Goal: Task Accomplishment & Management: Manage account settings

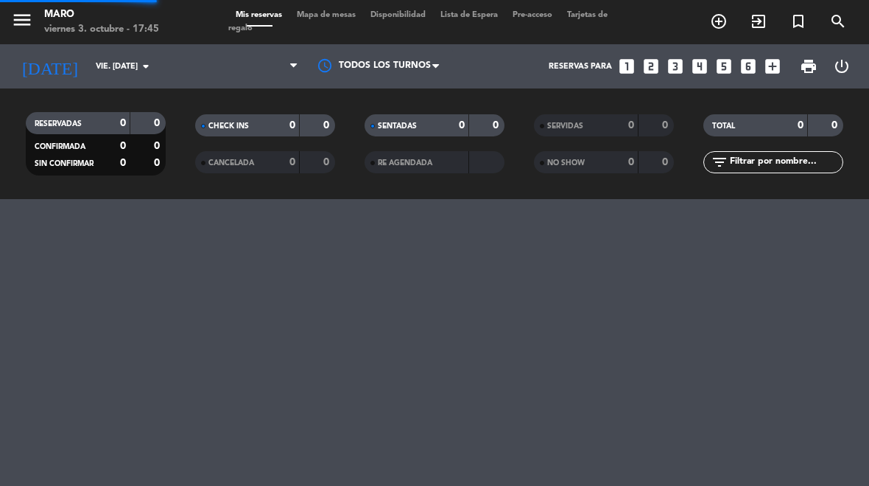
select select "es"
select select "dinner"
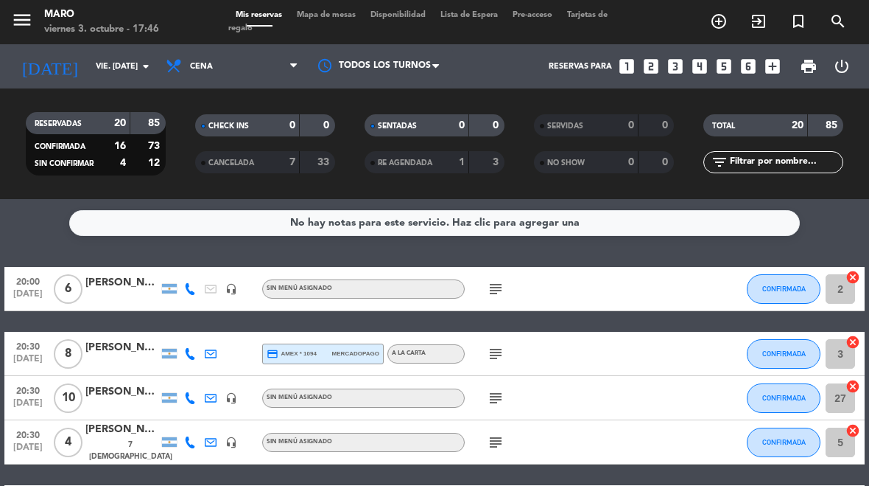
click at [114, 353] on div "[PERSON_NAME]" at bounding box center [122, 347] width 74 height 17
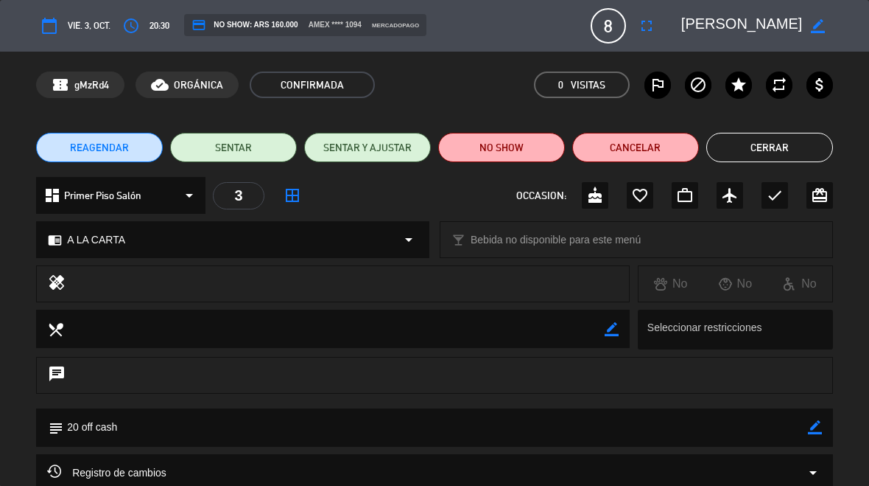
click at [777, 135] on button "Cerrar" at bounding box center [770, 147] width 127 height 29
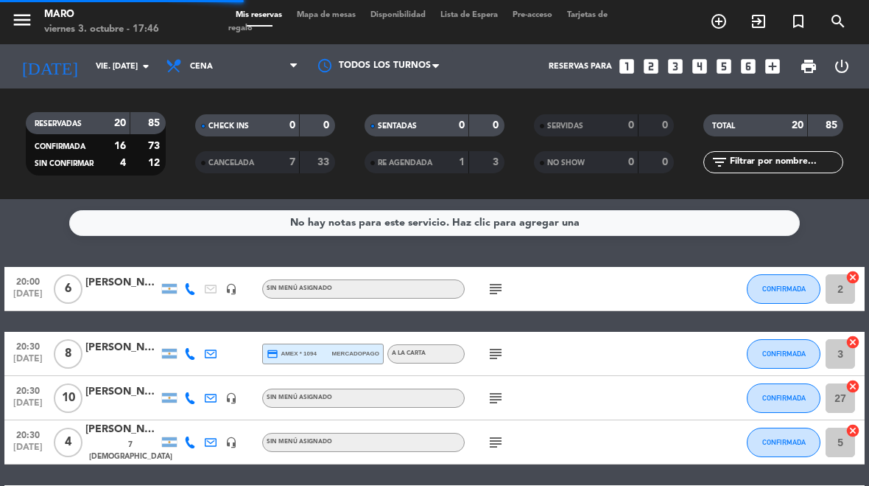
select select "dinner"
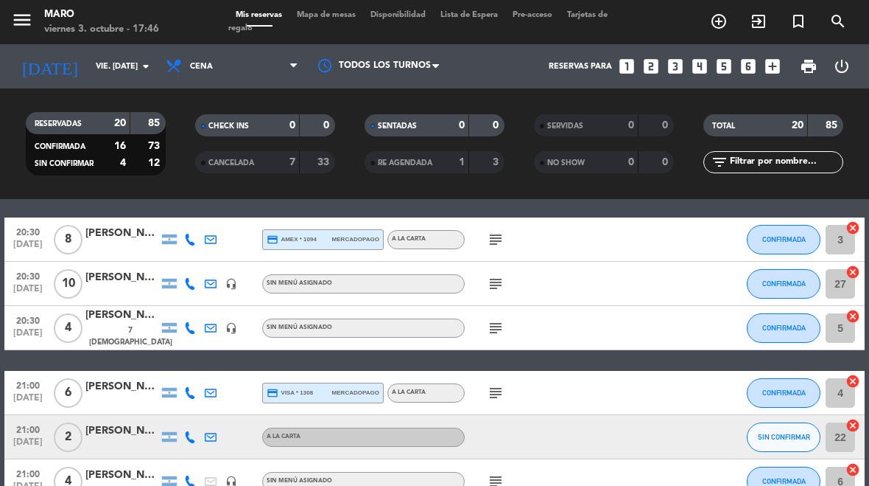
scroll to position [118, 0]
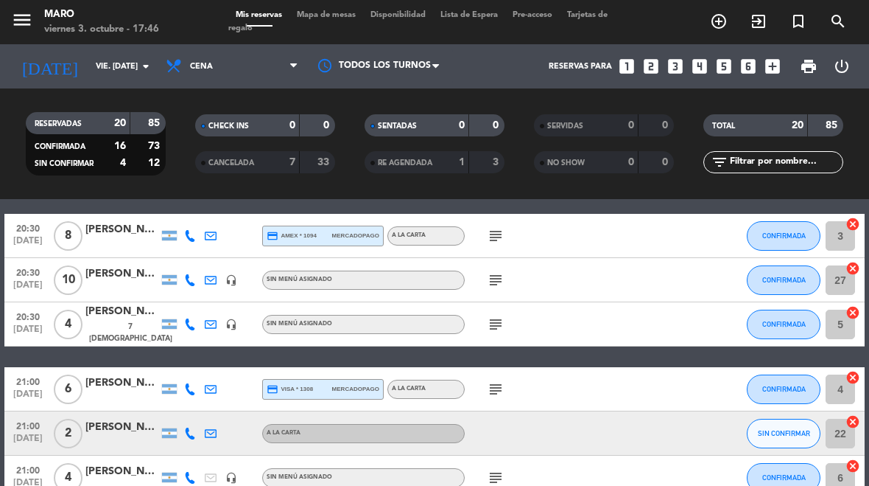
click at [786, 444] on button "SIN CONFIRMAR" at bounding box center [784, 433] width 74 height 29
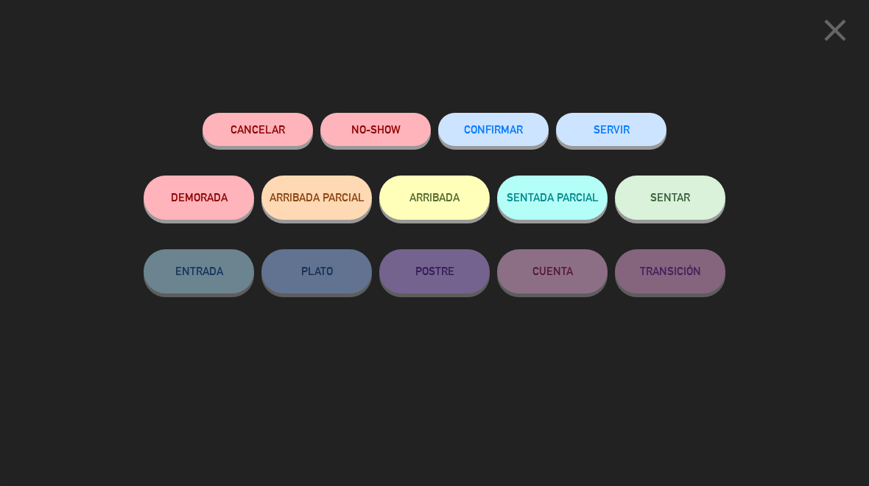
click at [517, 114] on button "CONFIRMAR" at bounding box center [493, 129] width 111 height 33
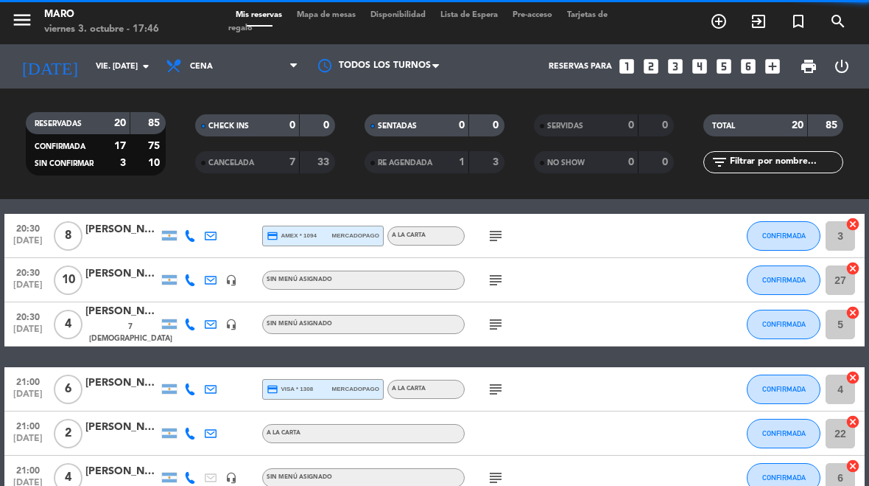
select select "dinner"
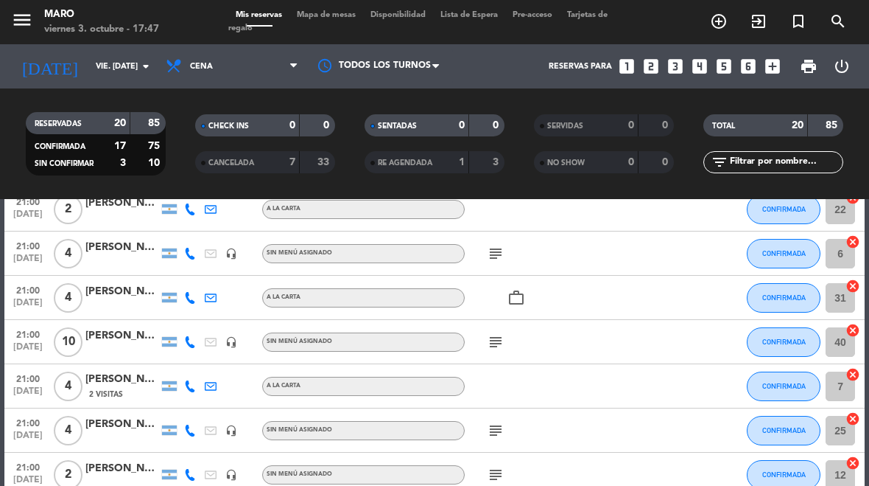
scroll to position [341, 0]
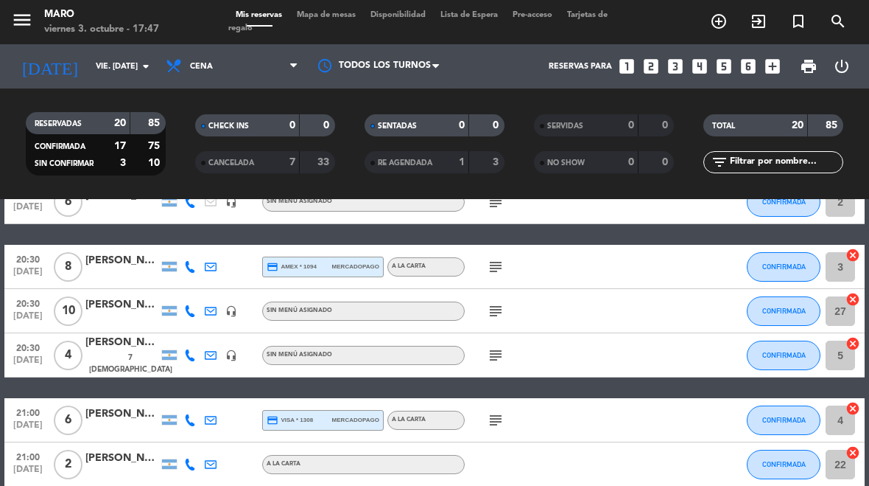
click at [246, 159] on span "CANCELADA" at bounding box center [232, 162] width 46 height 7
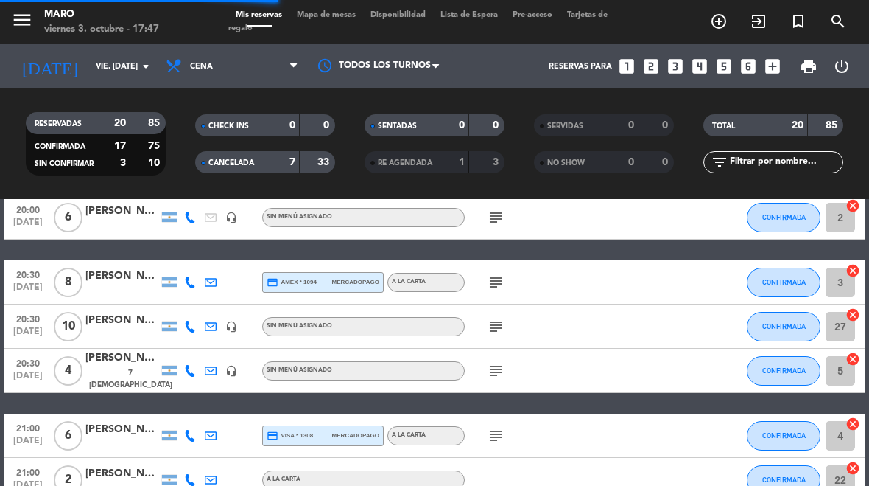
scroll to position [71, 0]
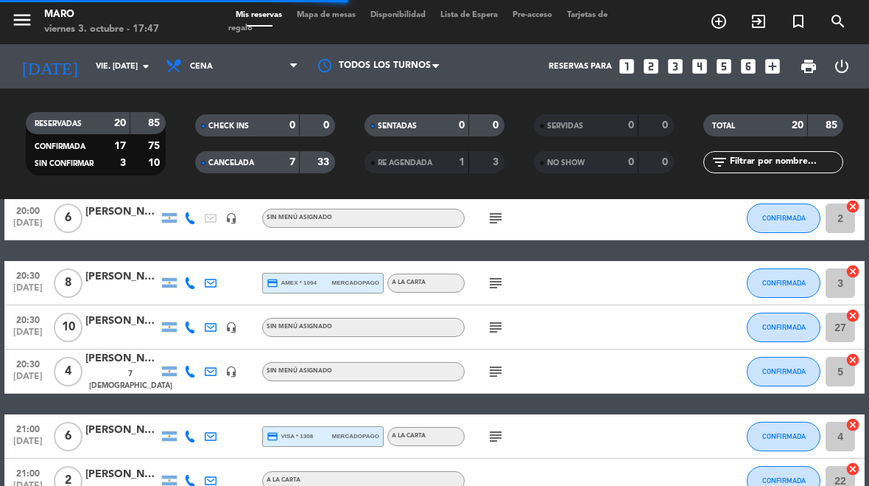
select select "dinner"
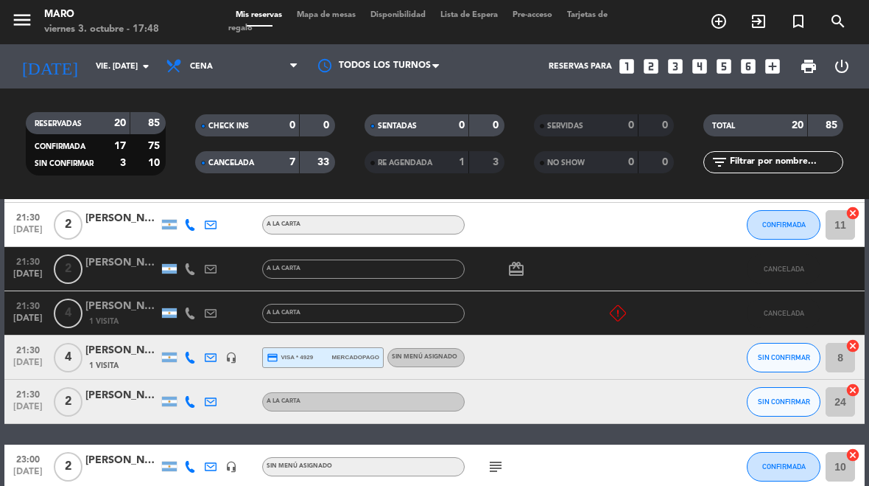
scroll to position [1056, 0]
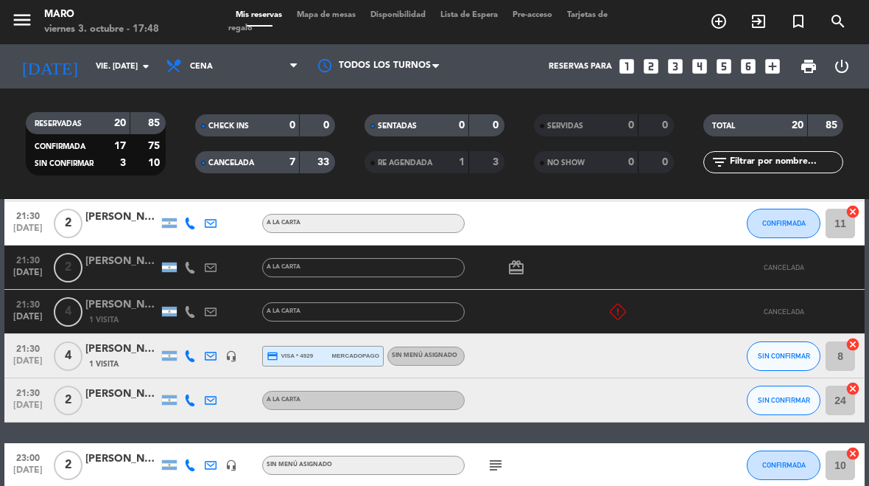
click at [89, 76] on input "vie. [DATE]" at bounding box center [142, 67] width 109 height 24
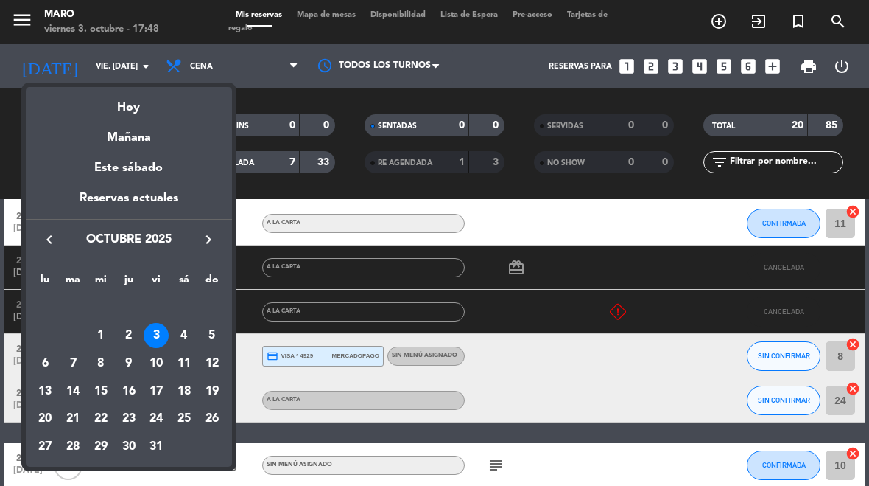
click at [125, 341] on div "2" at bounding box center [128, 335] width 25 height 25
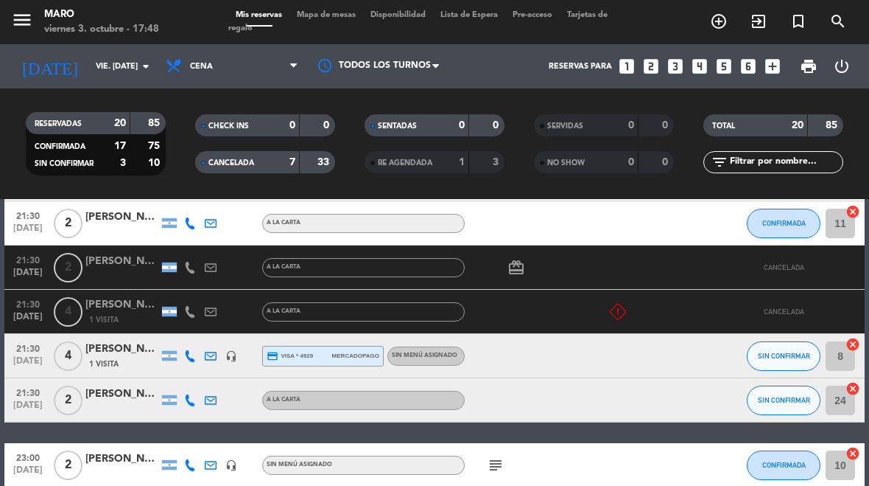
type input "[DEMOGRAPHIC_DATA] [DATE]"
select select "dinner"
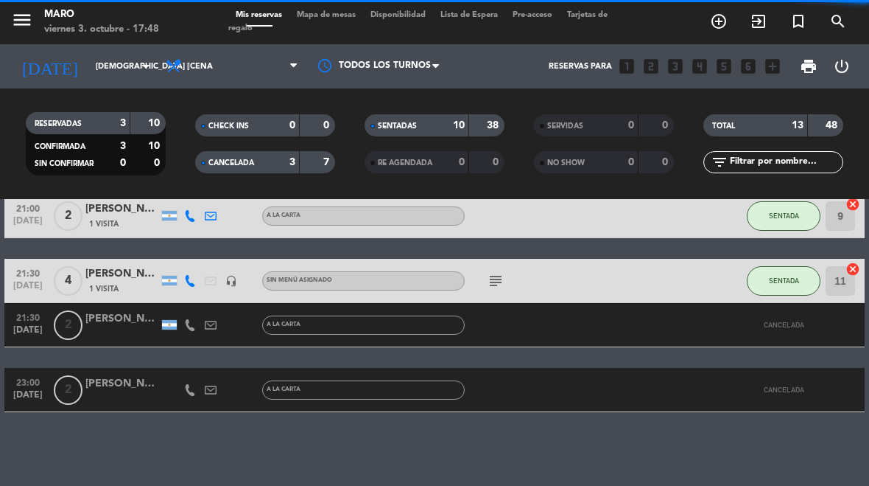
scroll to position [624, 0]
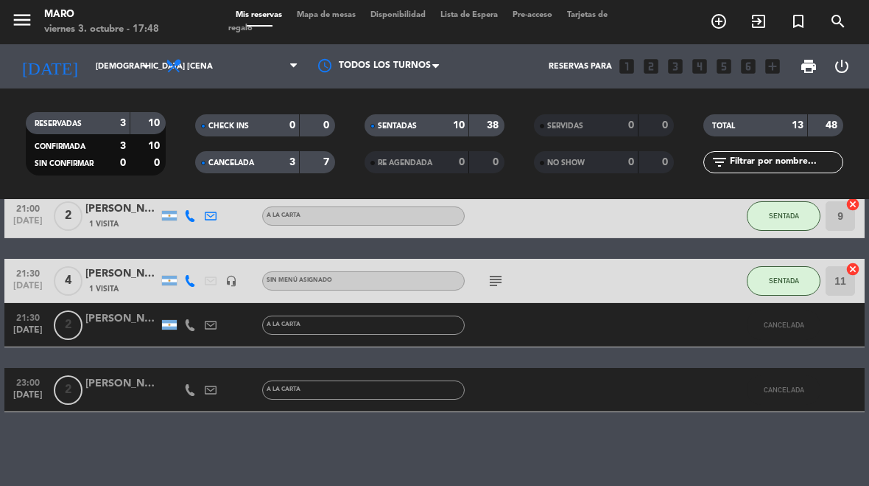
click at [90, 74] on input "[DEMOGRAPHIC_DATA] [DATE]" at bounding box center [142, 67] width 109 height 24
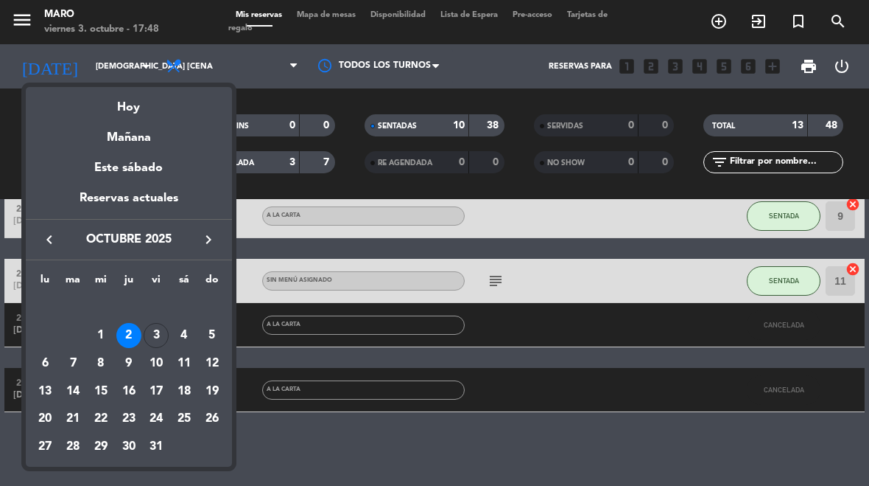
click at [99, 338] on div "1" at bounding box center [100, 335] width 25 height 25
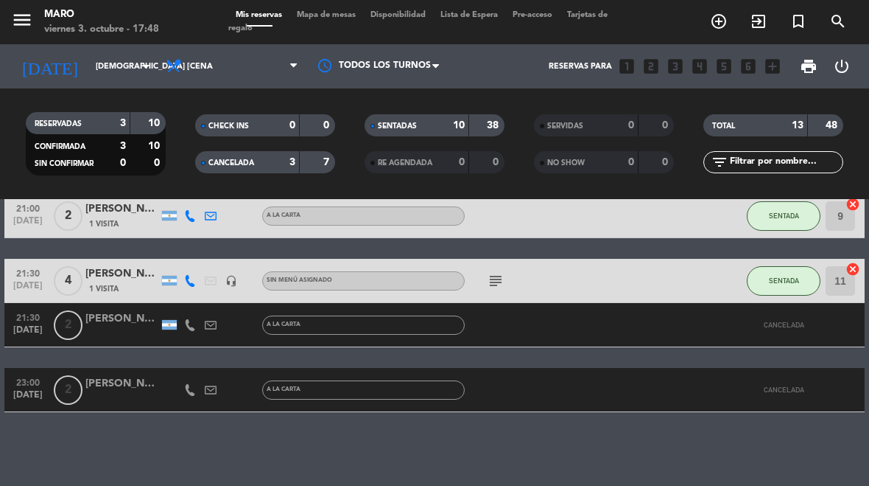
type input "mié. [DATE]"
select select "dinner"
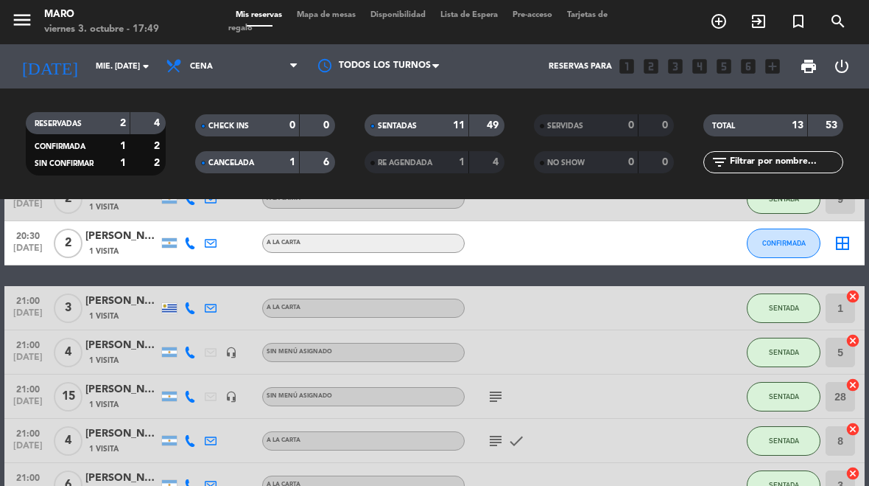
scroll to position [244, 0]
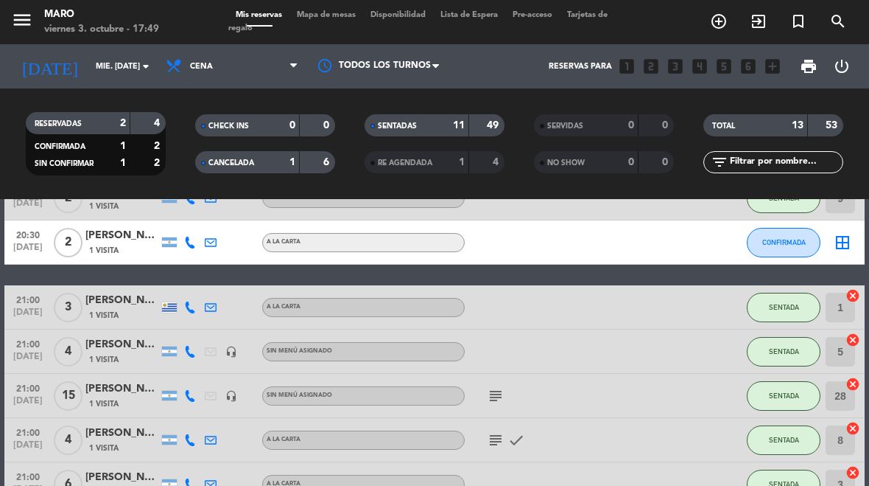
click at [195, 396] on icon at bounding box center [190, 396] width 12 height 12
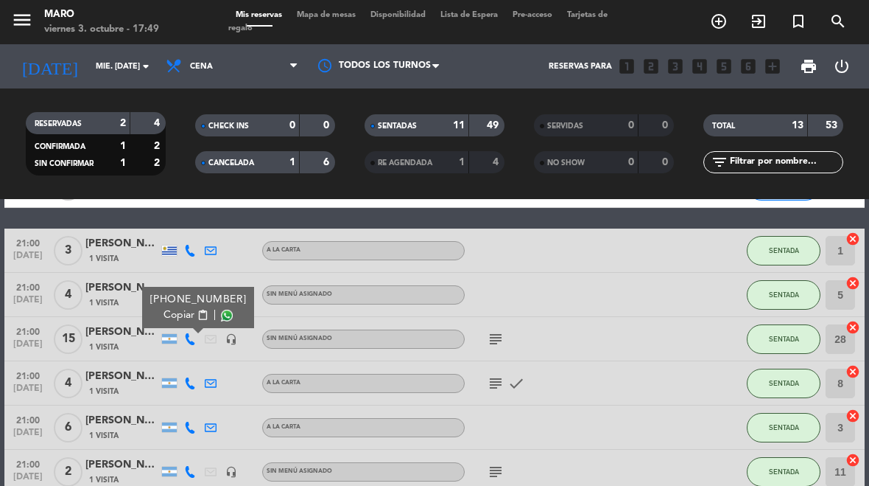
scroll to position [307, 0]
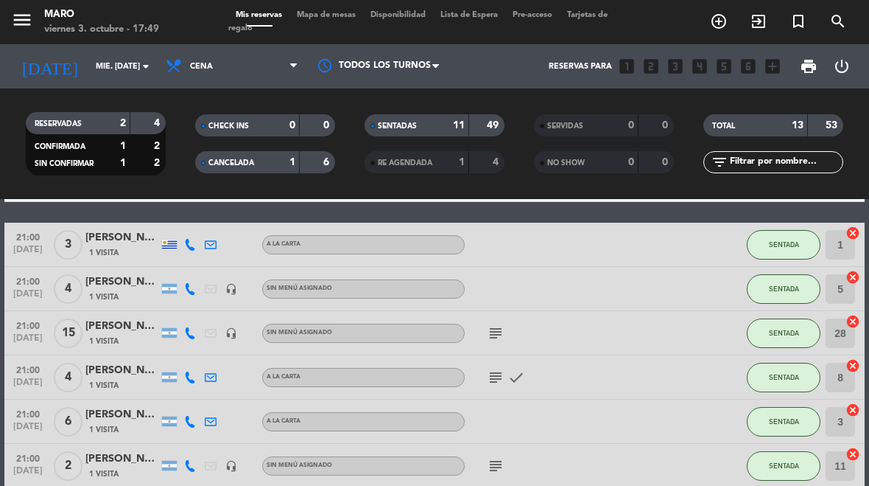
click at [190, 377] on icon at bounding box center [190, 377] width 12 height 12
click at [107, 365] on div "[PERSON_NAME]" at bounding box center [122, 370] width 74 height 17
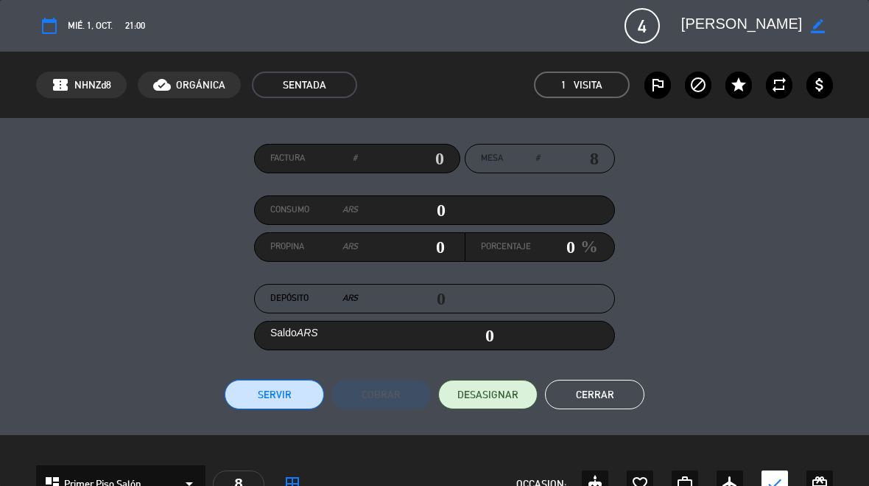
click at [598, 406] on button "Cerrar" at bounding box center [594, 393] width 99 height 29
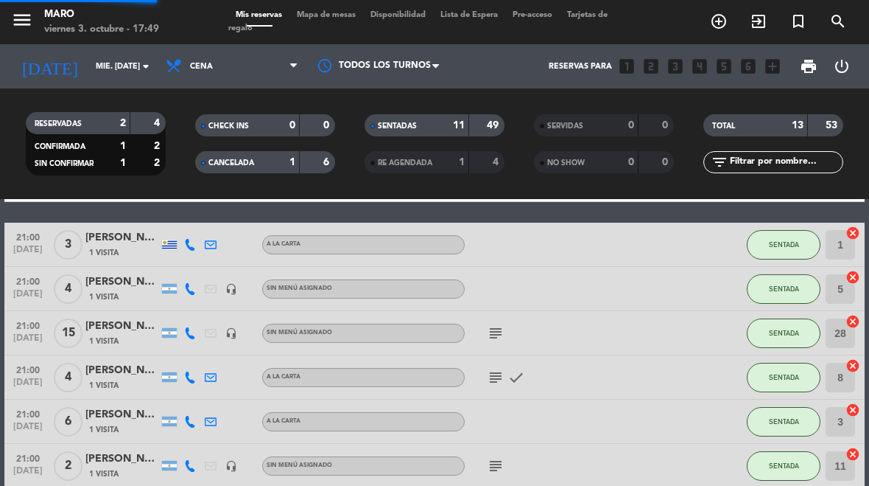
select select "dinner"
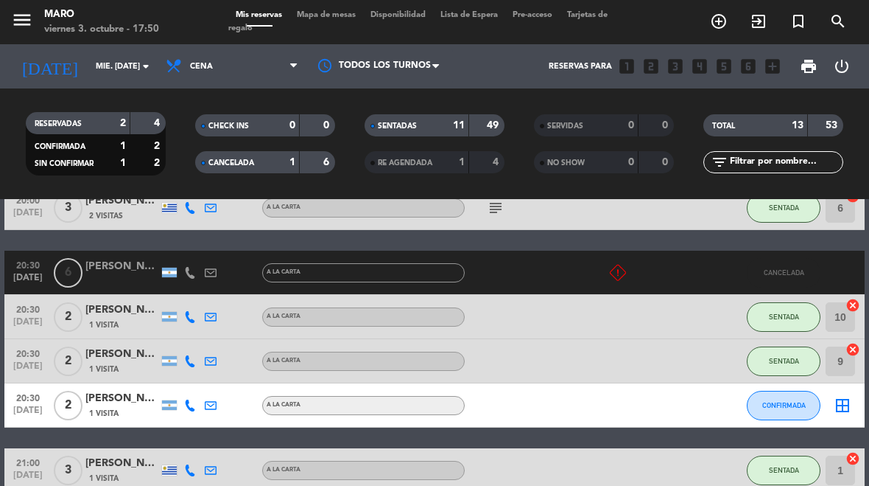
scroll to position [82, 0]
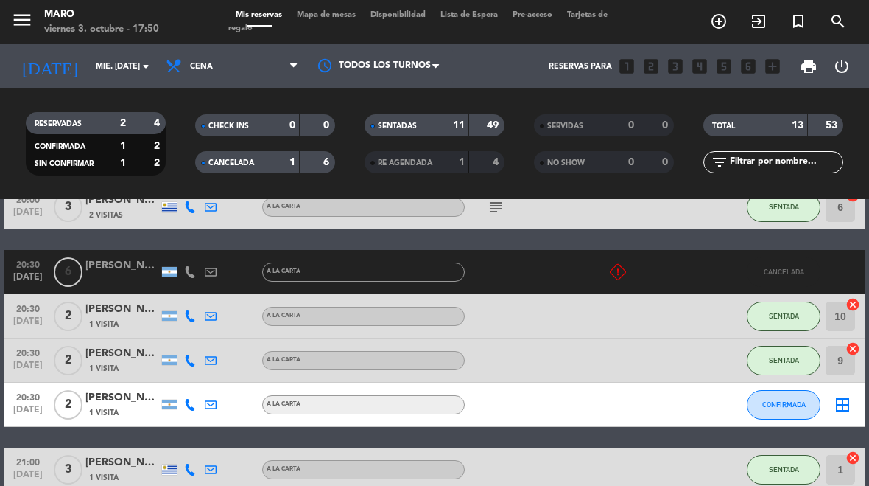
click at [106, 407] on span "1 Visita" at bounding box center [103, 413] width 29 height 12
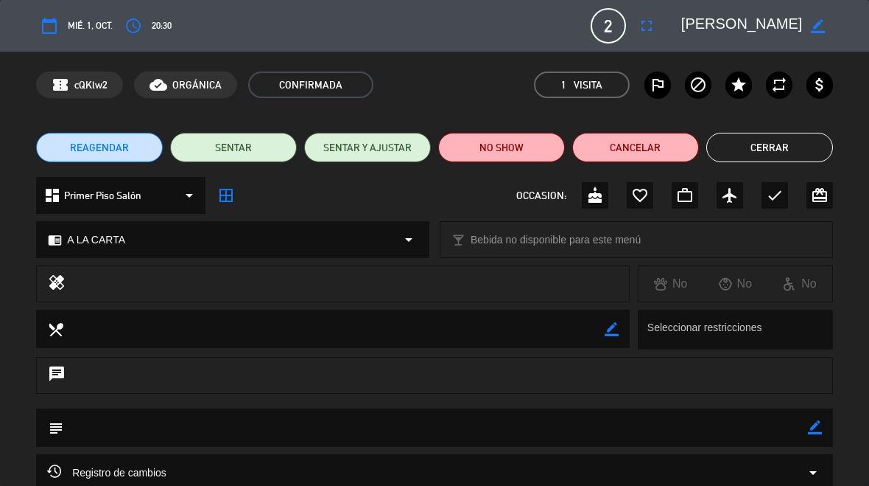
click at [747, 150] on button "Cerrar" at bounding box center [770, 147] width 127 height 29
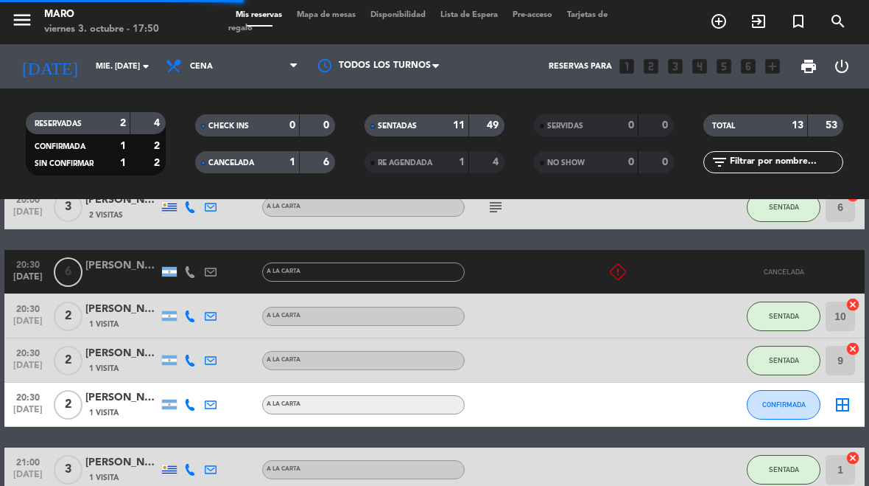
select select "dinner"
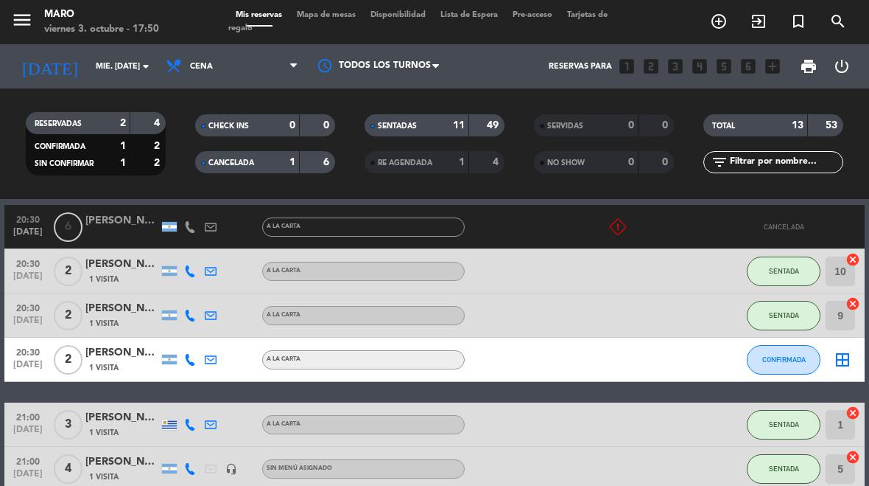
scroll to position [129, 0]
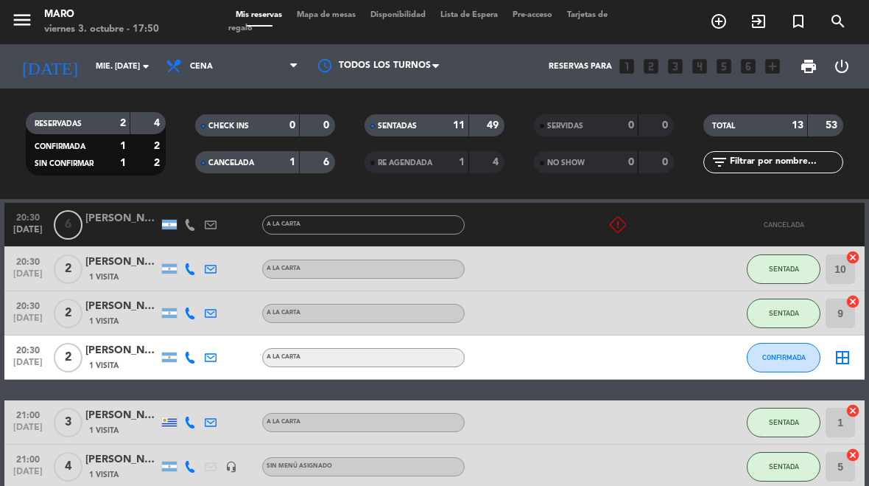
select select "dinner"
click at [88, 64] on input "mié. [DATE]" at bounding box center [142, 67] width 109 height 24
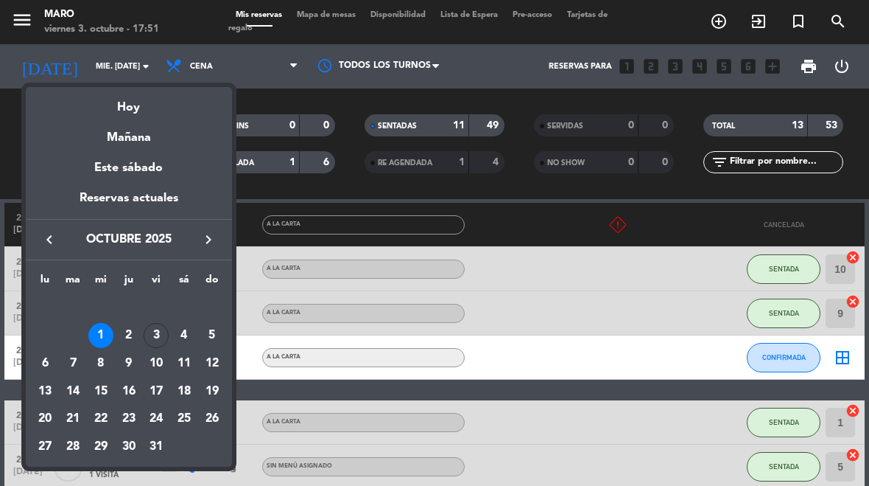
click at [50, 237] on icon "keyboard_arrow_left" at bounding box center [50, 240] width 18 height 18
click at [80, 433] on td "30" at bounding box center [73, 447] width 28 height 28
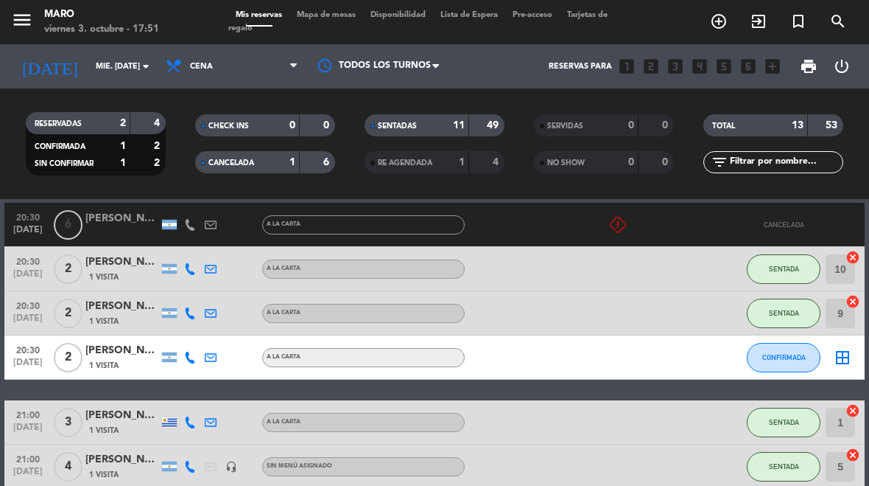
type input "[DATE] sep."
select select "dinner"
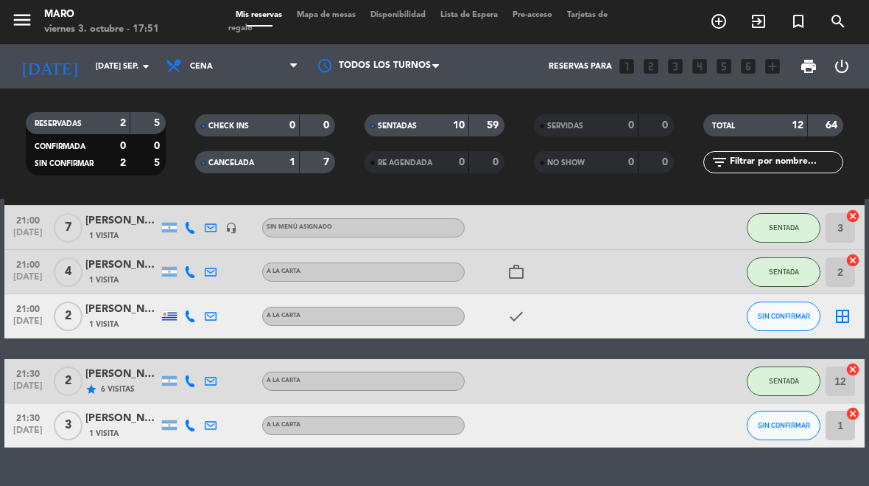
scroll to position [436, 0]
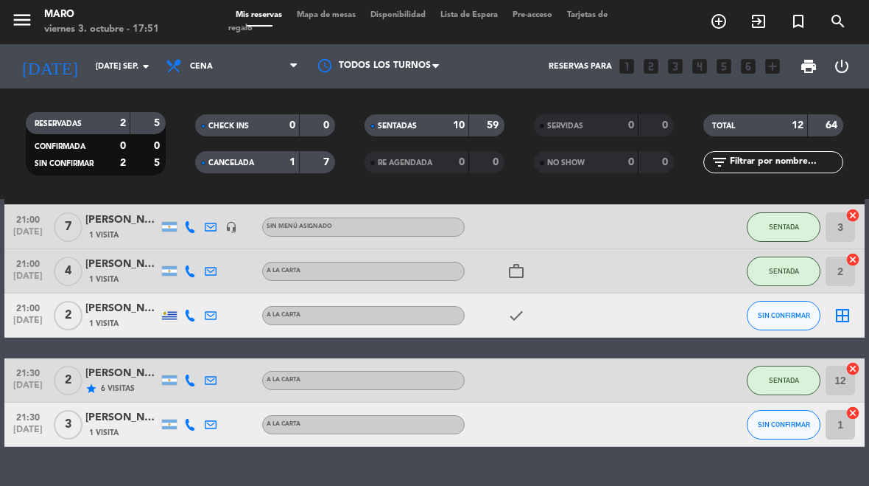
click at [184, 427] on icon at bounding box center [190, 425] width 12 height 12
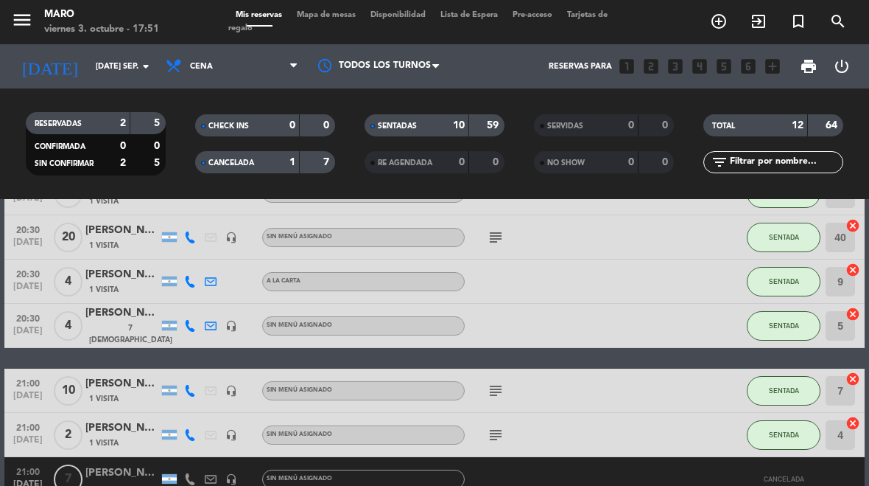
scroll to position [131, 0]
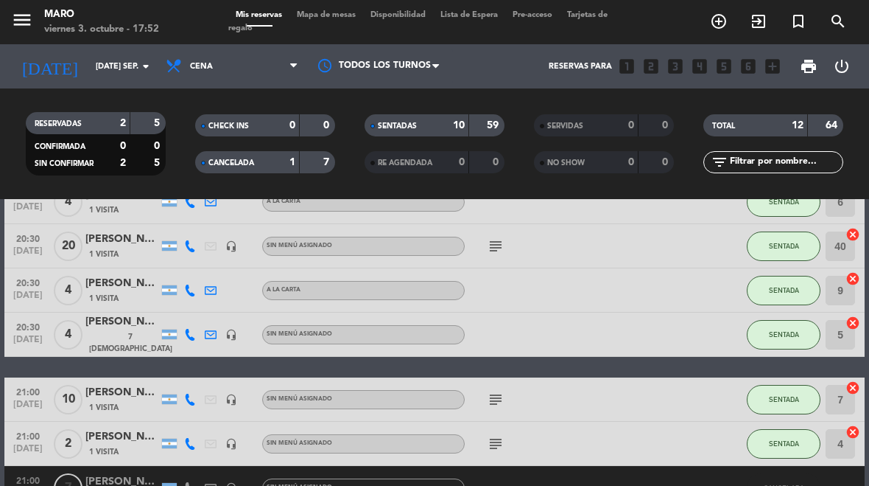
click at [88, 66] on input "[DATE] sep." at bounding box center [142, 67] width 109 height 24
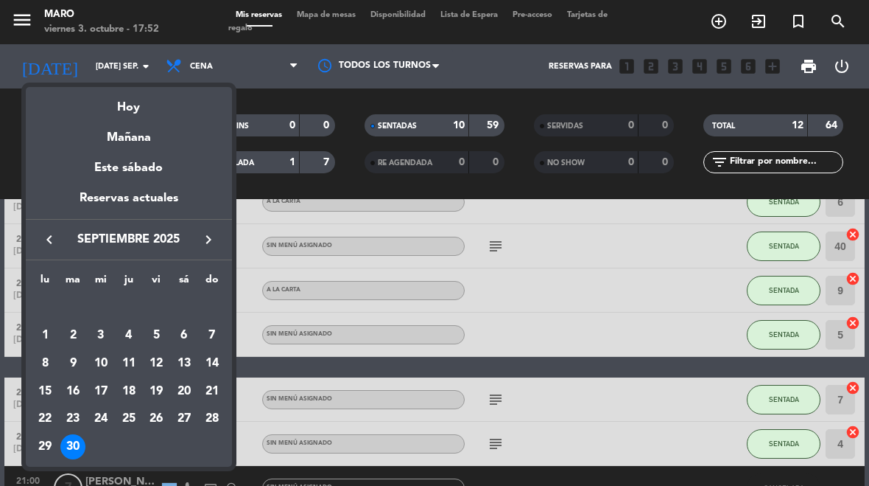
click at [105, 142] on div "Mañana" at bounding box center [129, 132] width 206 height 30
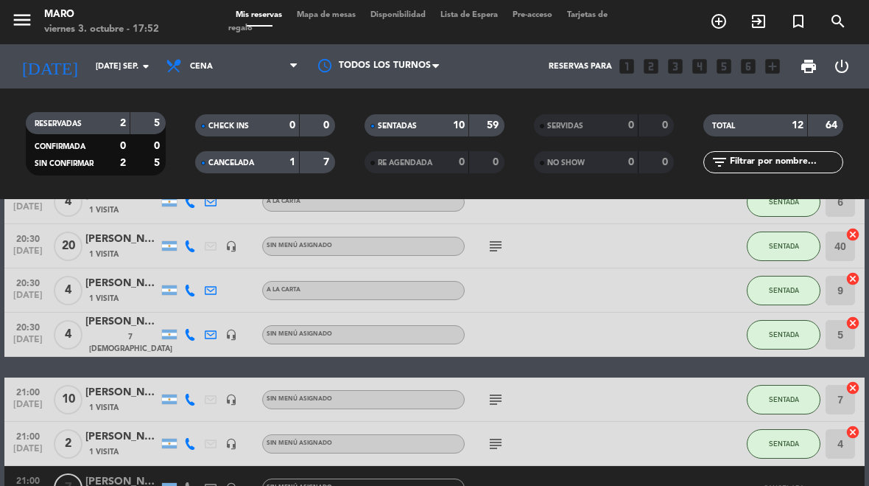
type input "sáb. [DATE]"
select select "dinner"
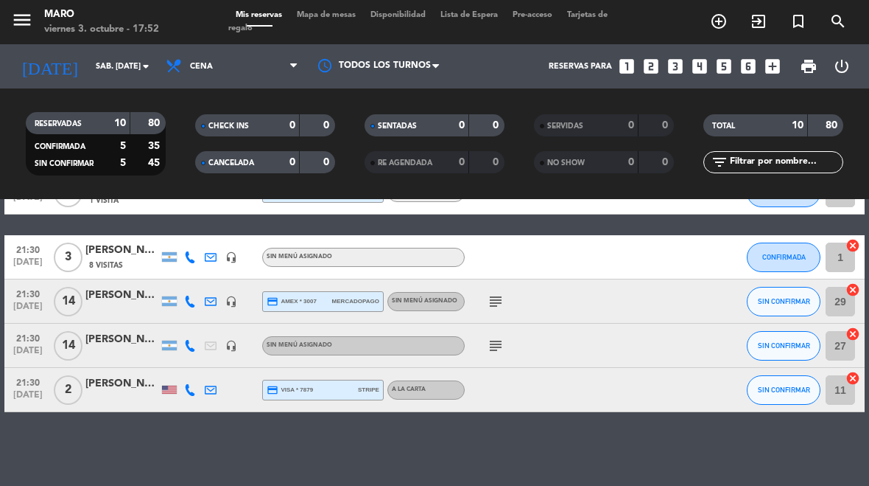
scroll to position [338, 0]
click at [195, 389] on icon at bounding box center [190, 390] width 12 height 12
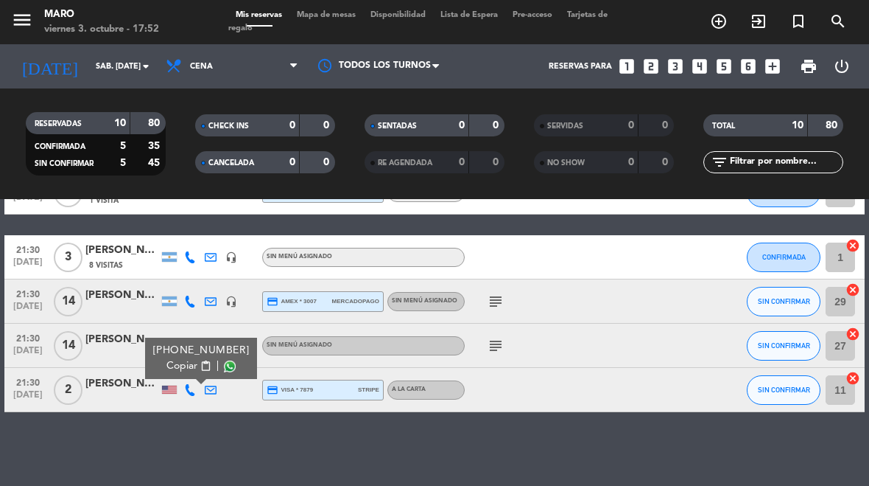
click at [167, 360] on span "Copiar" at bounding box center [182, 365] width 31 height 15
click at [701, 461] on div "No hay notas para este servicio. Haz clic para agregar una 20:30 [DATE] Lore he…" at bounding box center [434, 342] width 869 height 287
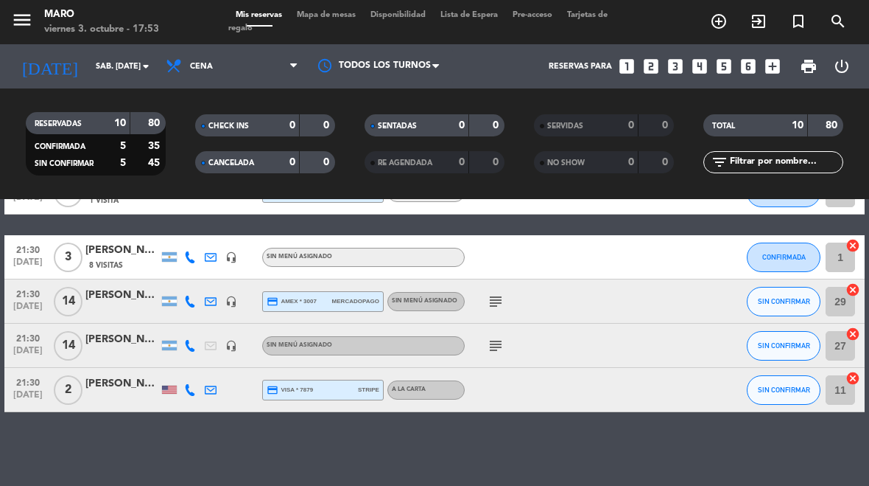
click at [519, 345] on div "subject" at bounding box center [527, 344] width 124 height 43
click at [497, 342] on icon "subject" at bounding box center [496, 346] width 18 height 18
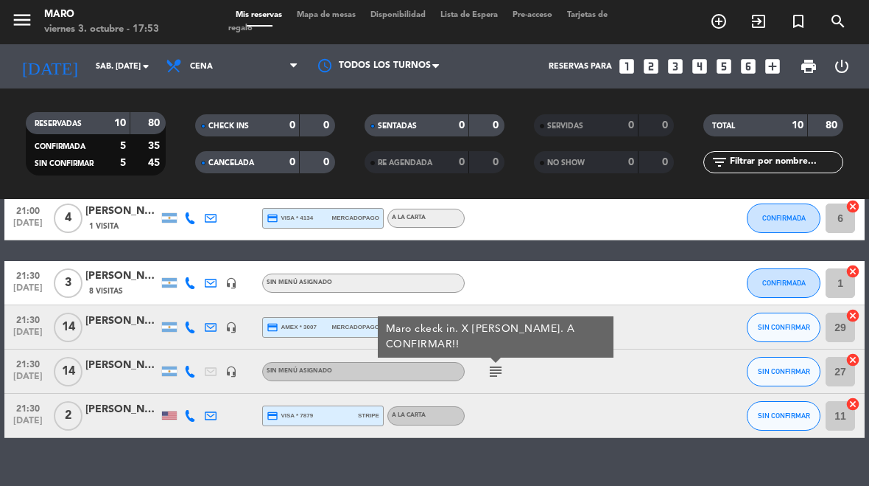
scroll to position [311, 0]
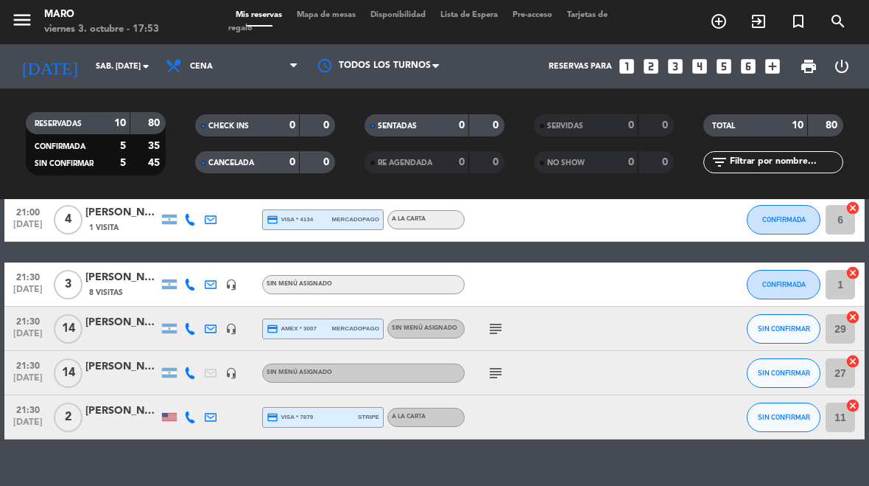
click at [195, 370] on icon at bounding box center [190, 373] width 12 height 12
click at [494, 380] on icon "subject" at bounding box center [496, 373] width 18 height 18
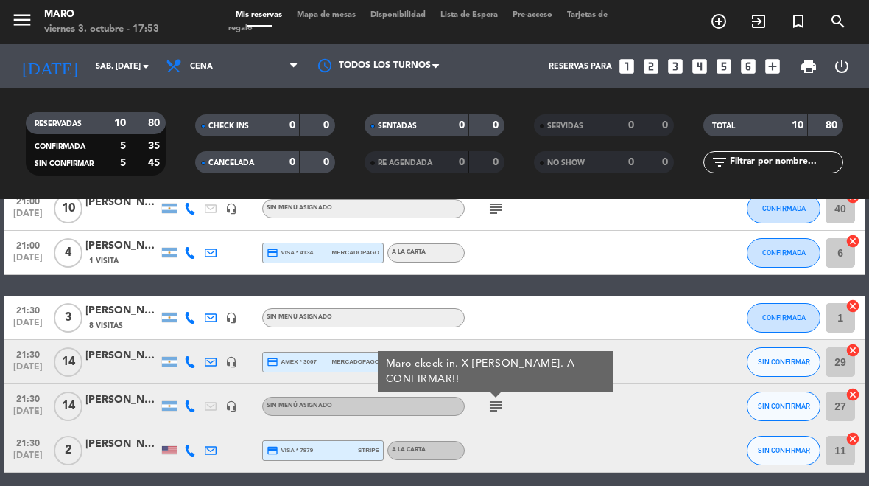
scroll to position [277, 0]
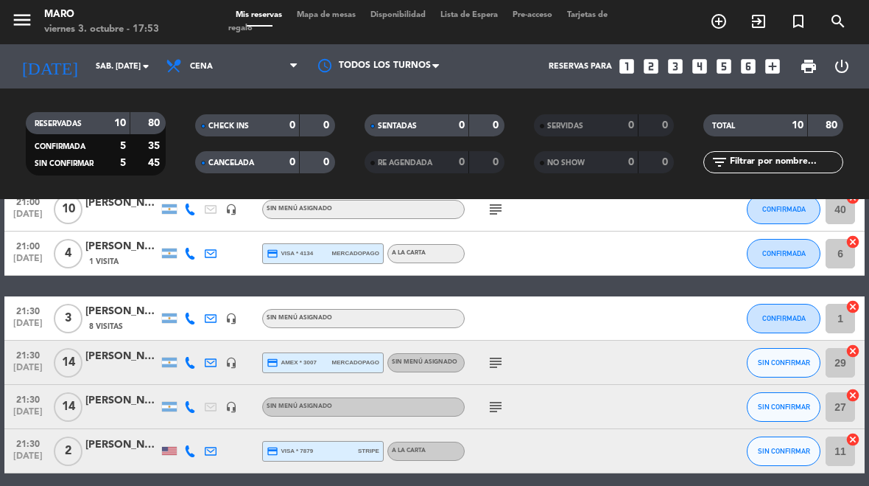
click at [482, 365] on div "subject" at bounding box center [527, 361] width 124 height 43
click at [499, 357] on icon "subject" at bounding box center [496, 363] width 18 height 18
click at [195, 361] on icon at bounding box center [190, 363] width 12 height 12
click at [500, 368] on icon "subject" at bounding box center [496, 363] width 18 height 18
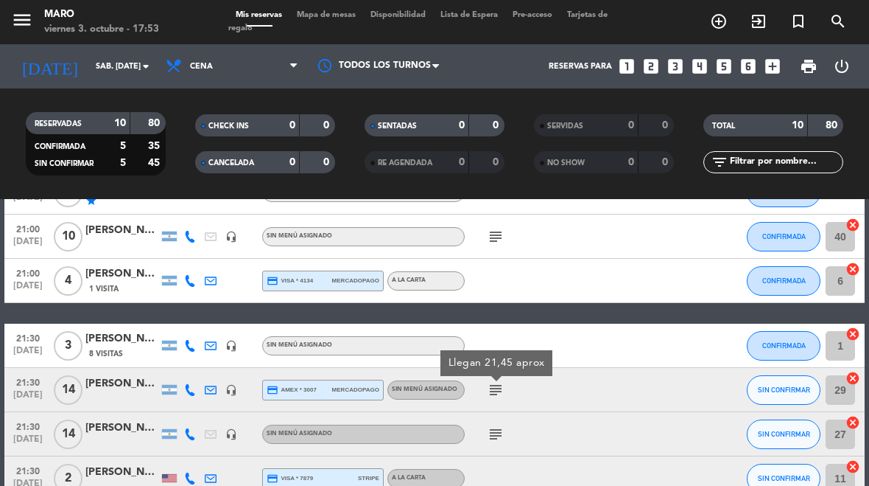
scroll to position [244, 0]
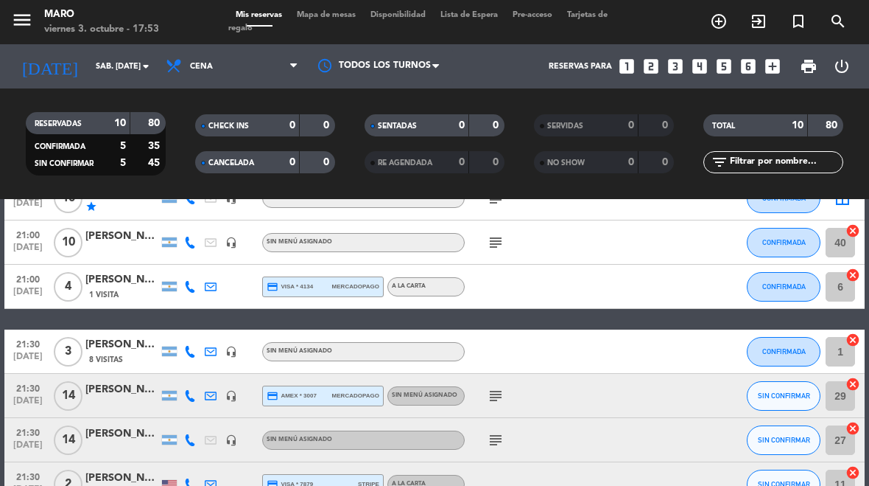
click at [195, 398] on icon at bounding box center [190, 396] width 12 height 12
click at [194, 374] on span "content_paste" at bounding box center [199, 371] width 11 height 11
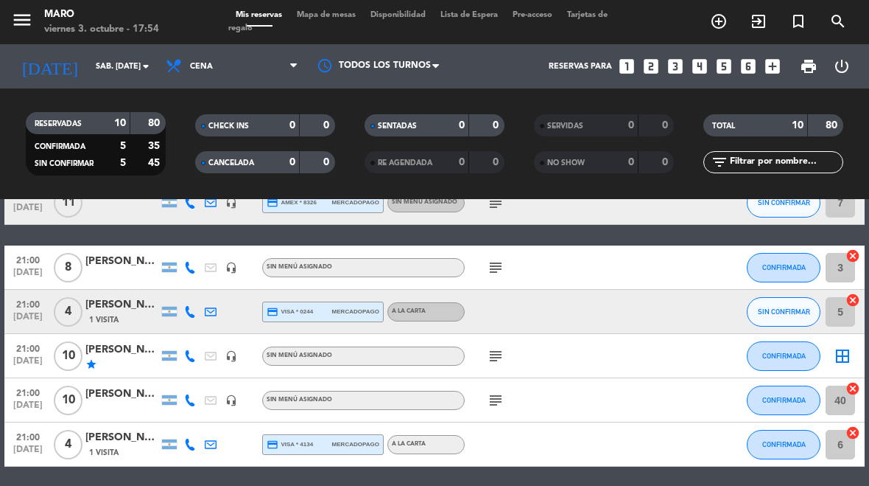
scroll to position [84, 0]
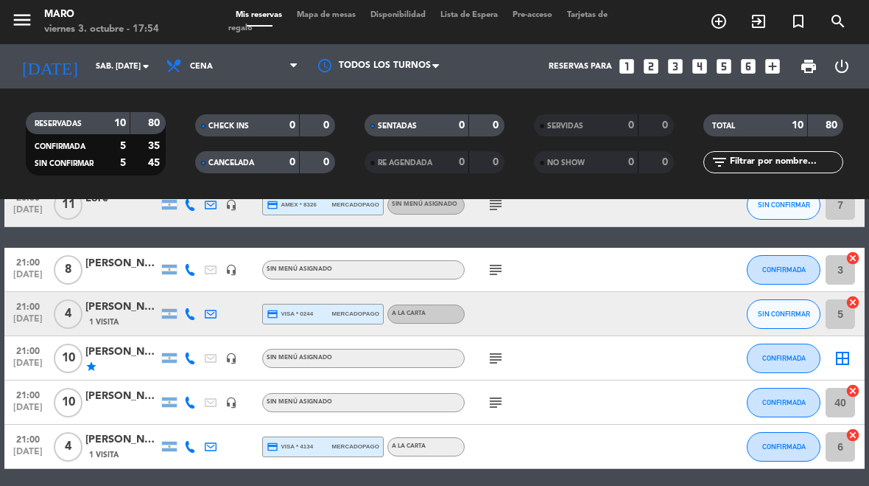
click at [496, 405] on icon "subject" at bounding box center [496, 402] width 18 height 18
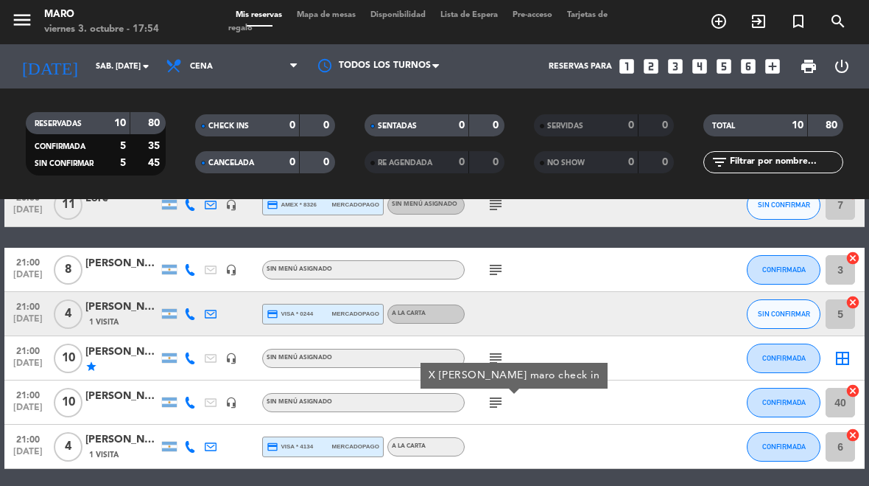
click at [190, 405] on icon at bounding box center [190, 402] width 12 height 12
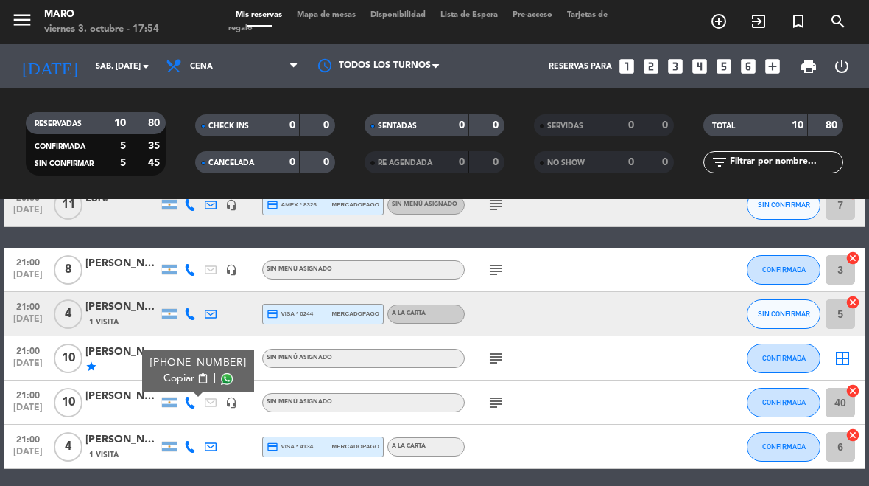
scroll to position [55, 0]
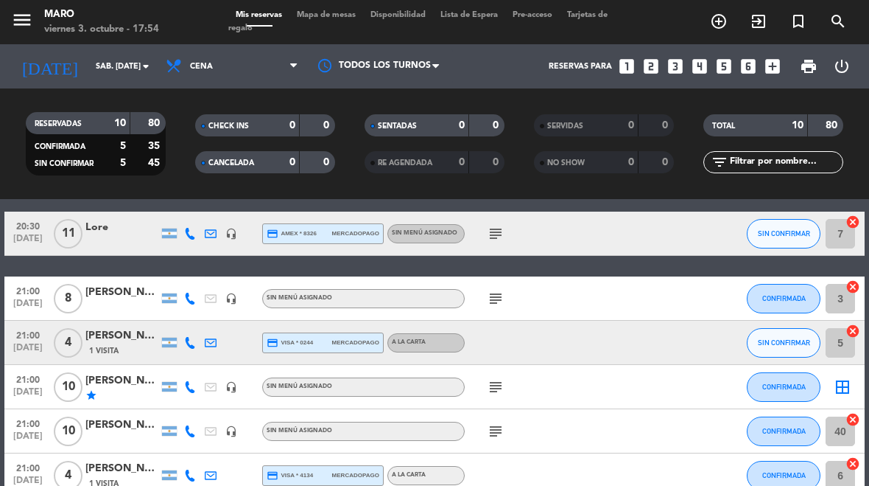
click at [493, 392] on icon "subject" at bounding box center [496, 387] width 18 height 18
click at [185, 393] on div at bounding box center [190, 386] width 21 height 43
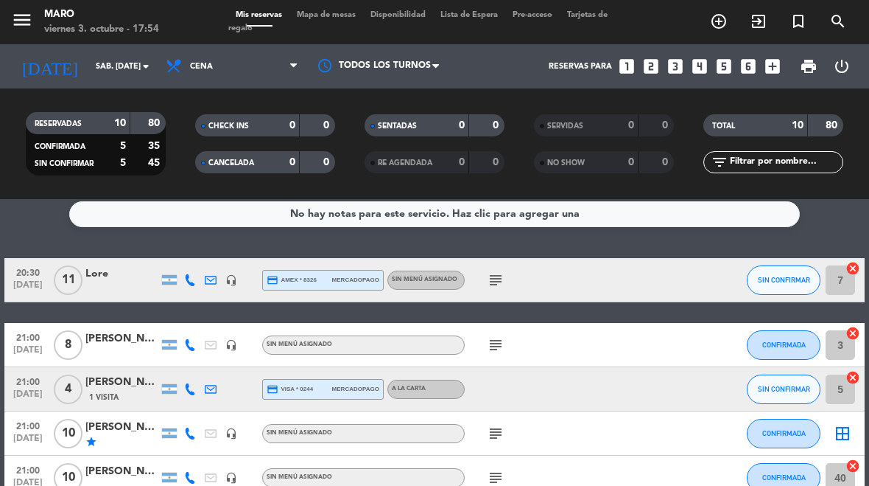
scroll to position [6, 0]
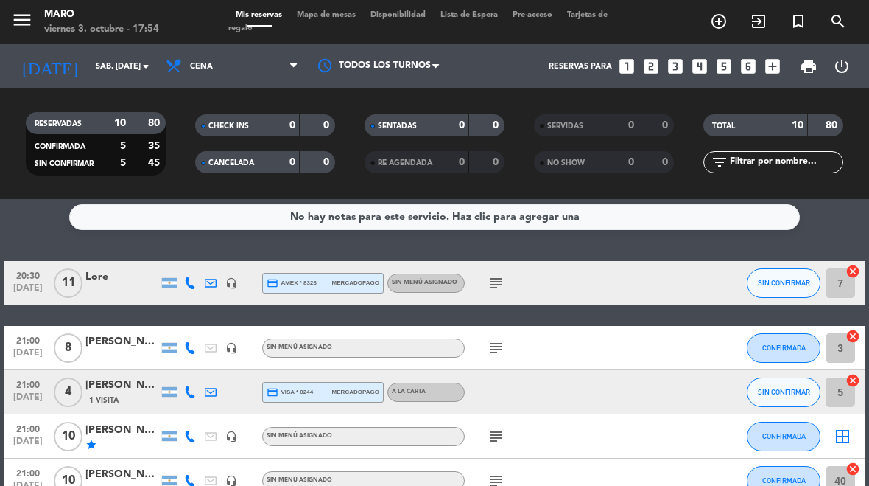
click at [195, 392] on icon at bounding box center [190, 392] width 12 height 12
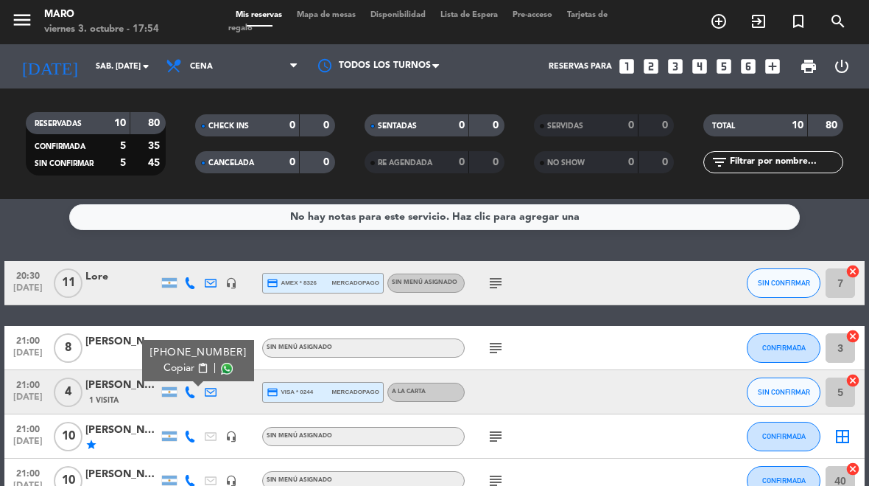
click at [197, 370] on span "content_paste" at bounding box center [202, 368] width 11 height 11
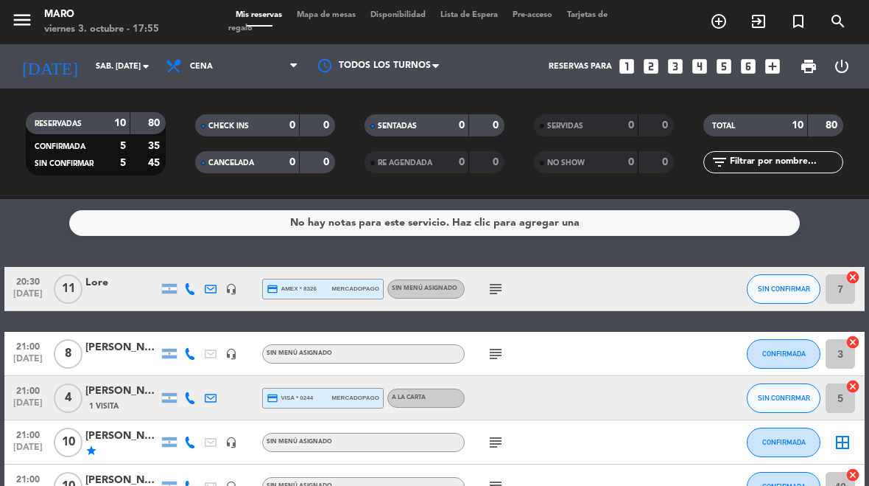
scroll to position [0, 0]
click at [488, 345] on icon "subject" at bounding box center [496, 354] width 18 height 18
click at [501, 297] on icon "subject" at bounding box center [496, 289] width 18 height 18
click at [195, 290] on icon at bounding box center [190, 289] width 12 height 12
click at [197, 265] on span "content_paste" at bounding box center [202, 264] width 11 height 11
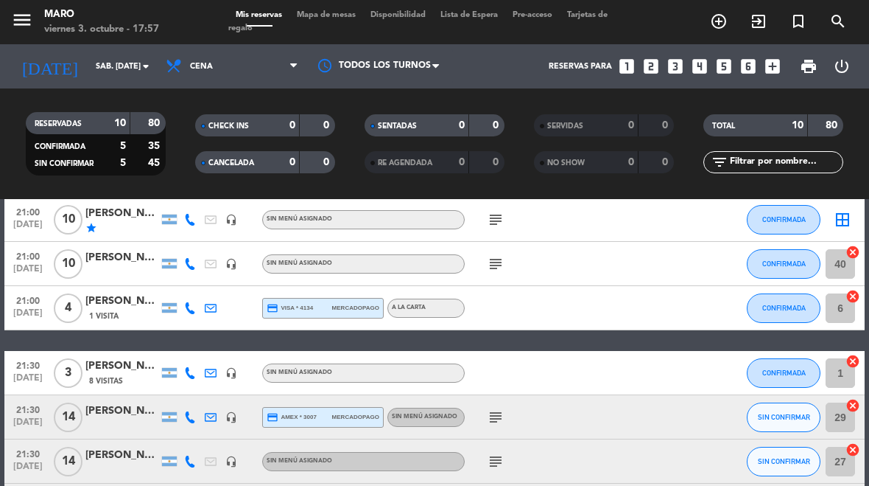
scroll to position [224, 0]
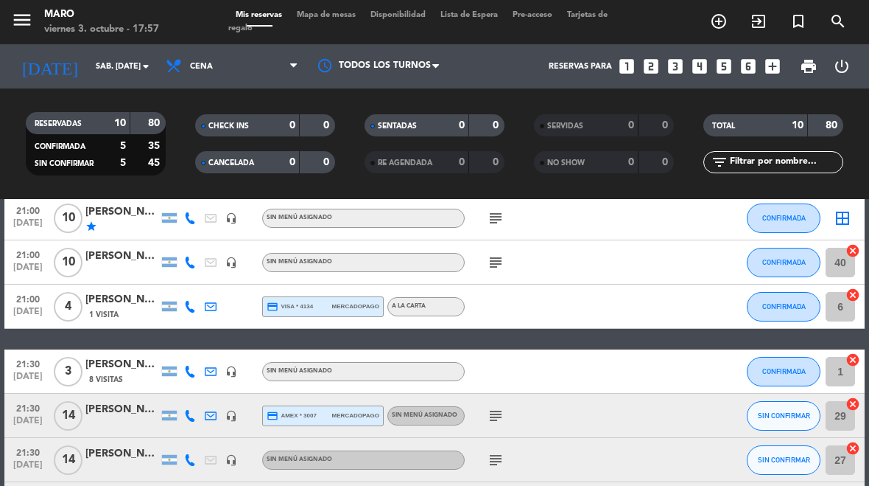
click at [103, 412] on div "[PERSON_NAME]" at bounding box center [122, 409] width 74 height 17
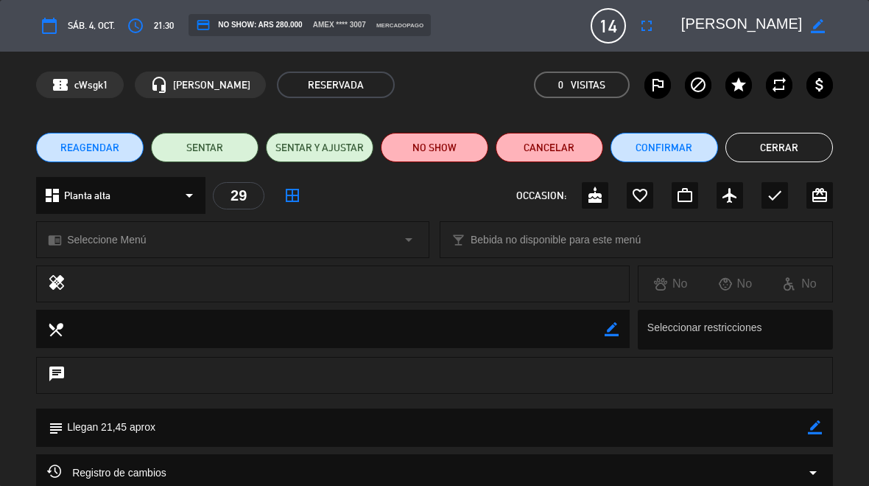
click at [780, 147] on button "Cerrar" at bounding box center [780, 147] width 108 height 29
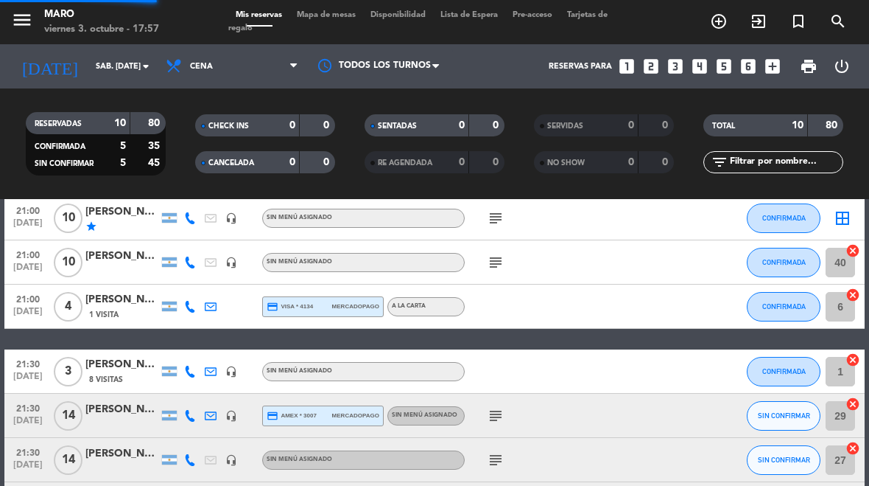
select select "dinner"
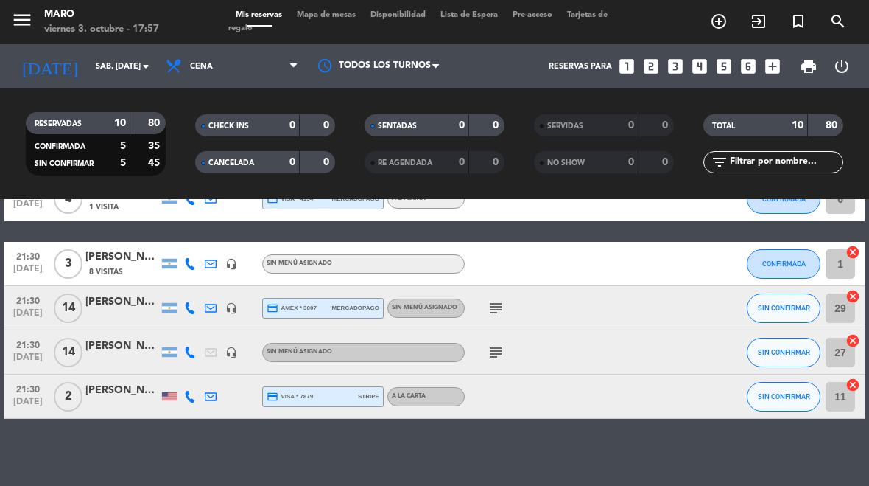
scroll to position [333, 0]
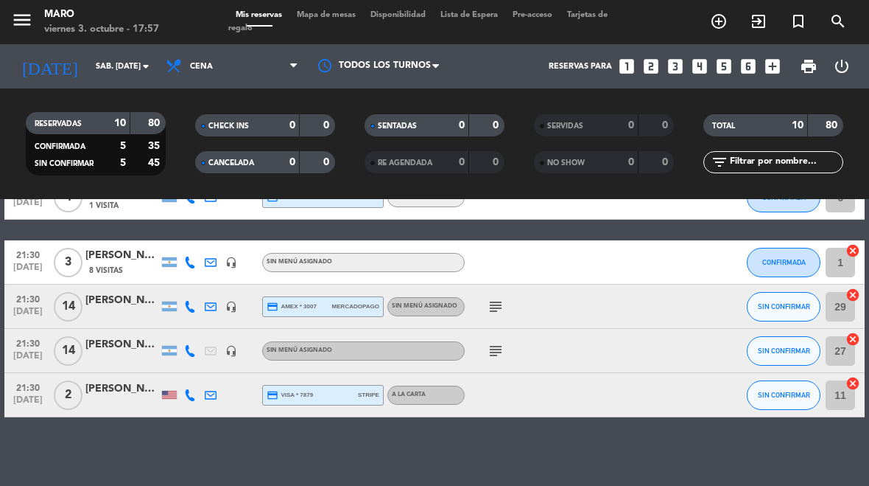
click at [119, 407] on div at bounding box center [122, 403] width 74 height 12
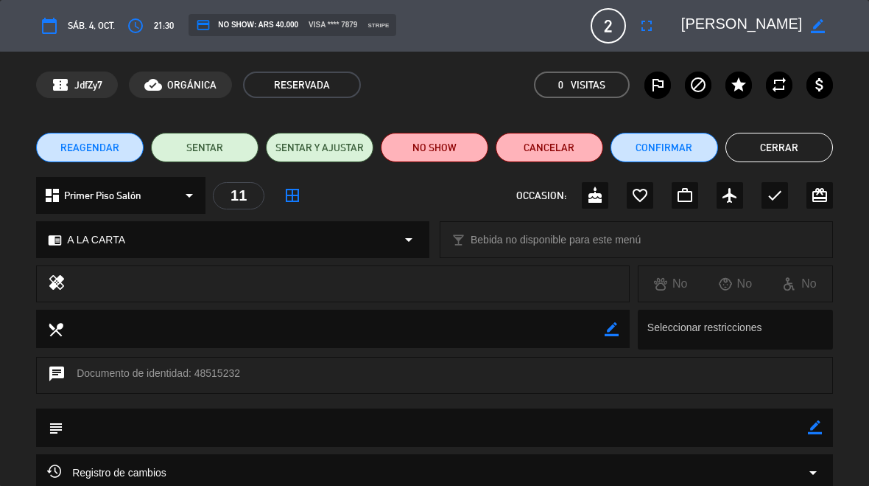
click at [776, 150] on button "Cerrar" at bounding box center [780, 147] width 108 height 29
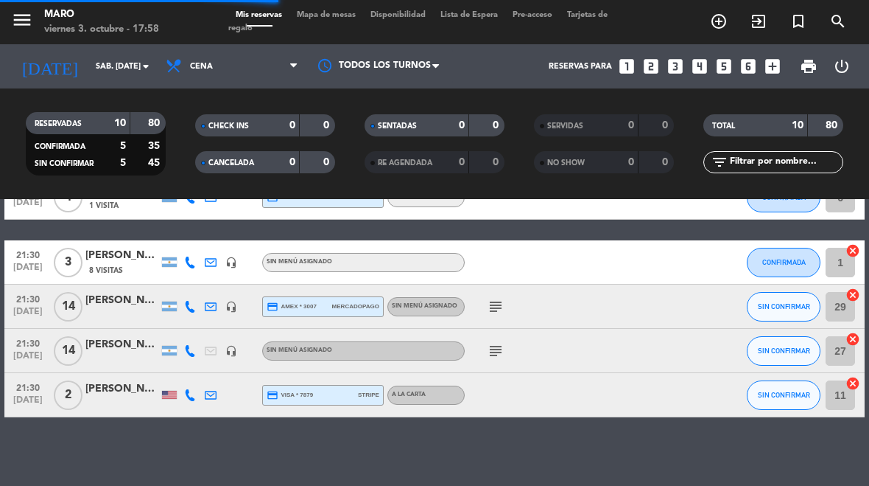
select select "dinner"
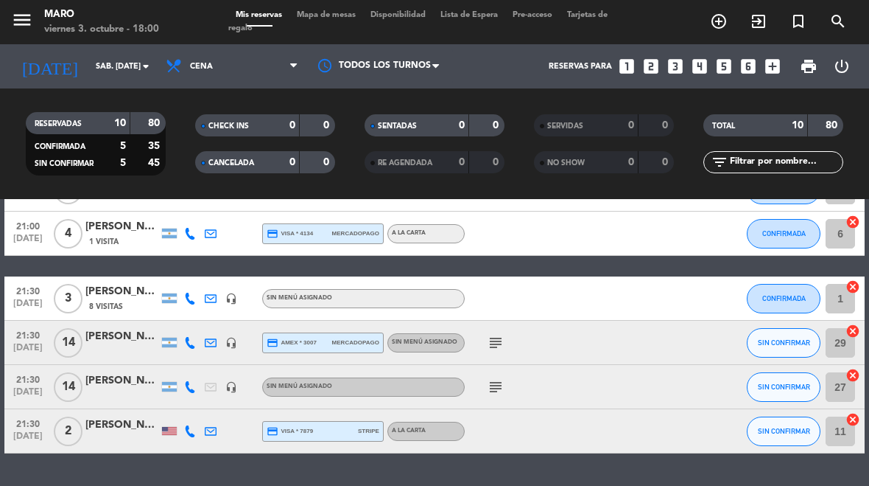
scroll to position [301, 0]
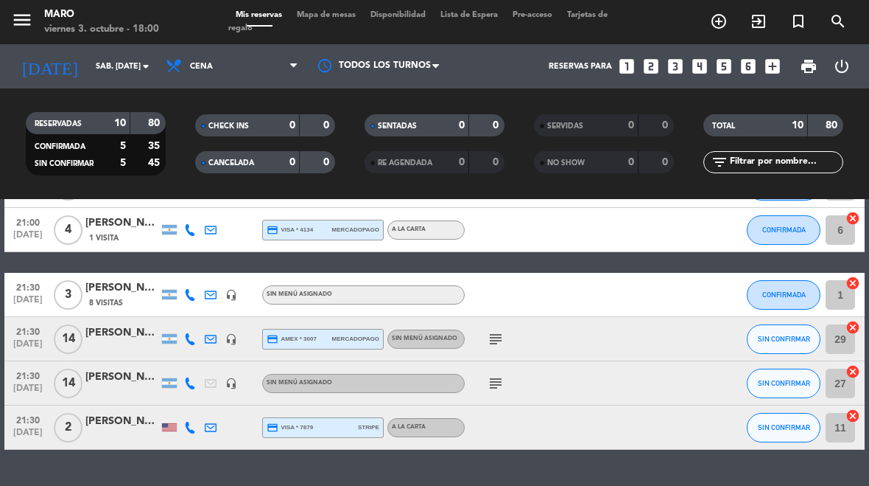
select select "dinner"
click at [104, 63] on input "sáb. [DATE]" at bounding box center [142, 67] width 109 height 24
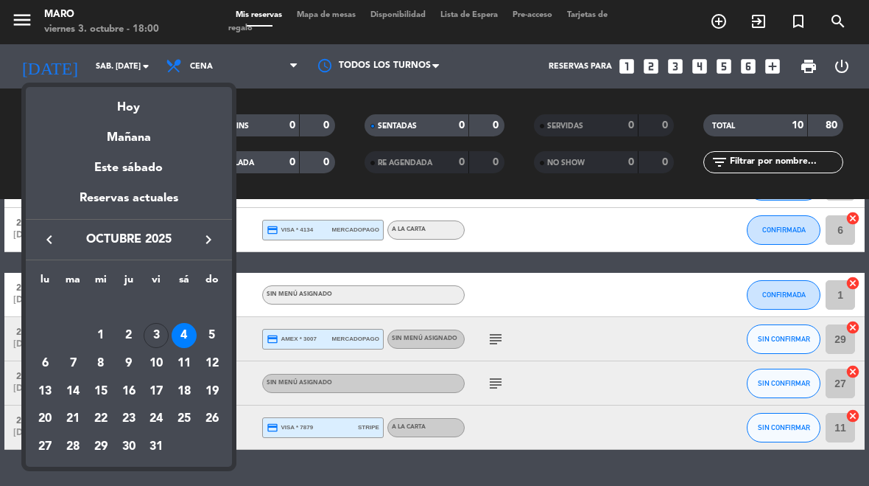
click at [105, 106] on div "Hoy" at bounding box center [129, 102] width 206 height 30
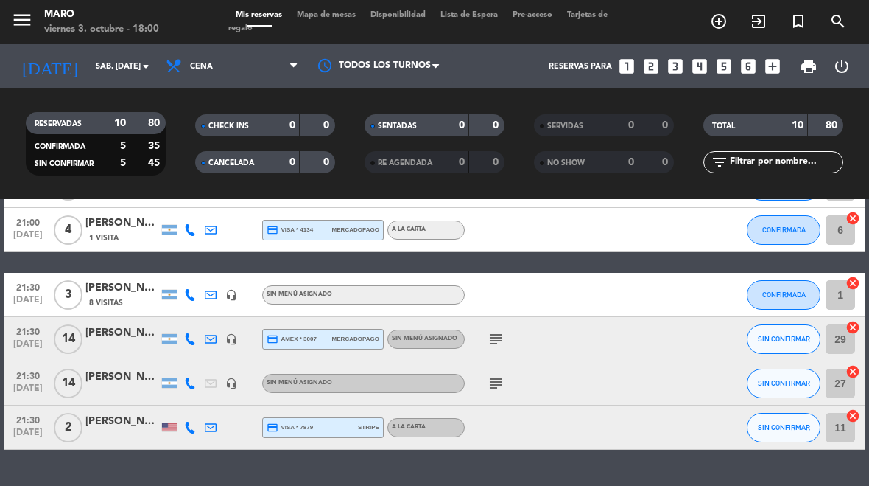
type input "vie. [DATE]"
select select "dinner"
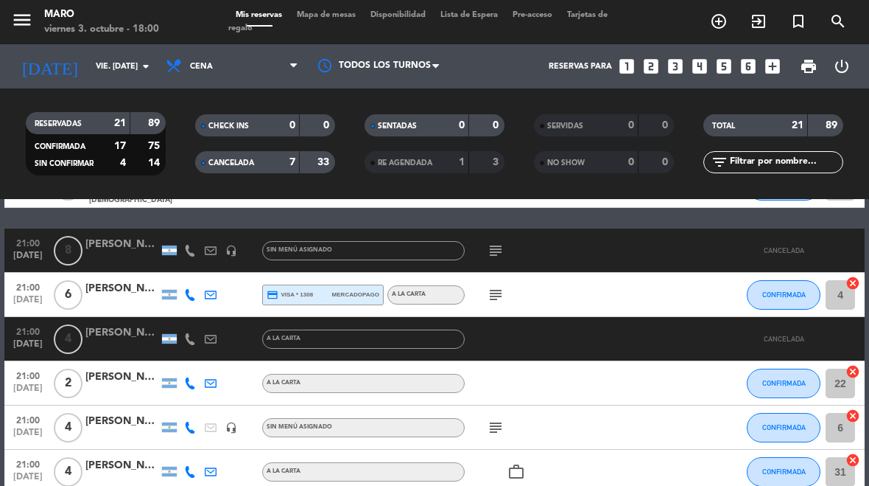
click at [253, 148] on div "CHECK INS 0 0" at bounding box center [265, 132] width 169 height 37
click at [224, 161] on span "CANCELADA" at bounding box center [232, 162] width 46 height 7
select select "dinner"
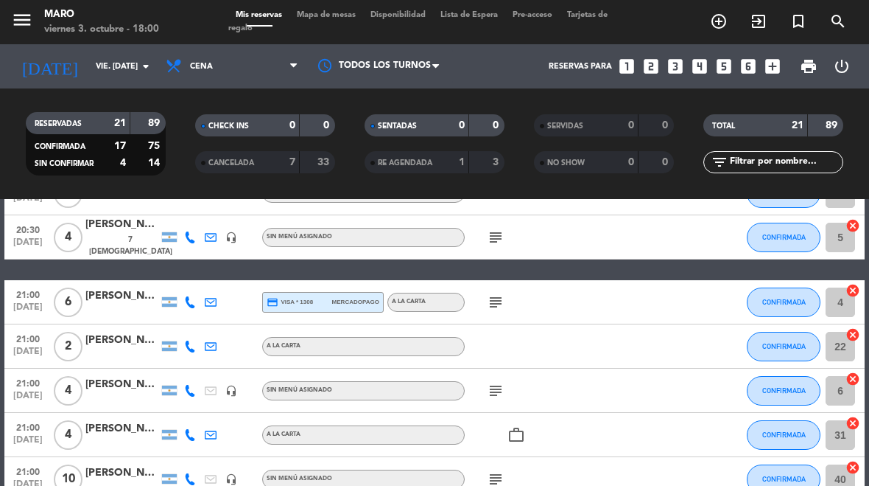
scroll to position [206, 0]
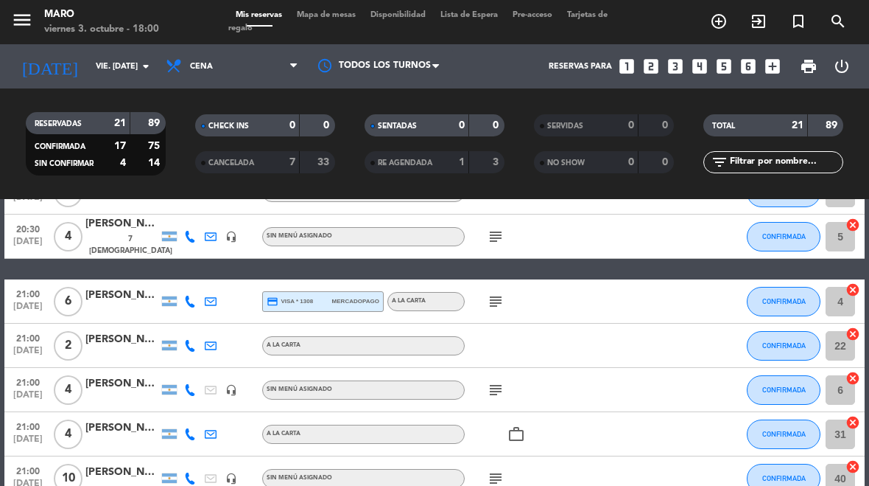
click at [88, 55] on input "vie. [DATE]" at bounding box center [142, 67] width 109 height 24
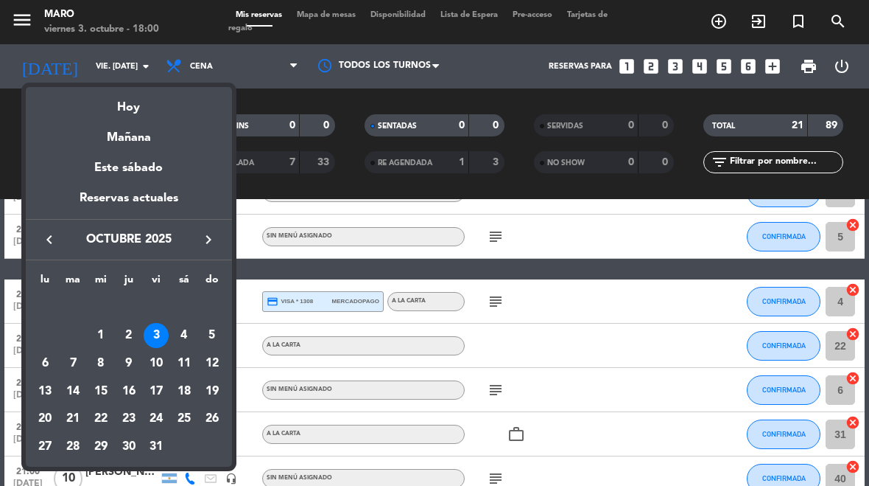
click at [111, 145] on div "Mañana" at bounding box center [129, 132] width 206 height 30
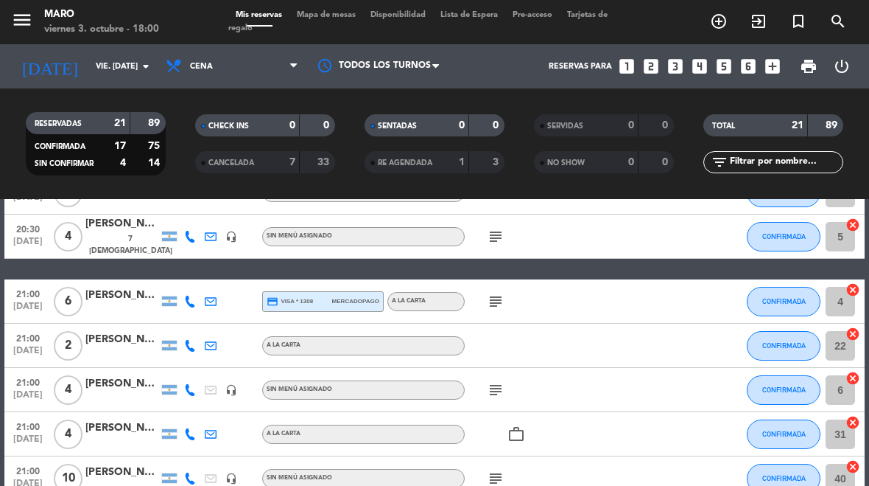
type input "sáb. [DATE]"
select select "dinner"
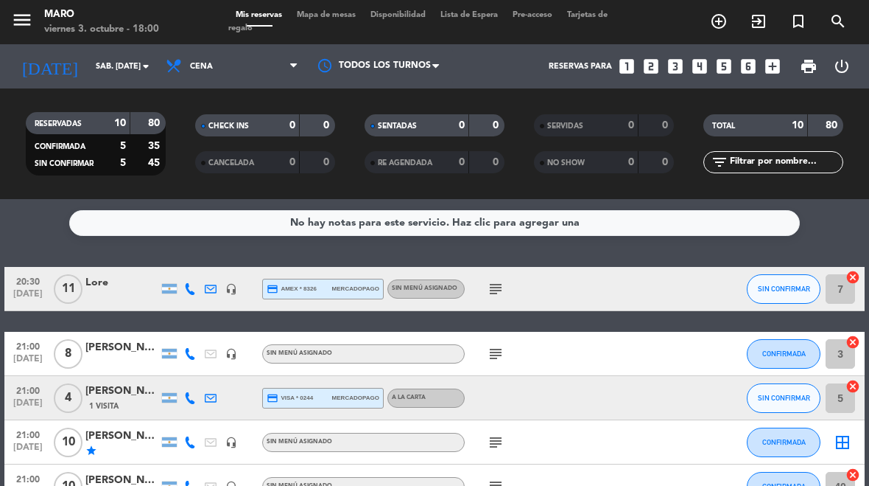
scroll to position [0, 0]
click at [783, 297] on button "SIN CONFIRMAR" at bounding box center [784, 288] width 74 height 29
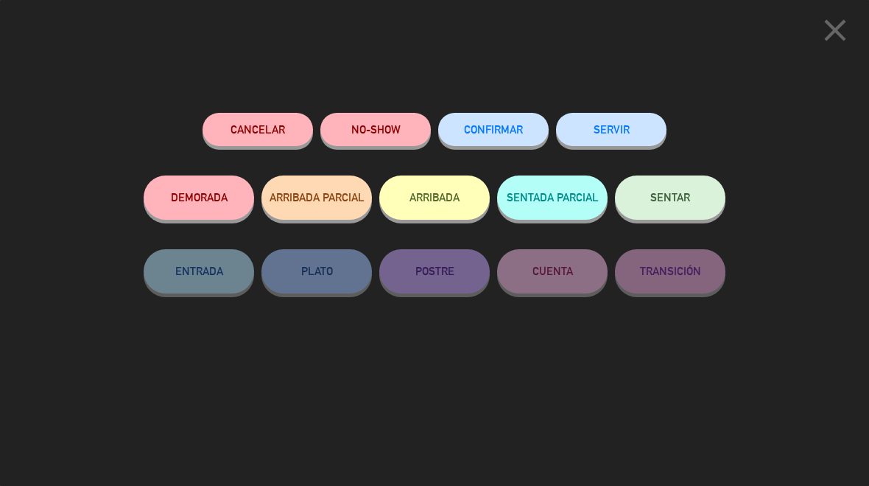
click at [498, 129] on span "CONFIRMAR" at bounding box center [493, 129] width 59 height 13
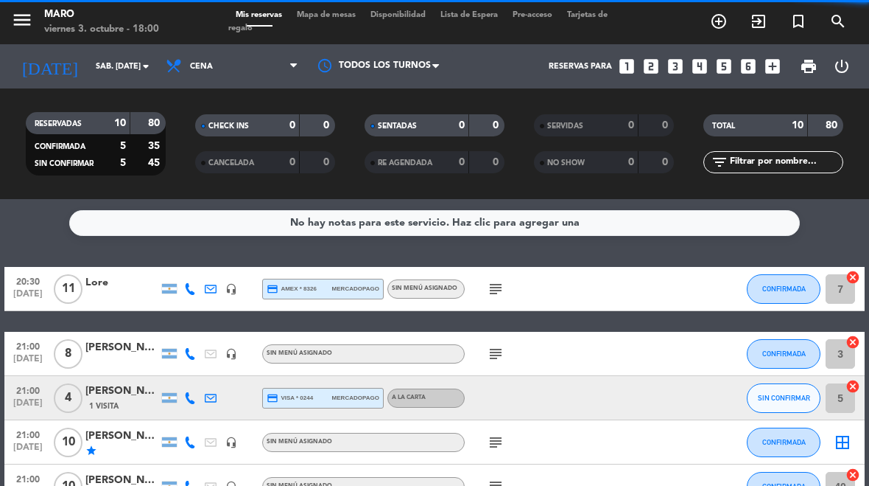
select select "dinner"
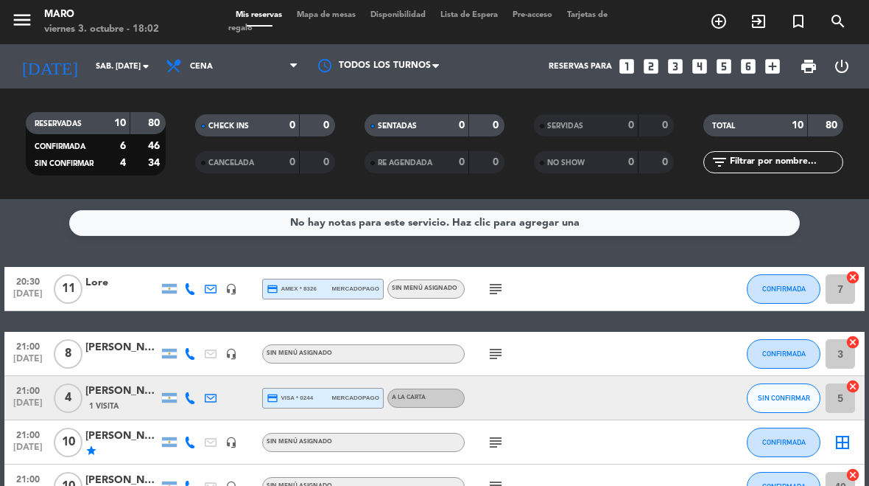
click at [655, 71] on icon "looks_two" at bounding box center [651, 66] width 19 height 19
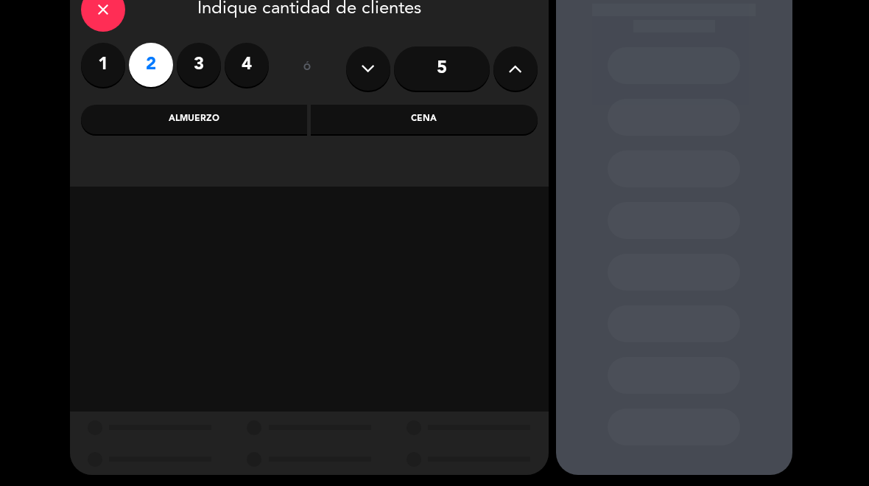
scroll to position [89, 0]
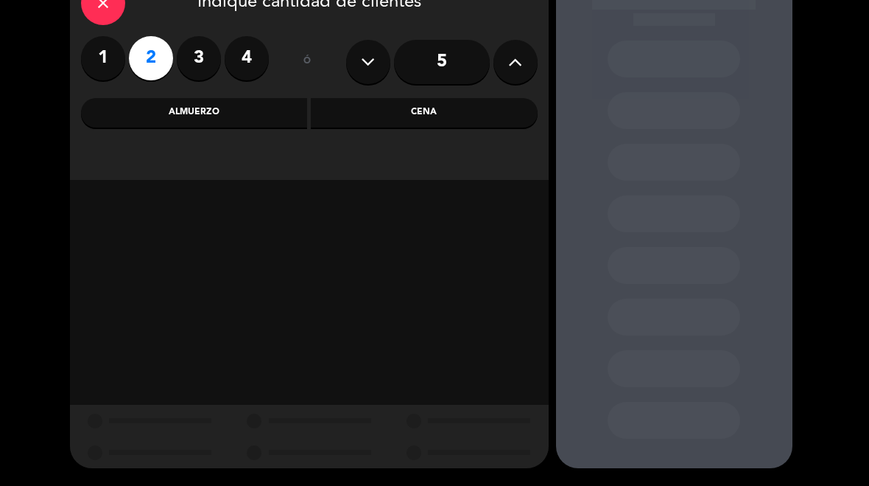
click at [463, 107] on div "Cena" at bounding box center [424, 112] width 227 height 29
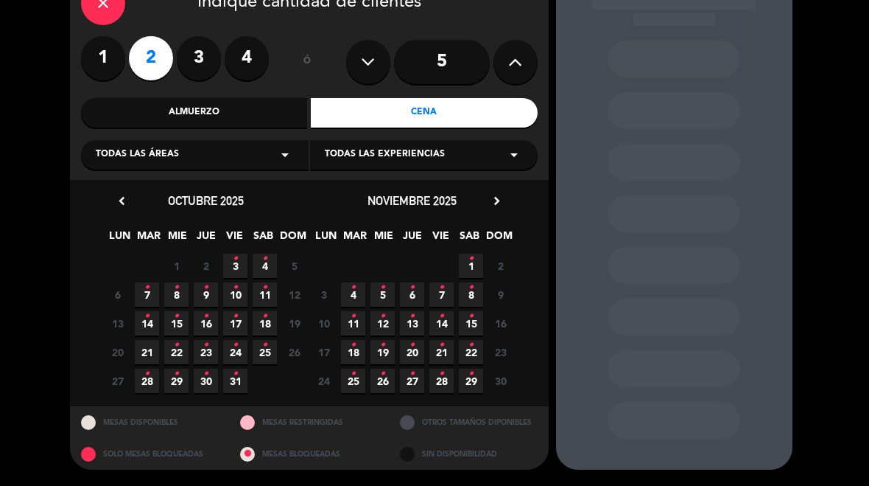
click at [238, 266] on span "3 •" at bounding box center [235, 265] width 24 height 24
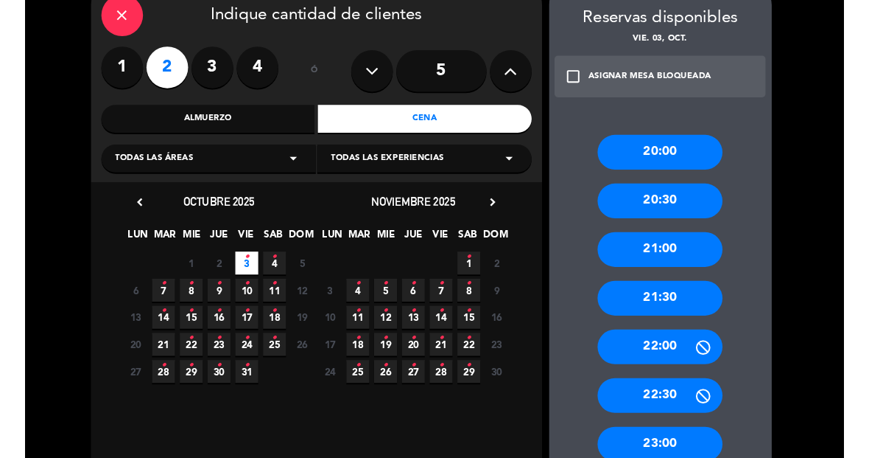
scroll to position [83, 0]
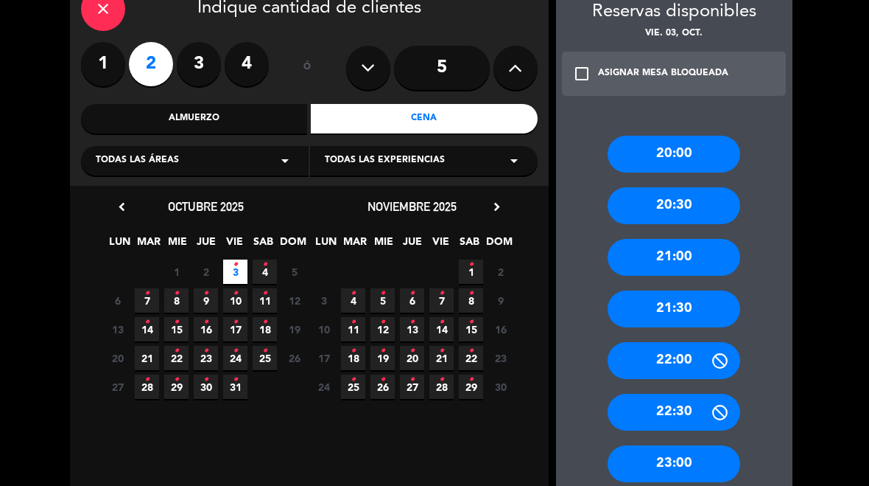
click at [701, 306] on div "21:30" at bounding box center [674, 308] width 133 height 37
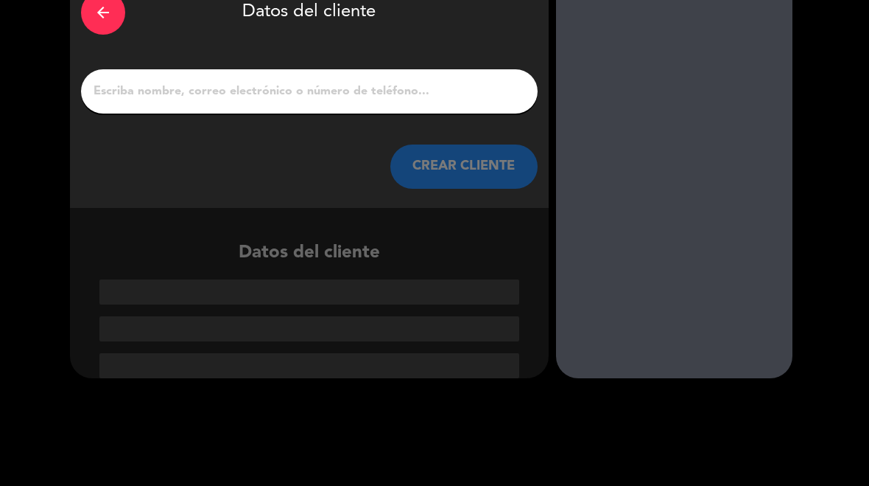
click at [456, 81] on input "1" at bounding box center [309, 91] width 435 height 21
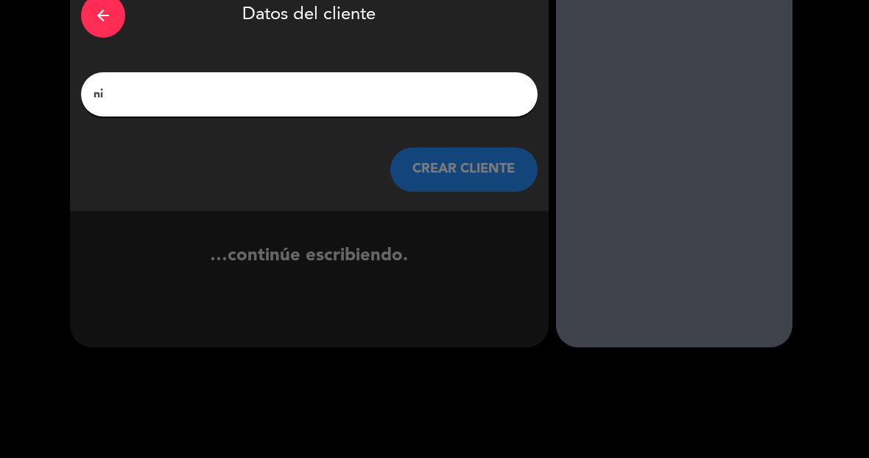
scroll to position [80, 0]
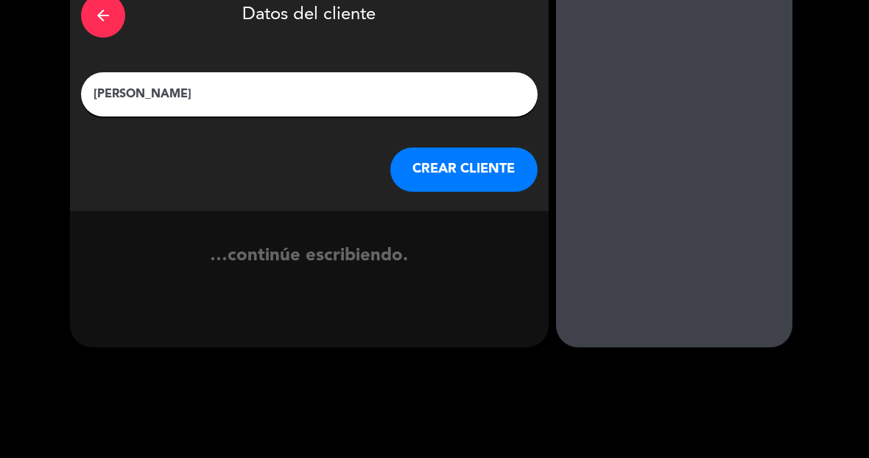
type input "[PERSON_NAME]"
click at [461, 164] on button "CREAR CLIENTE" at bounding box center [464, 169] width 147 height 44
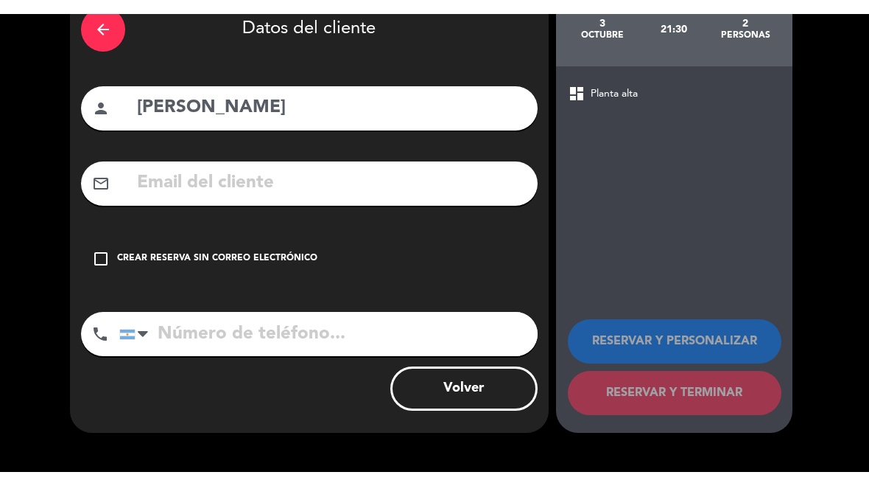
scroll to position [64, 0]
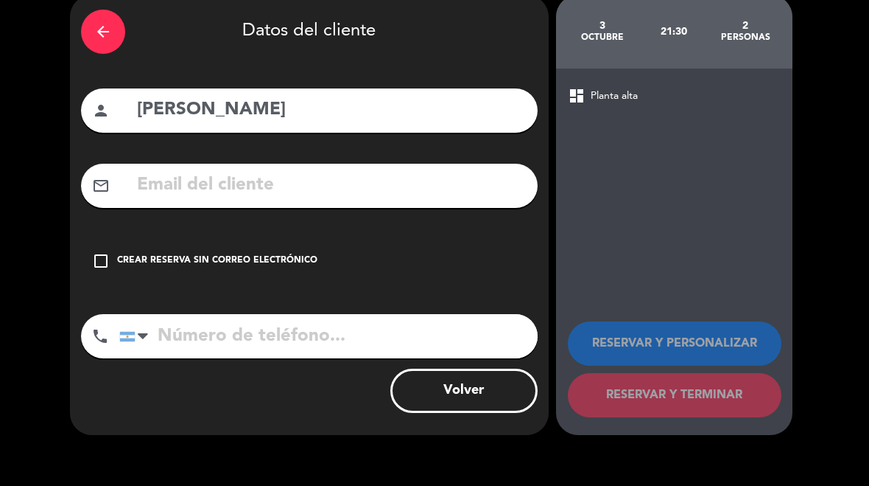
click at [386, 174] on input "text" at bounding box center [331, 185] width 391 height 30
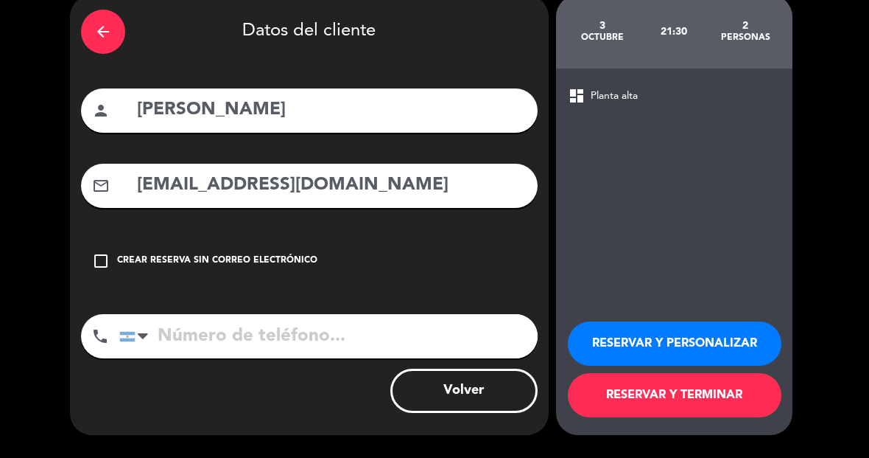
type input "[EMAIL_ADDRESS][DOMAIN_NAME]"
click at [198, 332] on input "tel" at bounding box center [328, 336] width 419 height 44
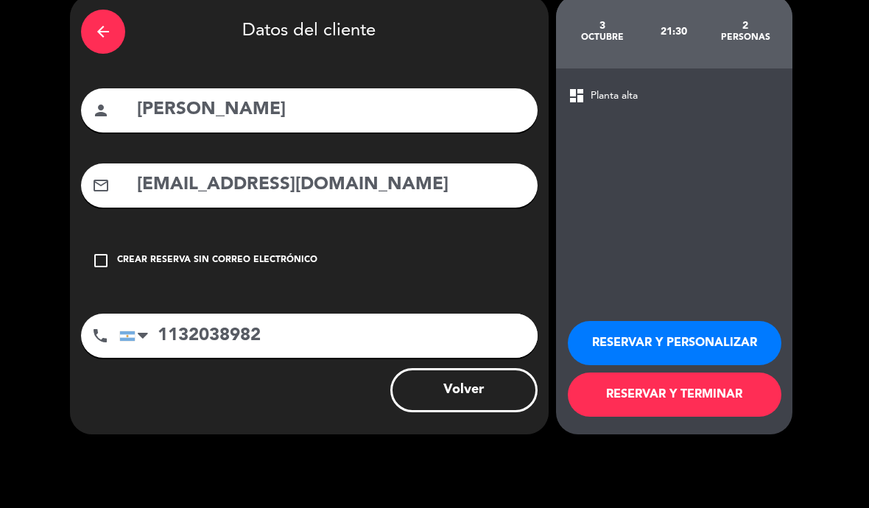
type input "1132038982"
click at [671, 355] on button "RESERVAR Y PERSONALIZAR" at bounding box center [675, 343] width 214 height 44
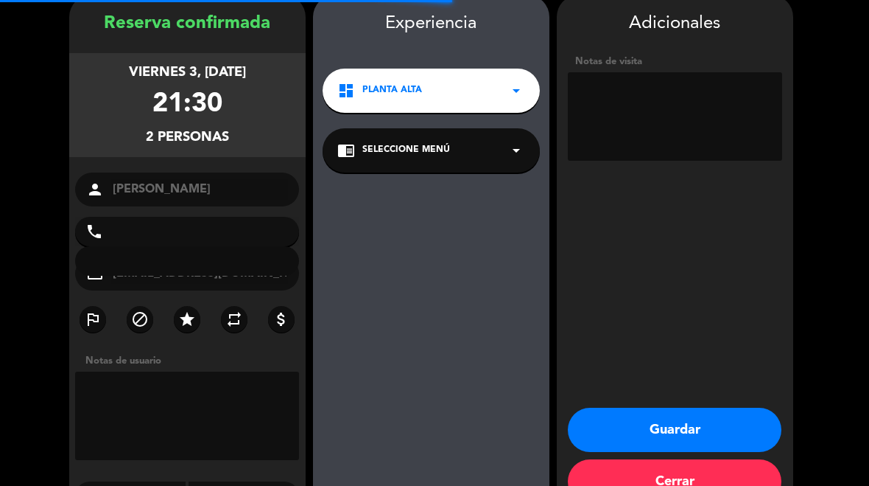
type input "[PHONE_NUMBER]"
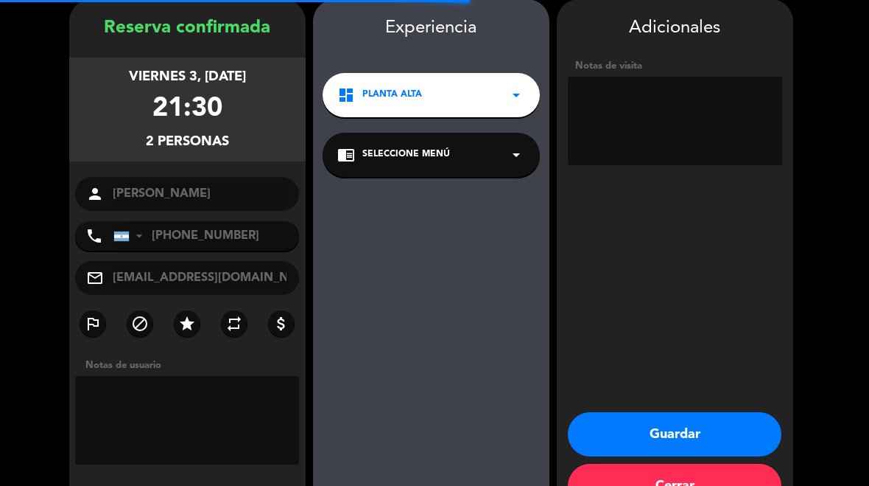
scroll to position [59, 0]
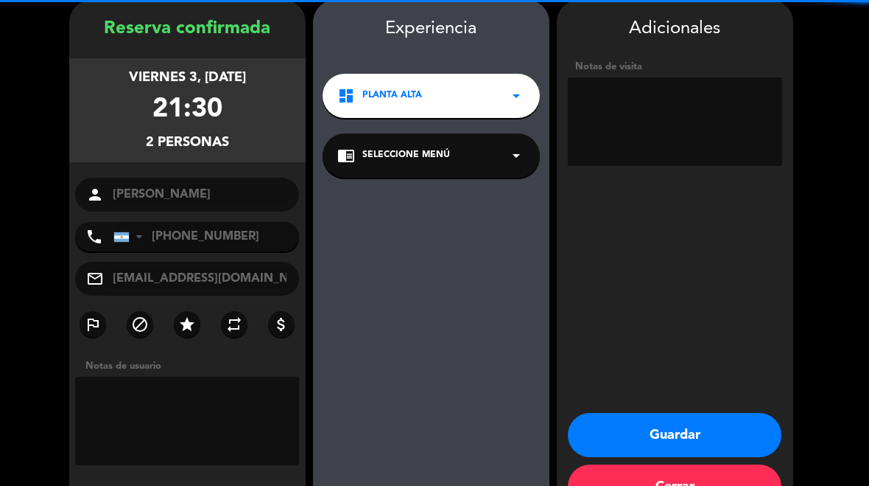
click at [723, 103] on textarea at bounding box center [675, 121] width 214 height 88
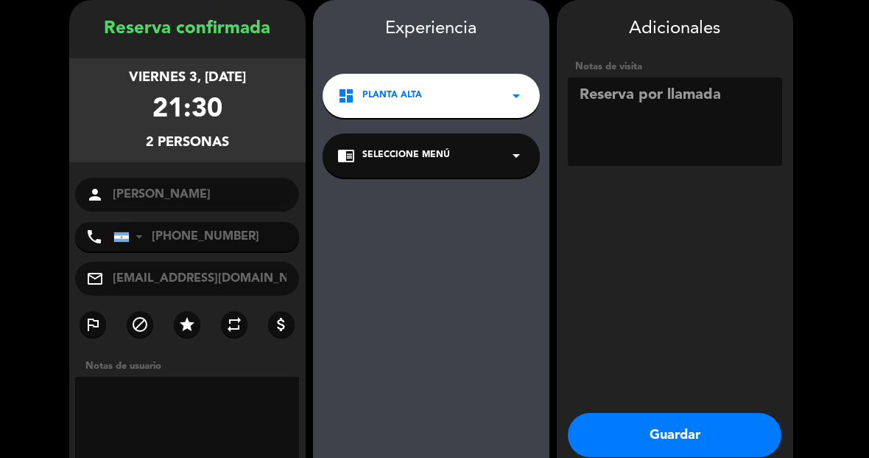
type textarea "Reserva por llamada"
click at [685, 422] on button "Guardar" at bounding box center [675, 435] width 214 height 44
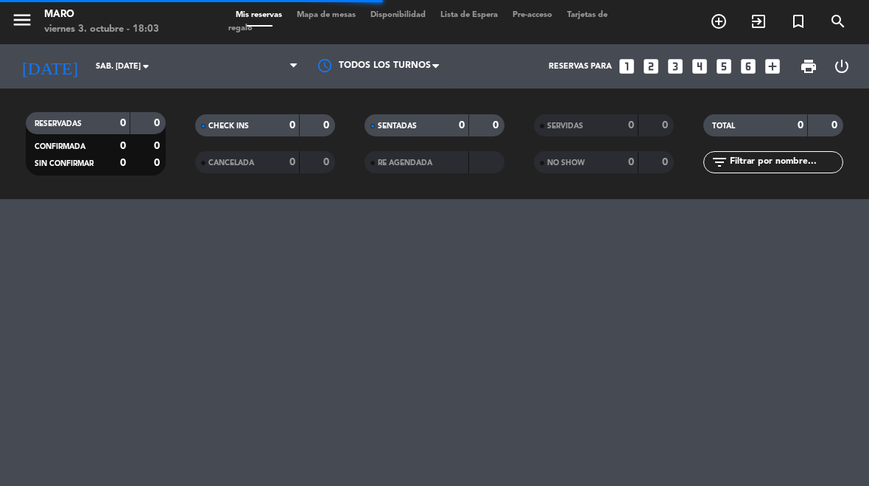
select select "dinner"
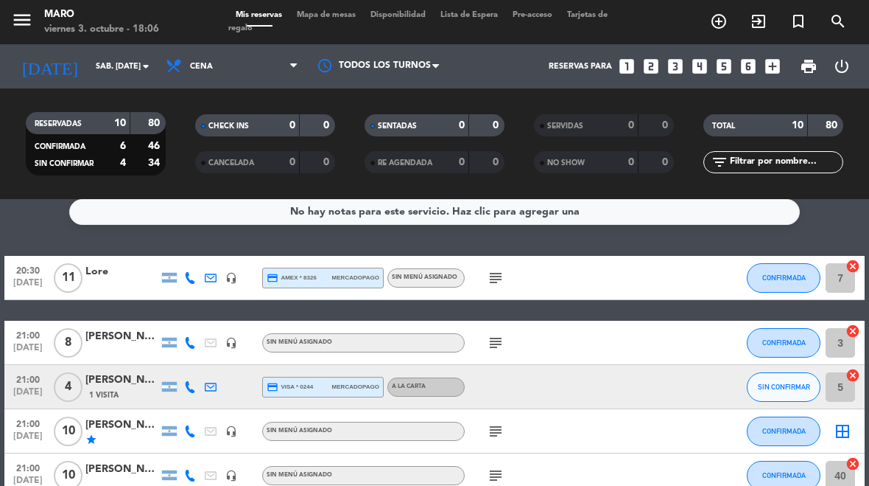
scroll to position [13, 0]
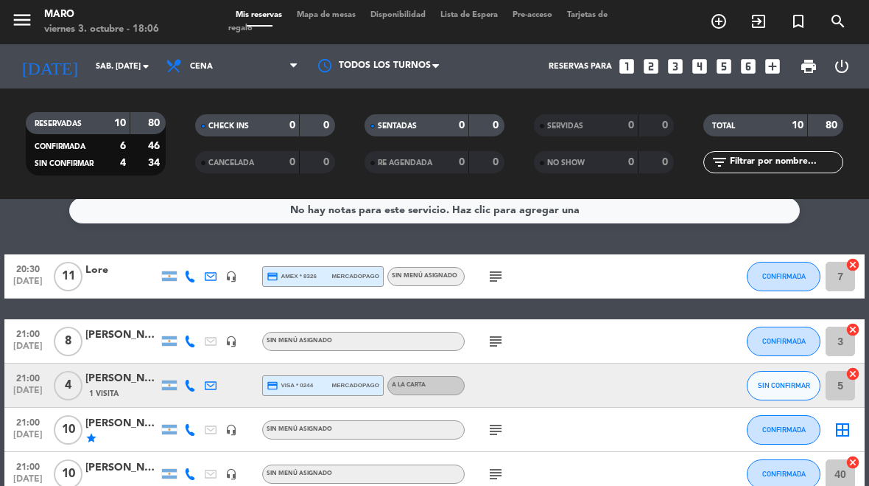
click at [111, 77] on input "sáb. [DATE]" at bounding box center [142, 67] width 109 height 24
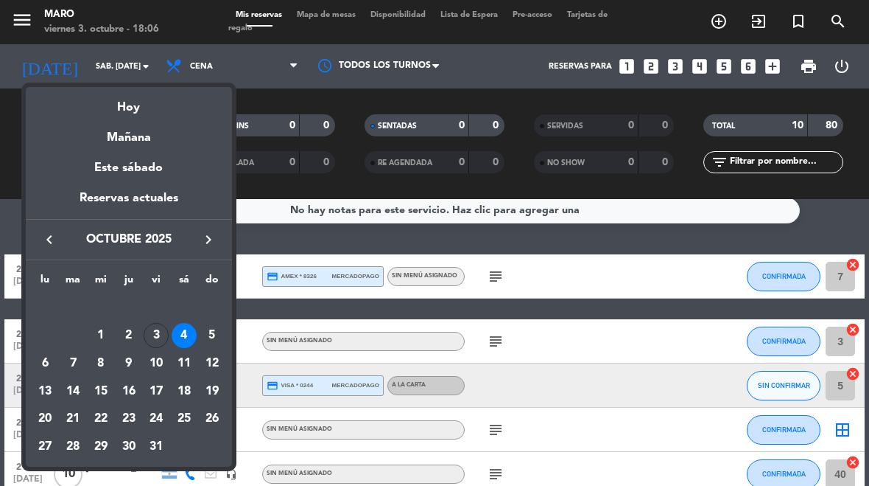
click at [122, 103] on div "Hoy" at bounding box center [129, 102] width 206 height 30
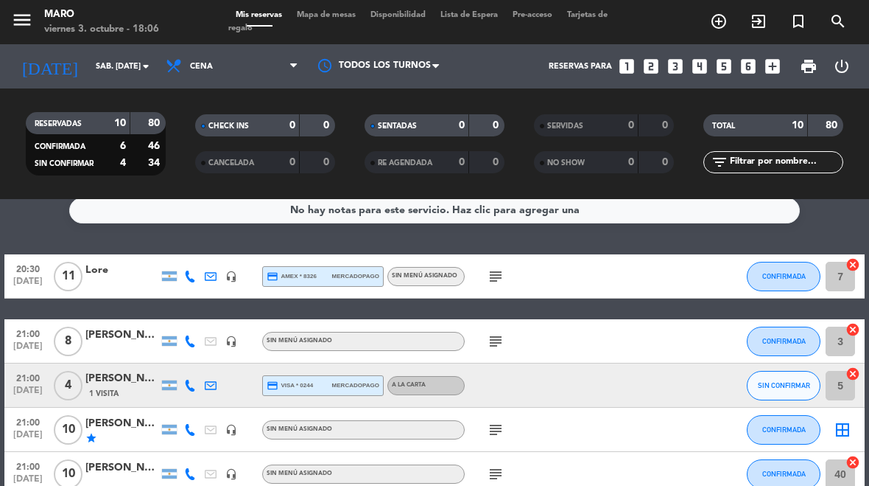
type input "vie. [DATE]"
select select "dinner"
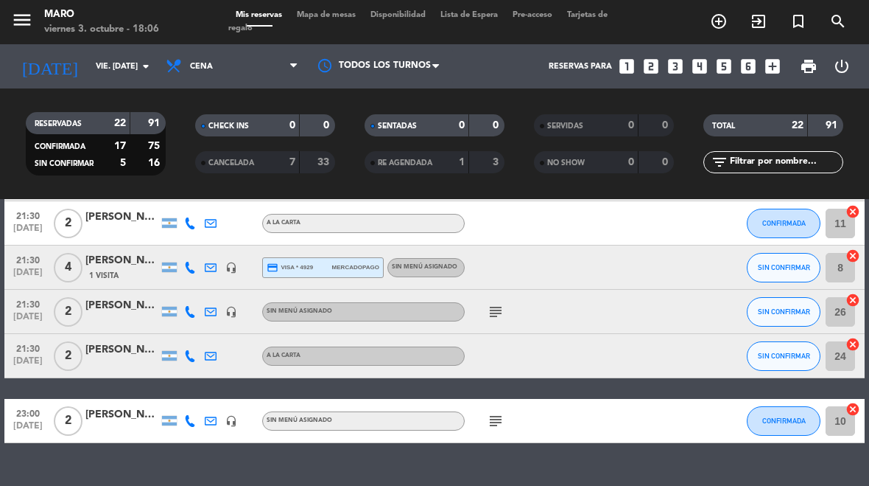
scroll to position [883, 0]
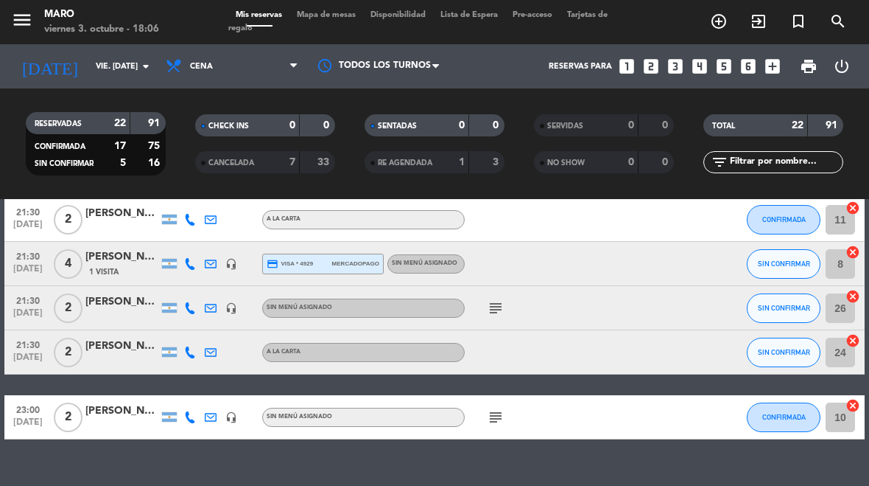
click at [793, 309] on span "SIN CONFIRMAR" at bounding box center [784, 308] width 52 height 8
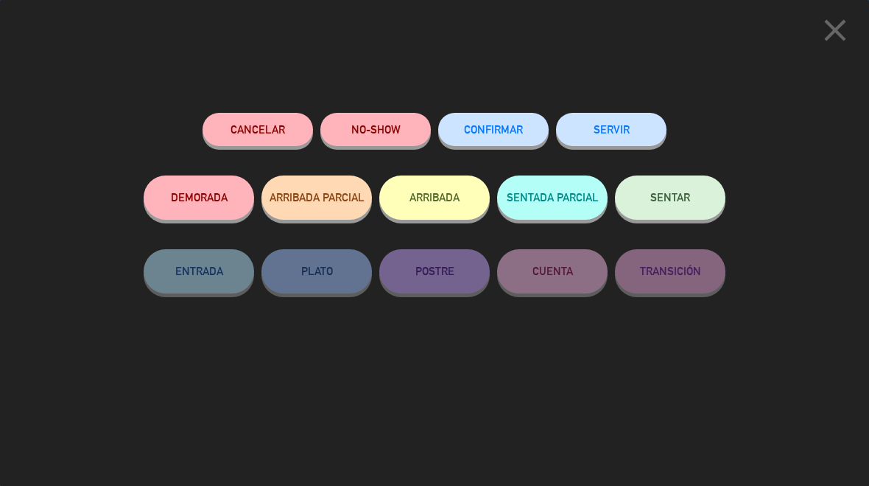
click at [480, 113] on button "CONFIRMAR" at bounding box center [493, 129] width 111 height 33
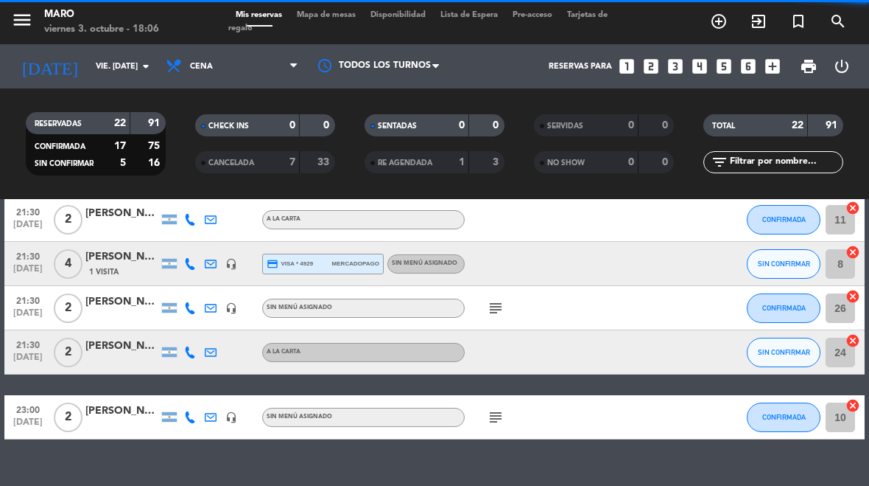
select select "dinner"
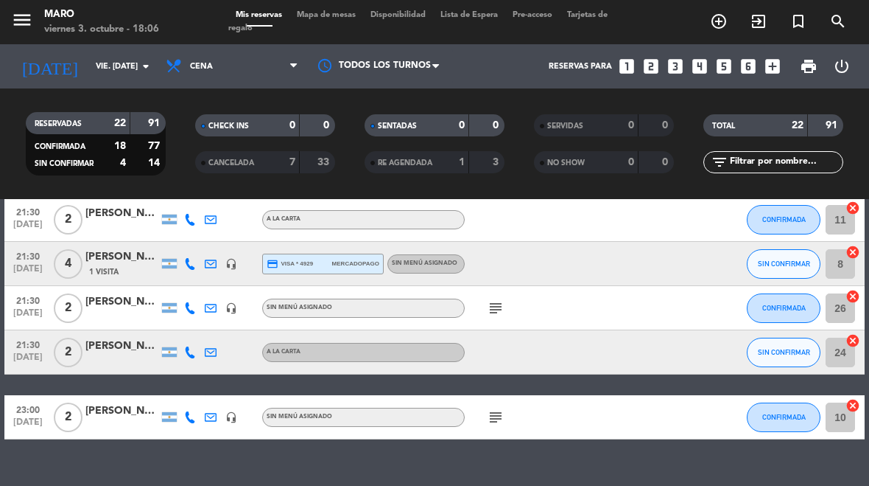
click at [194, 351] on icon at bounding box center [190, 352] width 12 height 12
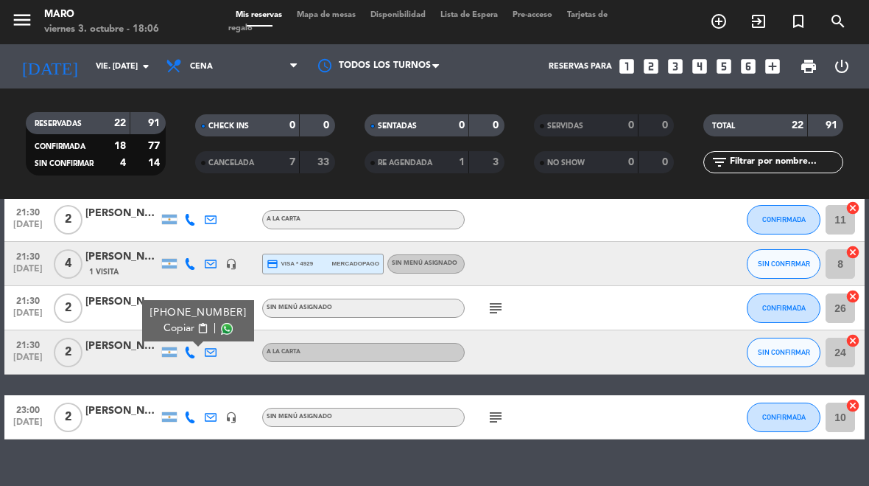
click at [186, 326] on span "Copiar" at bounding box center [179, 328] width 31 height 15
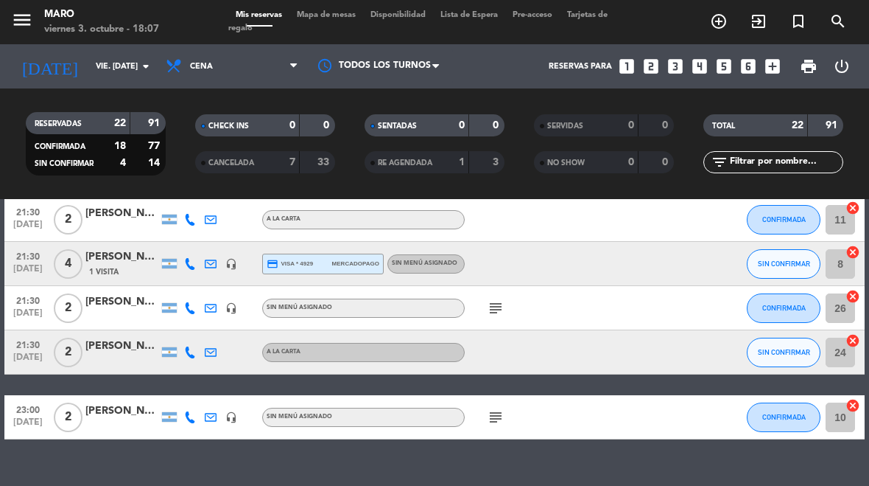
click at [120, 351] on div "[PERSON_NAME]" at bounding box center [122, 345] width 74 height 17
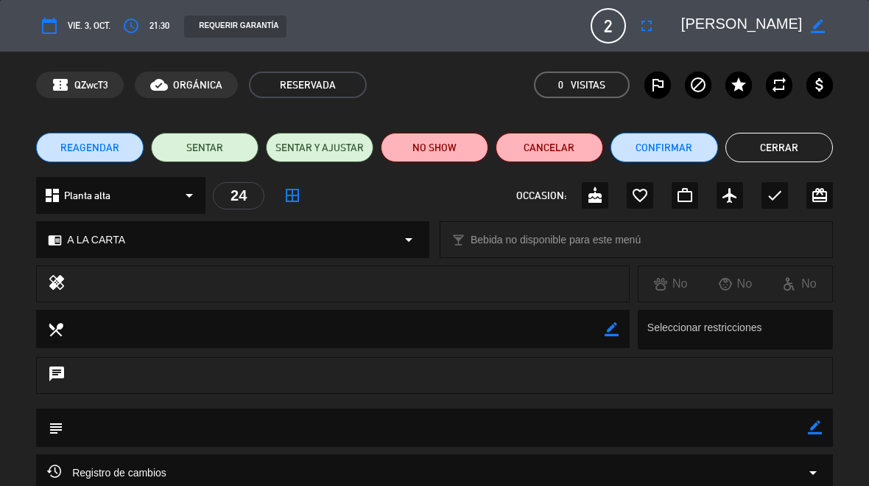
click at [778, 155] on button "Cerrar" at bounding box center [780, 147] width 108 height 29
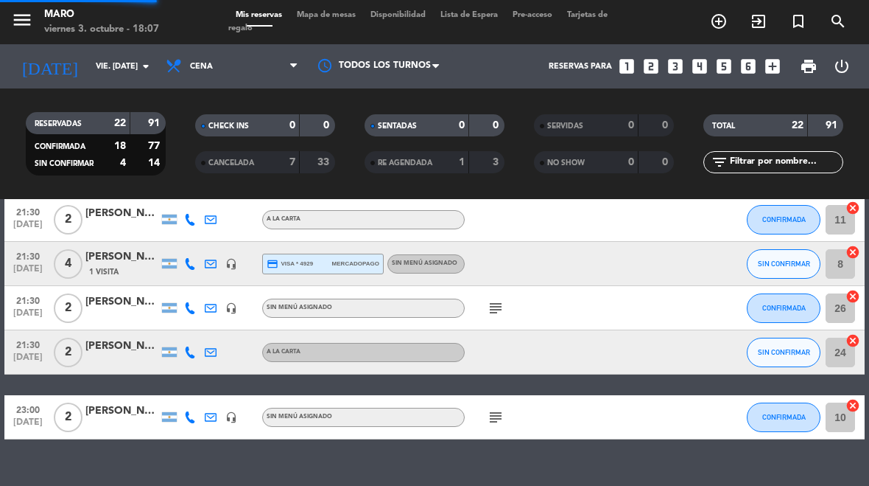
select select "dinner"
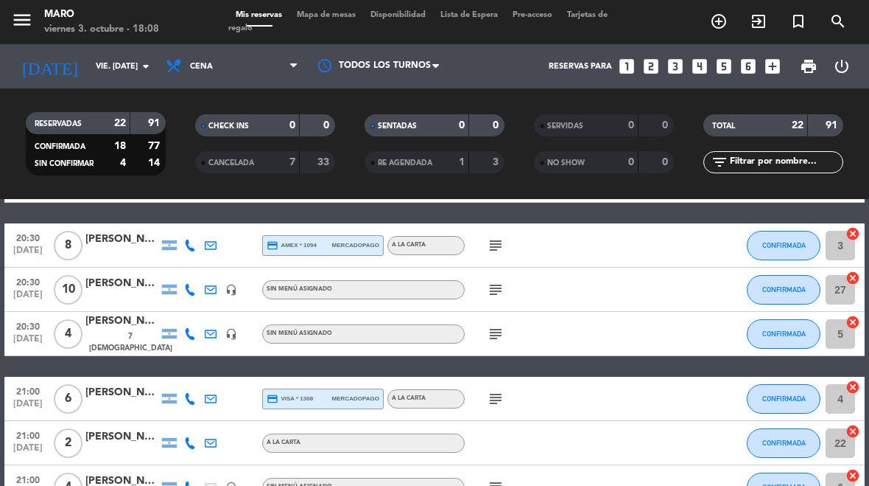
scroll to position [108, 0]
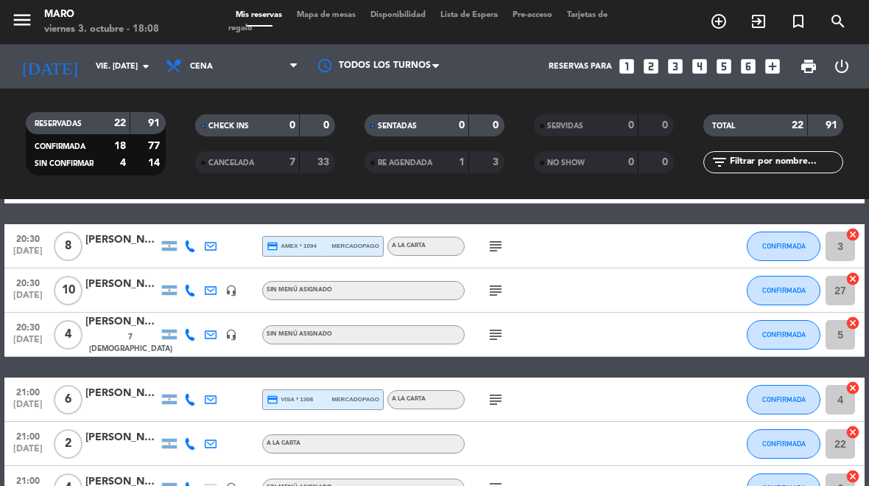
select select "dinner"
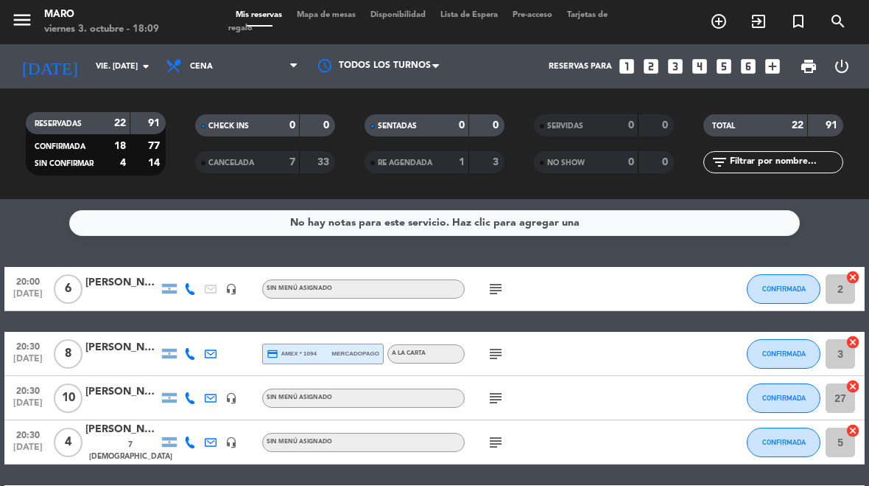
scroll to position [0, 0]
click at [125, 56] on input "vie. [DATE]" at bounding box center [142, 67] width 109 height 24
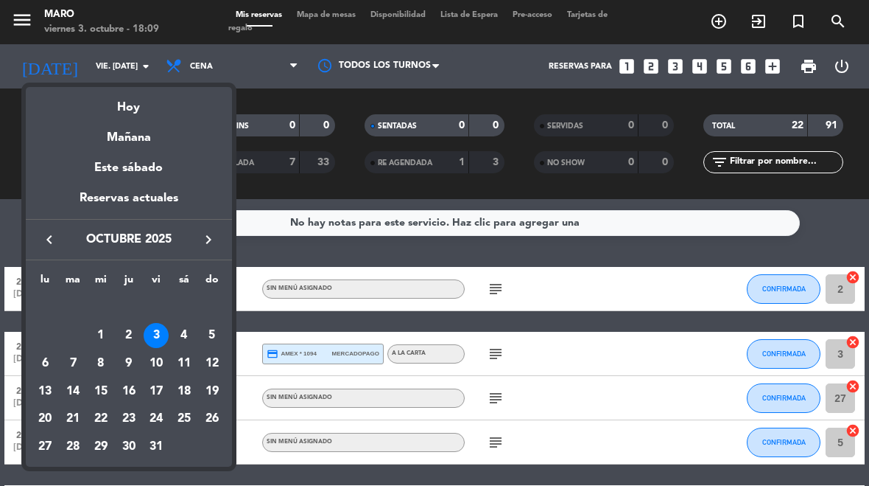
click at [133, 144] on div "Mañana" at bounding box center [129, 132] width 206 height 30
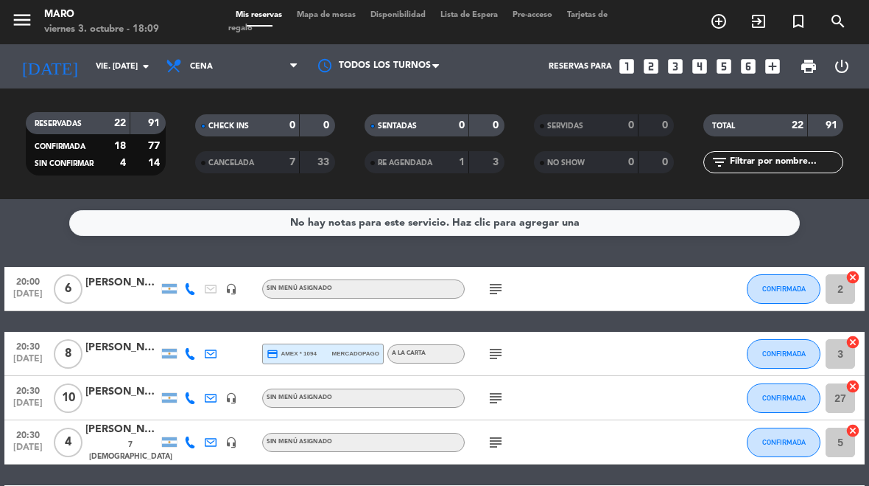
type input "sáb. [DATE]"
select select "dinner"
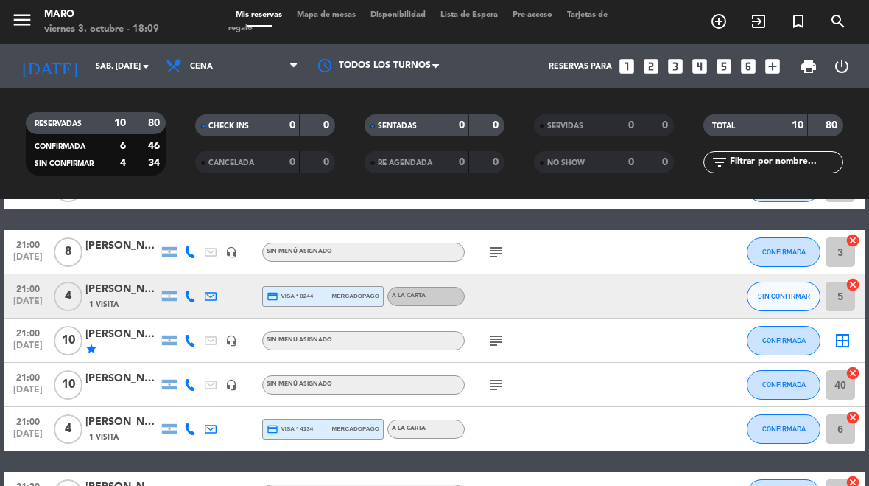
scroll to position [100, 0]
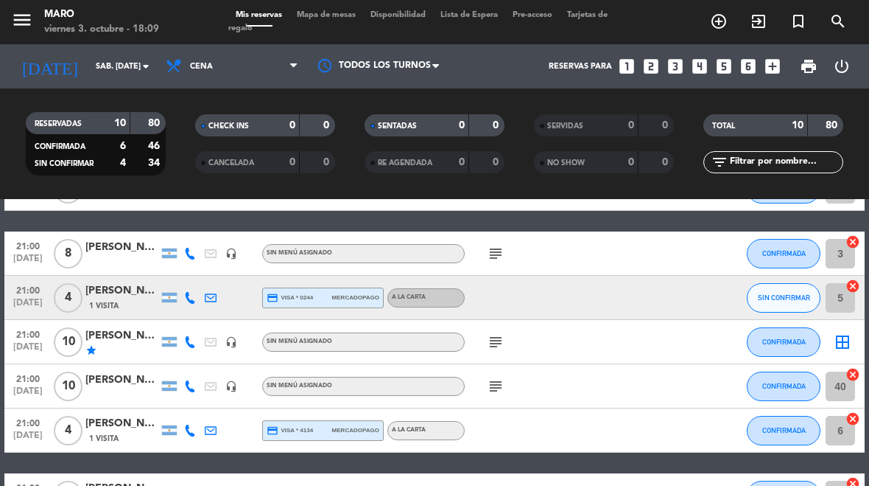
click at [801, 296] on span "SIN CONFIRMAR" at bounding box center [784, 297] width 52 height 8
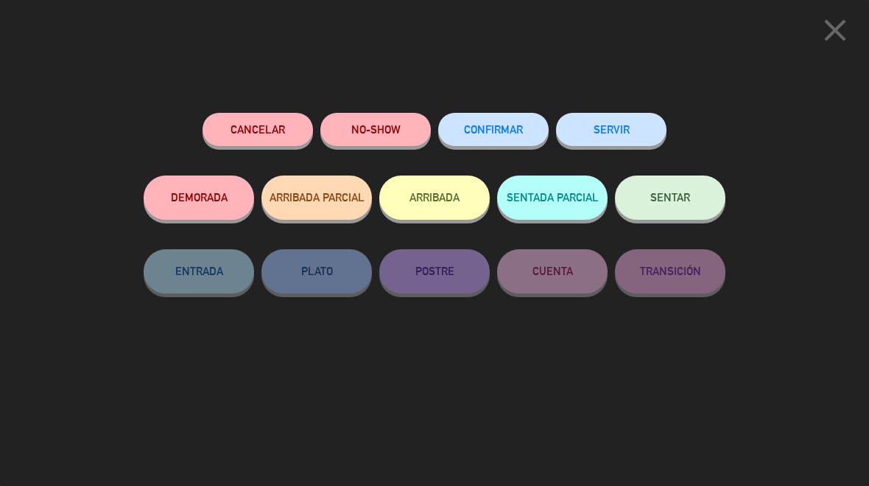
click at [486, 133] on span "CONFIRMAR" at bounding box center [493, 129] width 59 height 13
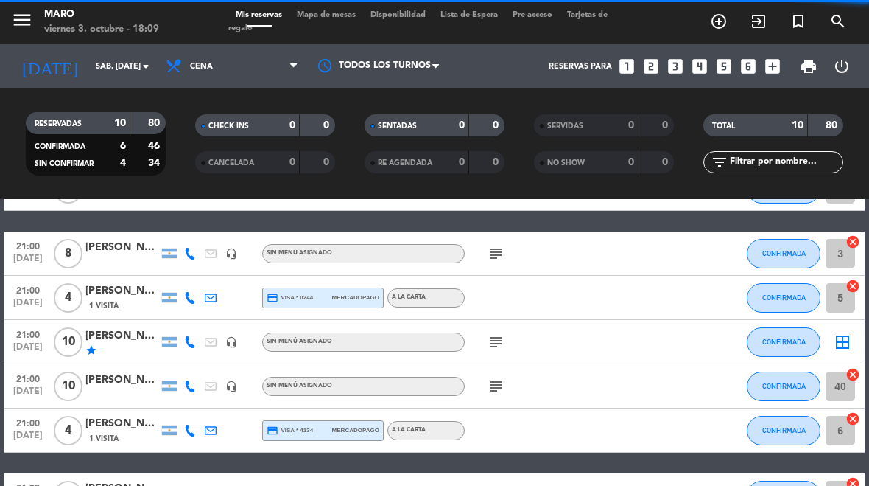
select select "dinner"
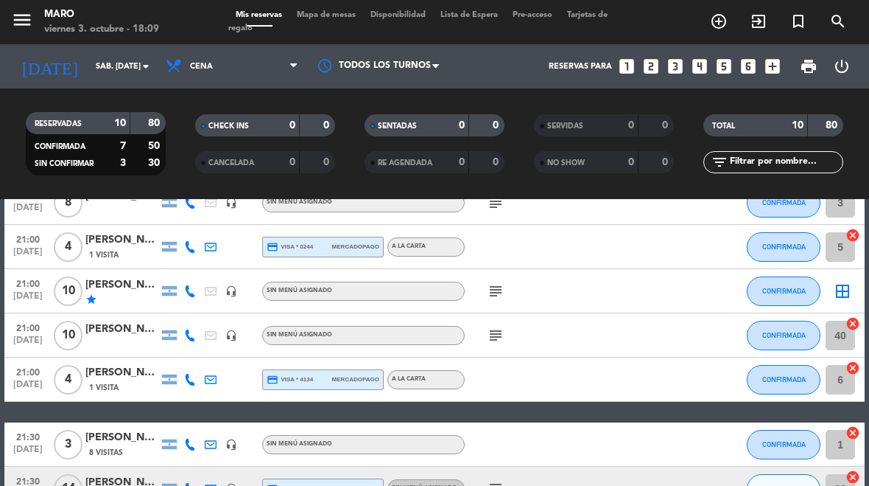
scroll to position [154, 0]
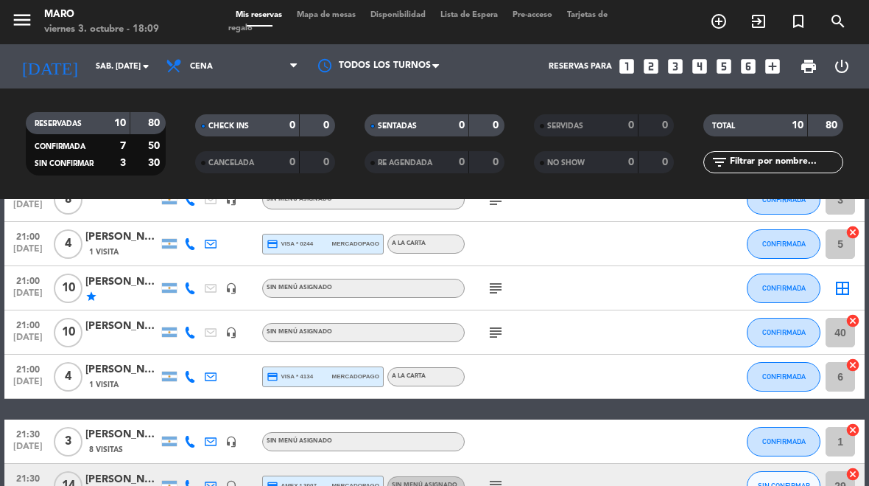
click at [340, 19] on span "Mapa de mesas" at bounding box center [327, 15] width 74 height 8
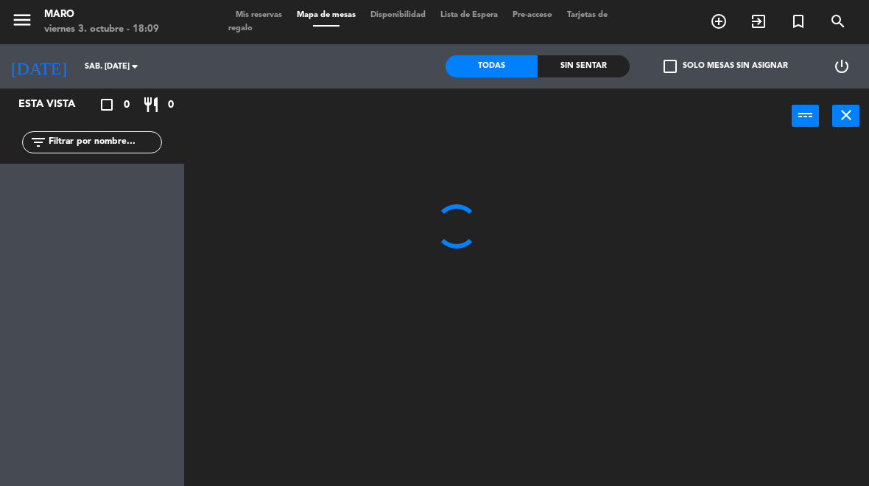
select select "dinner"
click at [333, 18] on span "Mapa de mesas" at bounding box center [327, 15] width 74 height 8
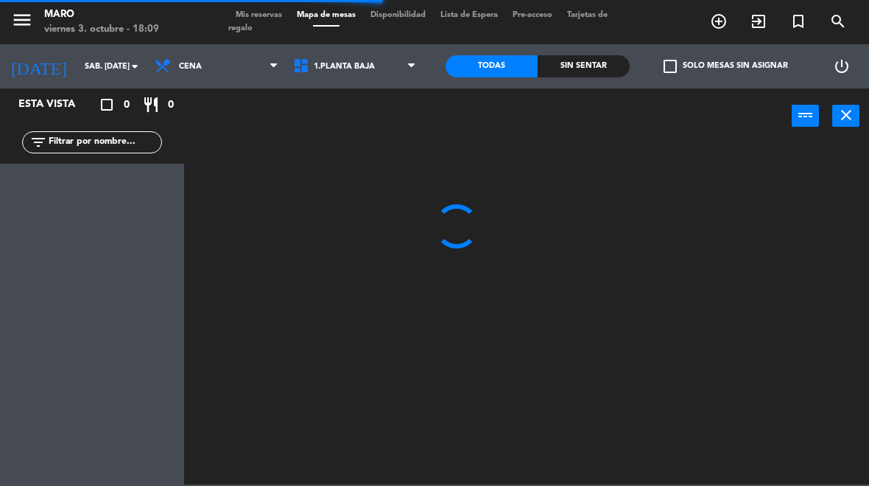
click at [390, 69] on select "1.Planta baja 2.Planta alta 3.Afuera" at bounding box center [356, 66] width 141 height 32
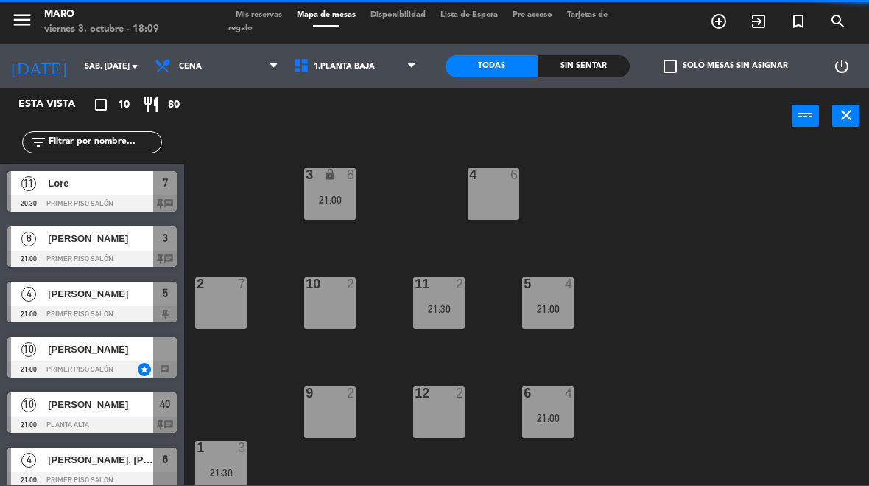
select select "3482"
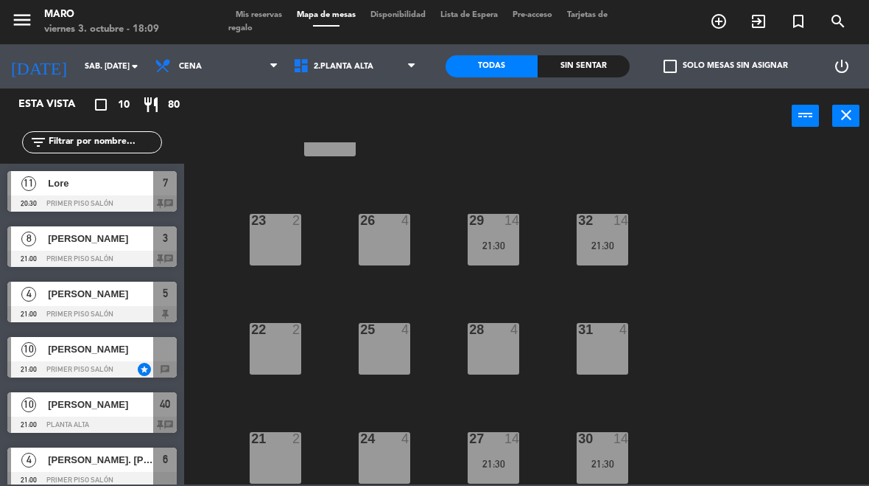
scroll to position [63, 0]
click at [362, 71] on select "1.Planta baja 2.Planta alta 3.Afuera" at bounding box center [356, 66] width 141 height 32
select select "3395"
select select
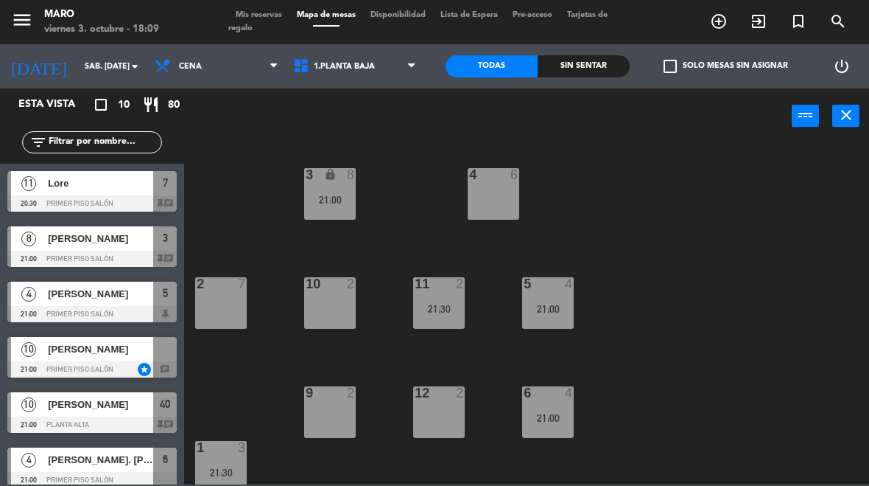
scroll to position [0, 0]
click at [257, 18] on span "Mis reservas" at bounding box center [258, 15] width 61 height 8
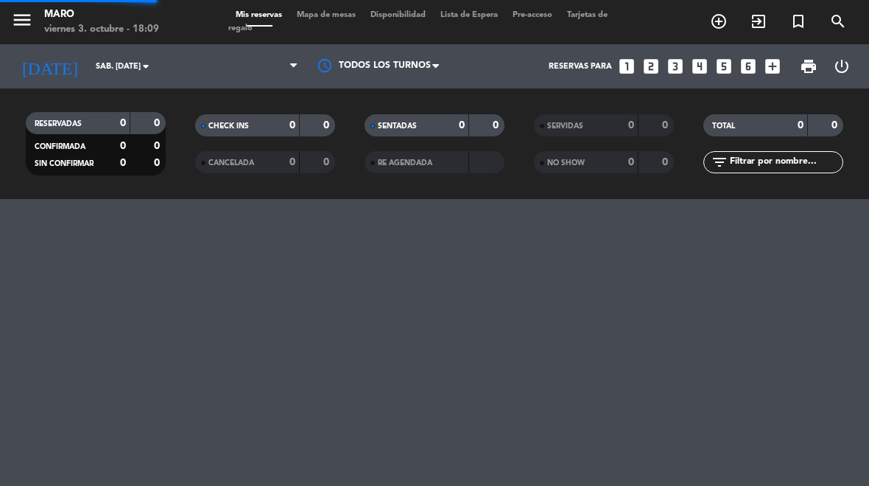
select select "dinner"
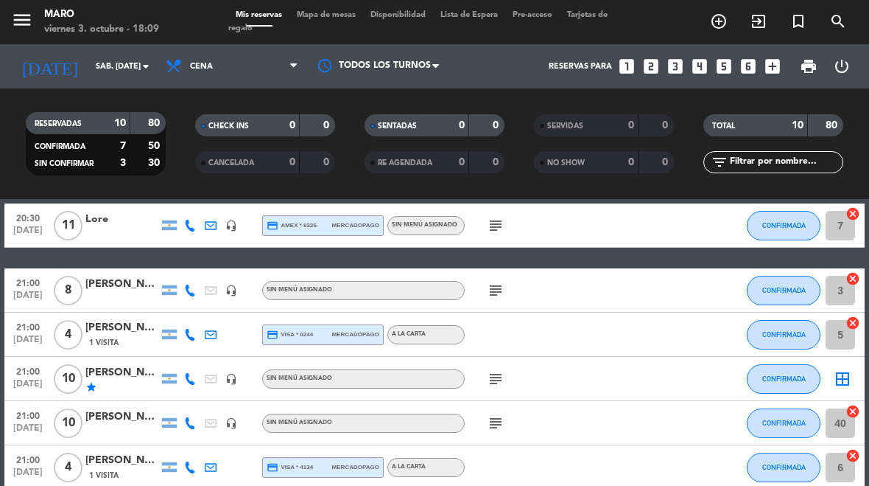
scroll to position [65, 0]
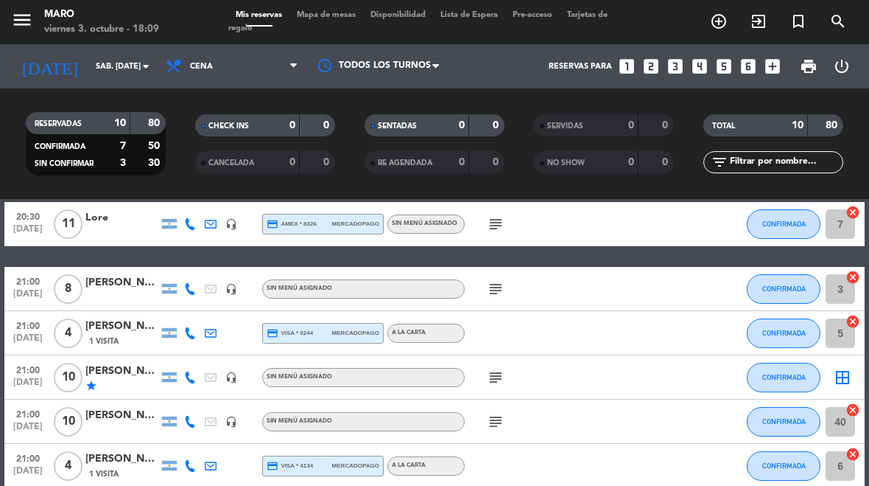
click at [494, 377] on icon "subject" at bounding box center [496, 377] width 18 height 18
click at [325, 19] on span "Mapa de mesas" at bounding box center [327, 15] width 74 height 8
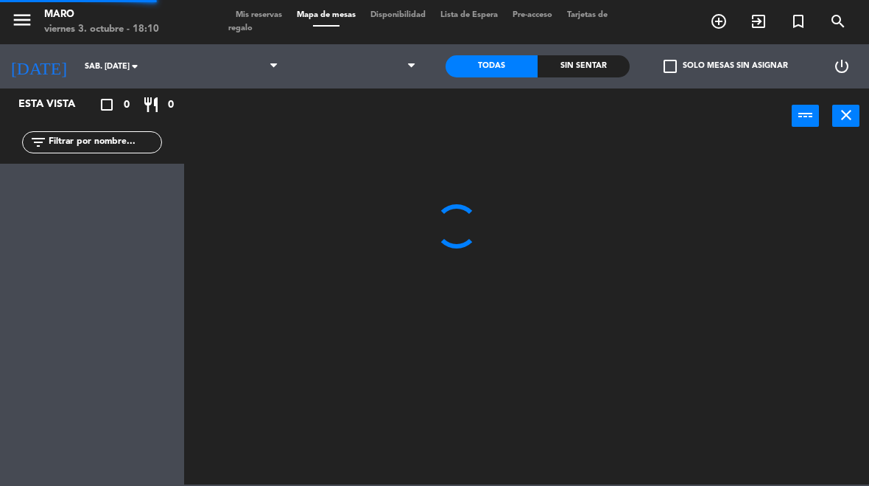
select select "dinner"
select select
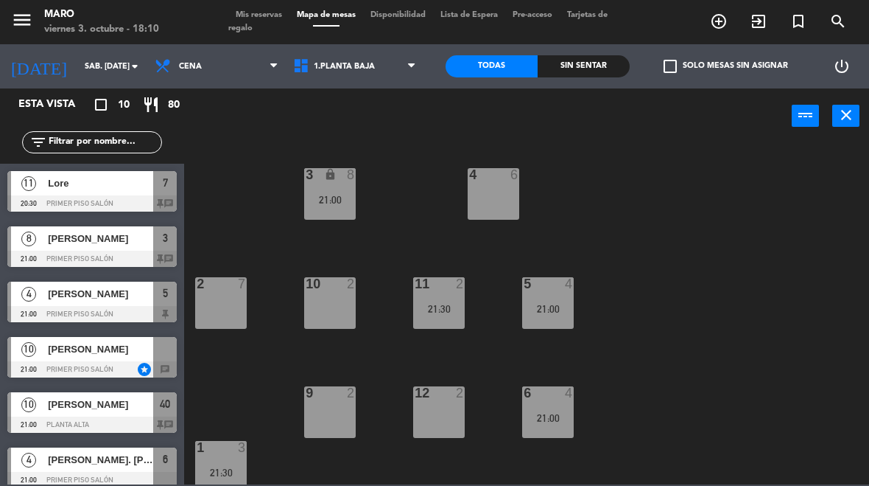
click at [368, 71] on select "1.Planta baja 2.Planta alta 3.Afuera" at bounding box center [356, 66] width 141 height 32
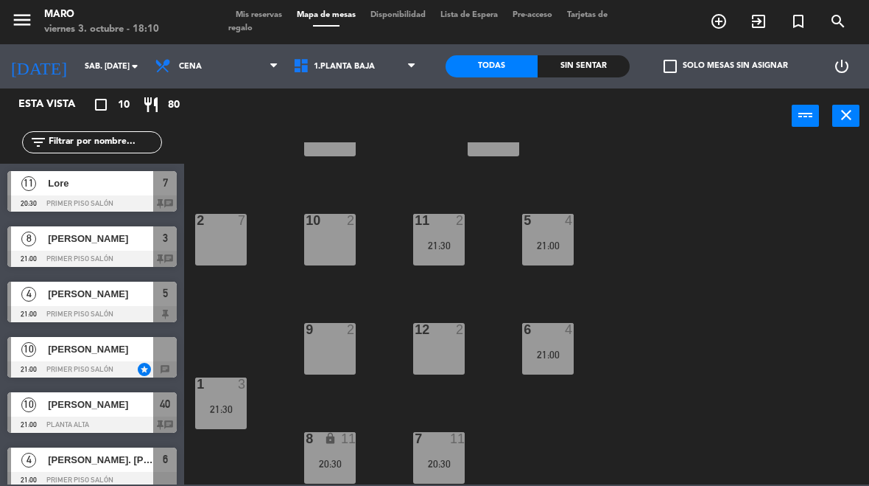
scroll to position [63, 0]
click at [444, 450] on div "7 11 20:30" at bounding box center [439, 458] width 52 height 52
click at [777, 304] on div "3 lock 8 21:00 4 6 2 7 10 2 11 2 21:30 5 4 21:00 12 2 9 2 6 4 21:00 1 3 21:30 7…" at bounding box center [531, 313] width 676 height 342
click at [438, 449] on div "7 11 20:30" at bounding box center [439, 458] width 52 height 52
click at [741, 385] on div "3 lock 8 21:00 4 6 2 7 10 2 11 2 21:30 5 4 21:00 12 2 9 2 6 4 21:00 1 3 21:30 7…" at bounding box center [531, 313] width 676 height 342
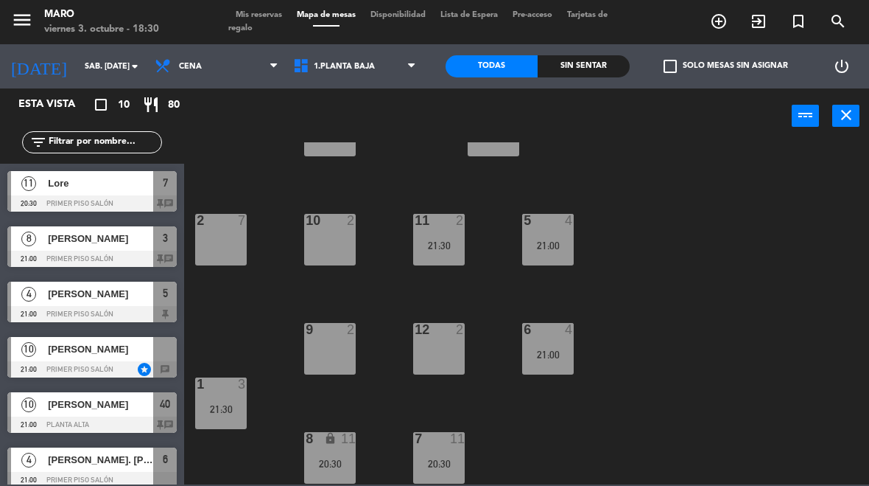
click at [714, 25] on icon "add_circle_outline" at bounding box center [719, 22] width 18 height 18
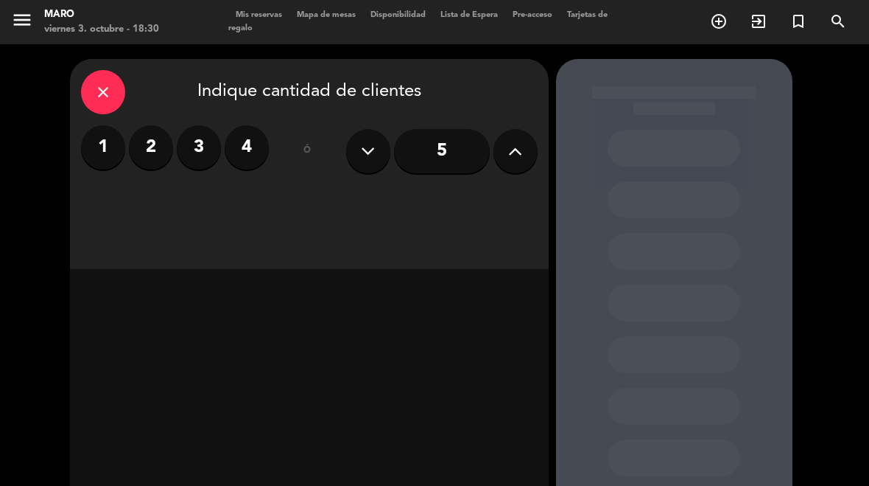
click at [242, 153] on label "4" at bounding box center [247, 147] width 44 height 44
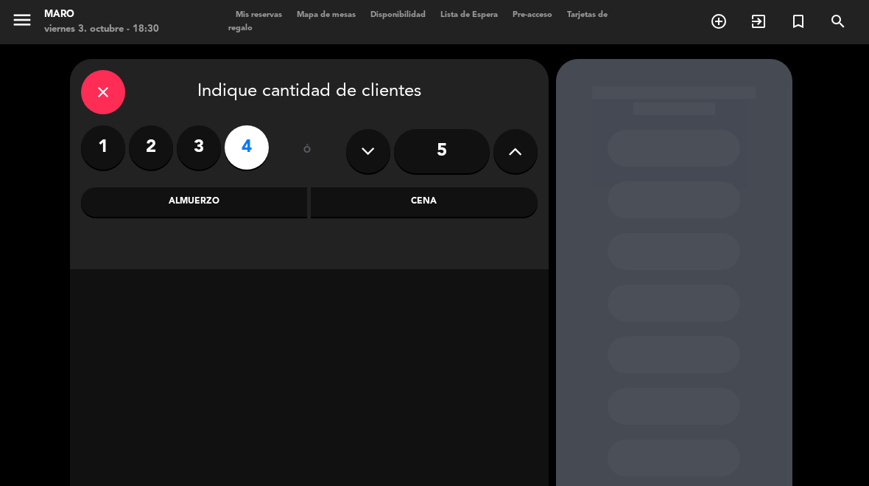
click at [461, 204] on div "Cena" at bounding box center [424, 201] width 227 height 29
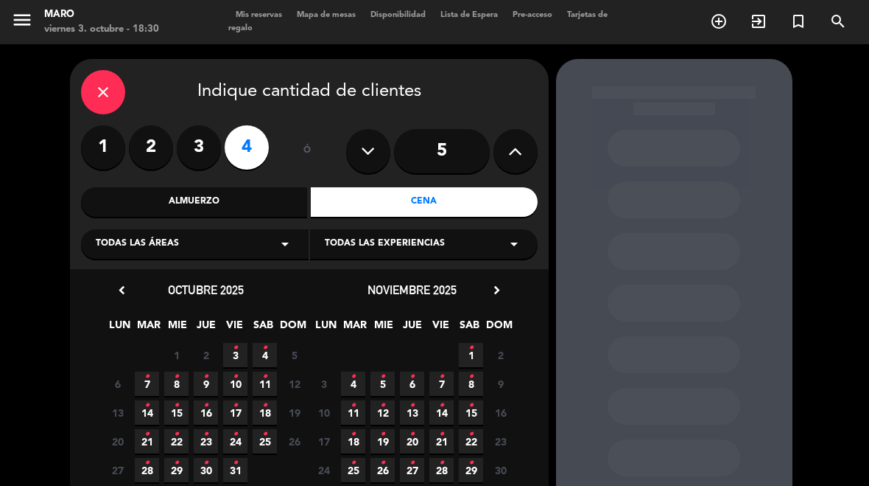
click at [272, 354] on span "4 •" at bounding box center [265, 355] width 24 height 24
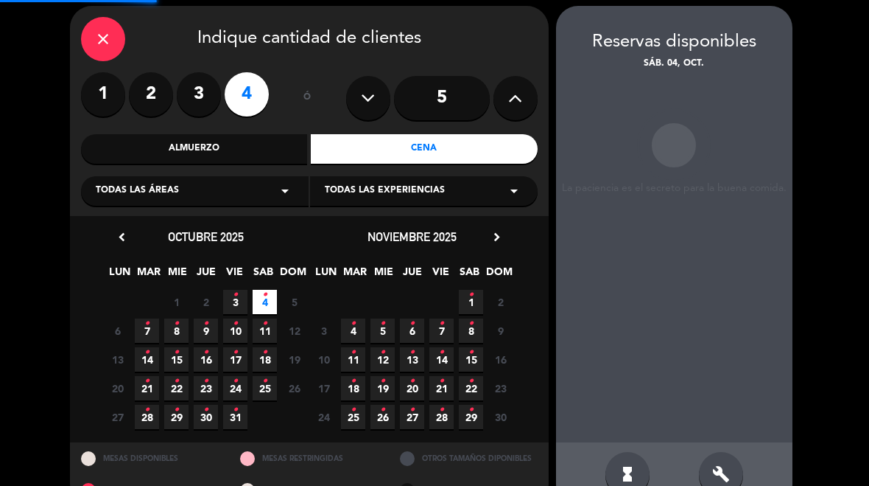
scroll to position [59, 0]
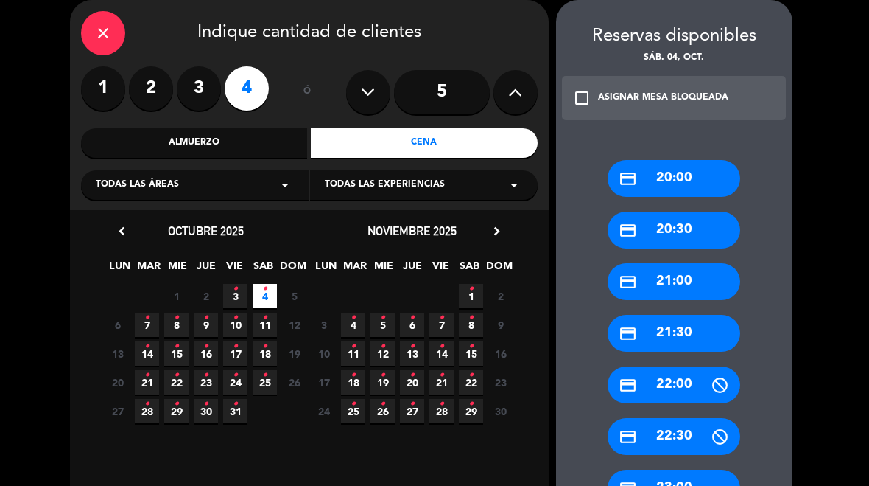
click at [686, 235] on div "credit_card 20:30" at bounding box center [674, 229] width 133 height 37
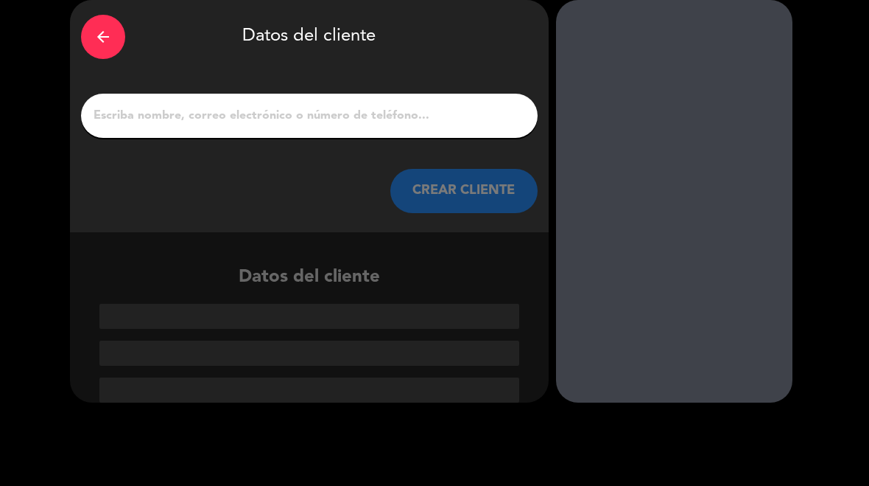
click at [113, 35] on div "arrow_back" at bounding box center [103, 37] width 44 height 44
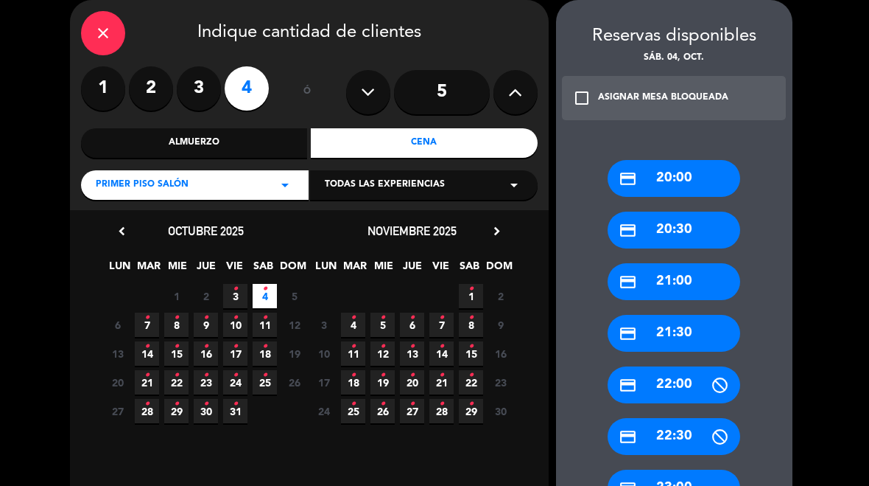
click at [687, 282] on div "credit_card 21:00" at bounding box center [674, 281] width 133 height 37
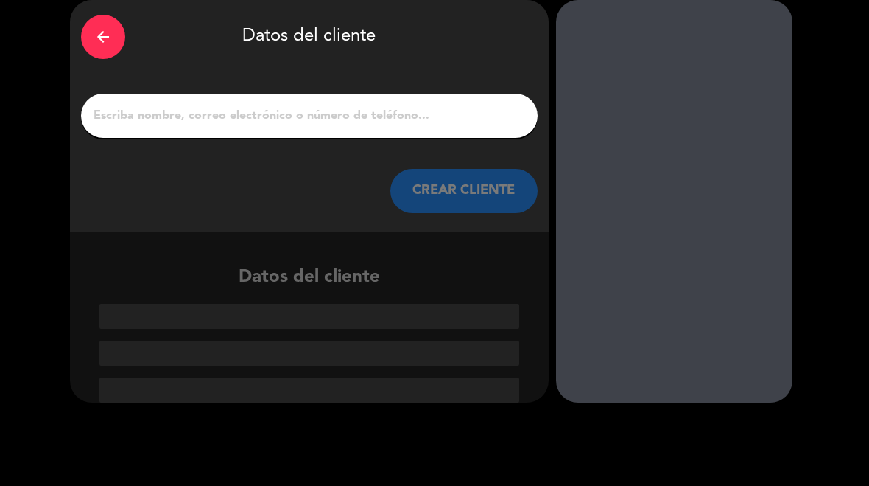
click at [399, 125] on input "1" at bounding box center [309, 115] width 435 height 21
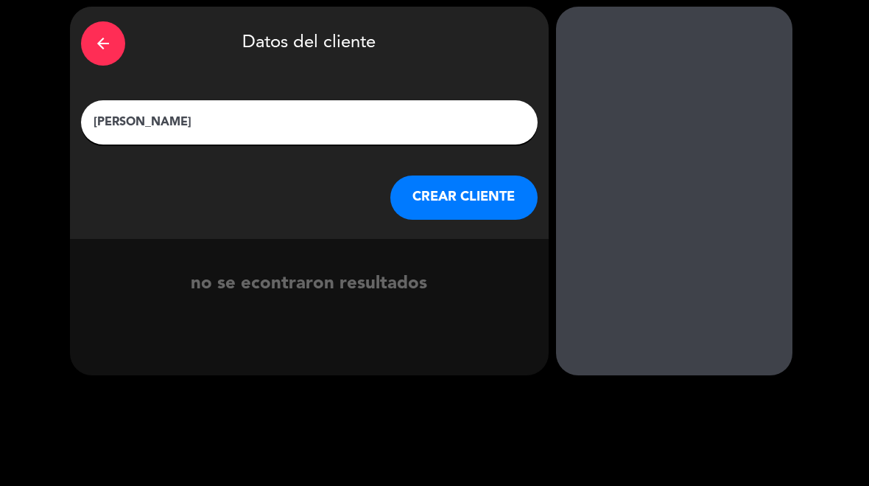
type input "[PERSON_NAME]"
click at [458, 200] on button "CREAR CLIENTE" at bounding box center [464, 197] width 147 height 44
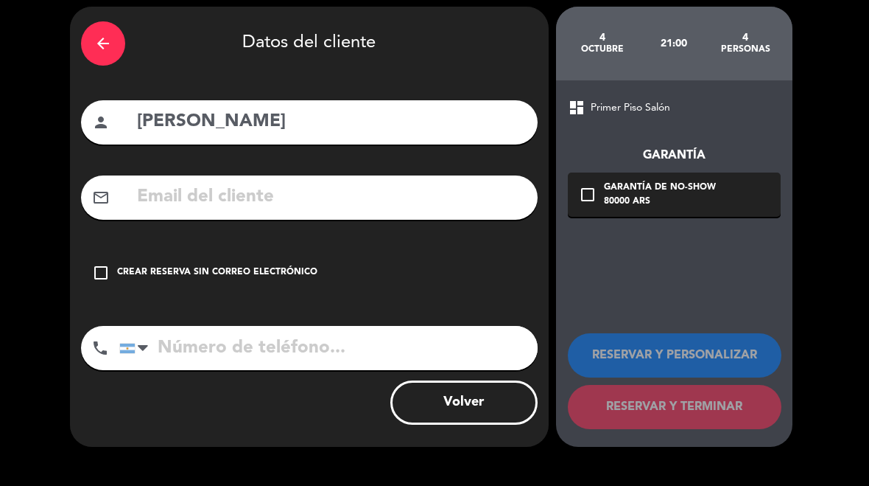
click at [327, 274] on div "check_box_outline_blank Crear reserva sin correo electrónico" at bounding box center [309, 273] width 457 height 44
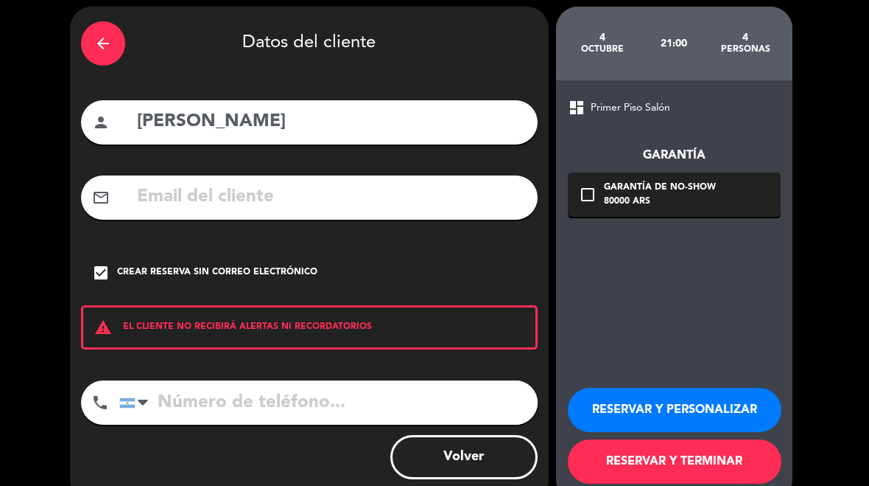
click at [282, 400] on input "tel" at bounding box center [328, 402] width 419 height 44
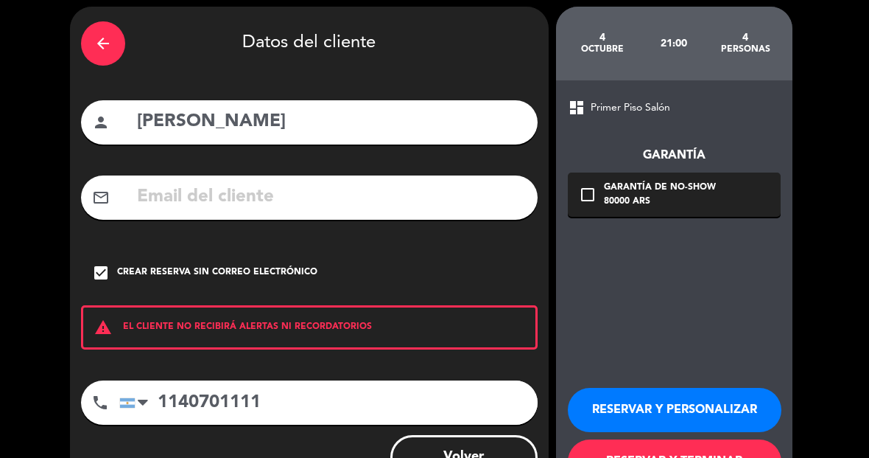
type input "1140701111"
click at [686, 410] on button "RESERVAR Y PERSONALIZAR" at bounding box center [675, 410] width 214 height 44
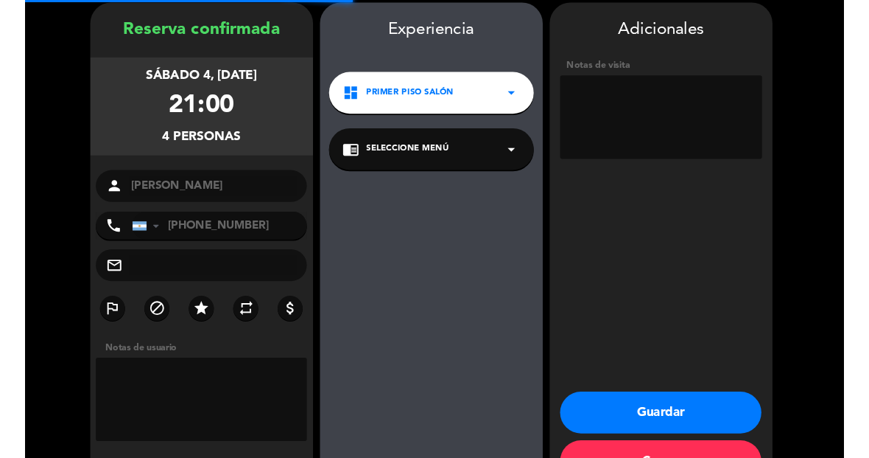
scroll to position [59, 0]
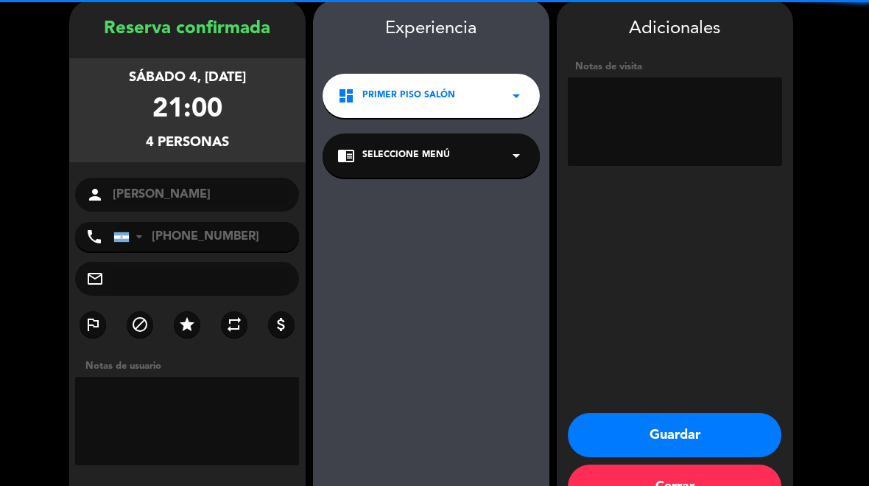
click at [688, 116] on textarea at bounding box center [675, 121] width 214 height 88
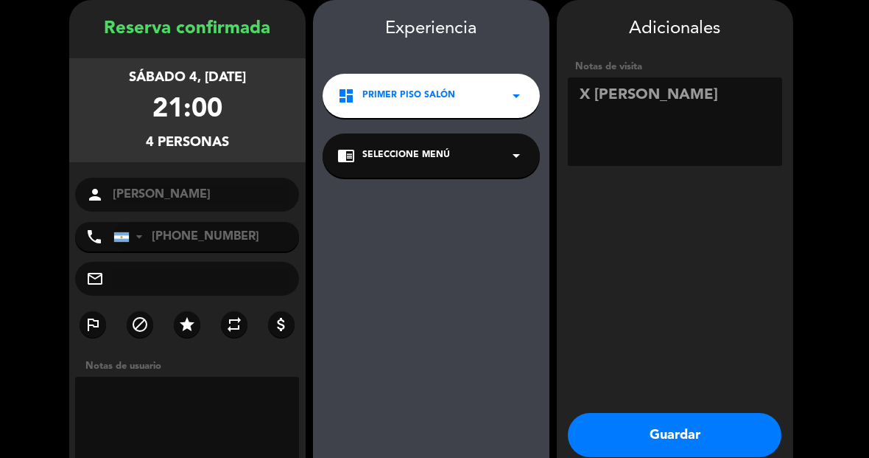
type textarea "X [PERSON_NAME]"
click at [665, 413] on button "Guardar" at bounding box center [675, 435] width 214 height 44
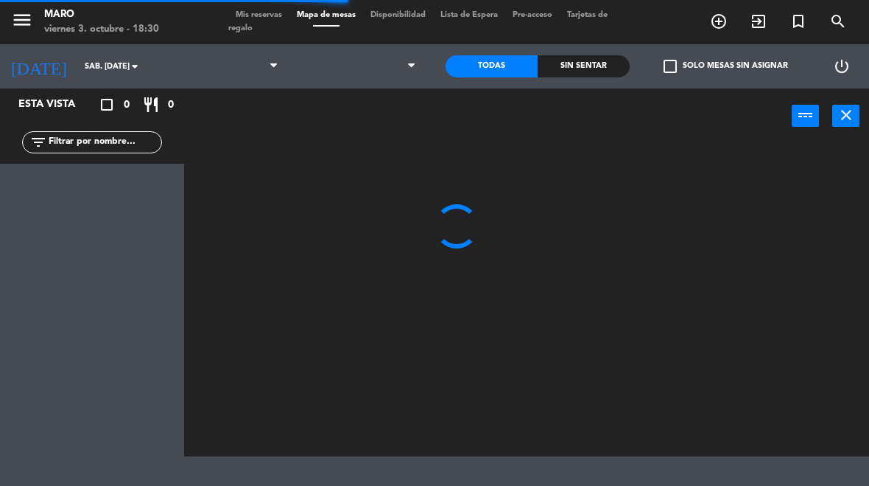
select select "dinner"
select select
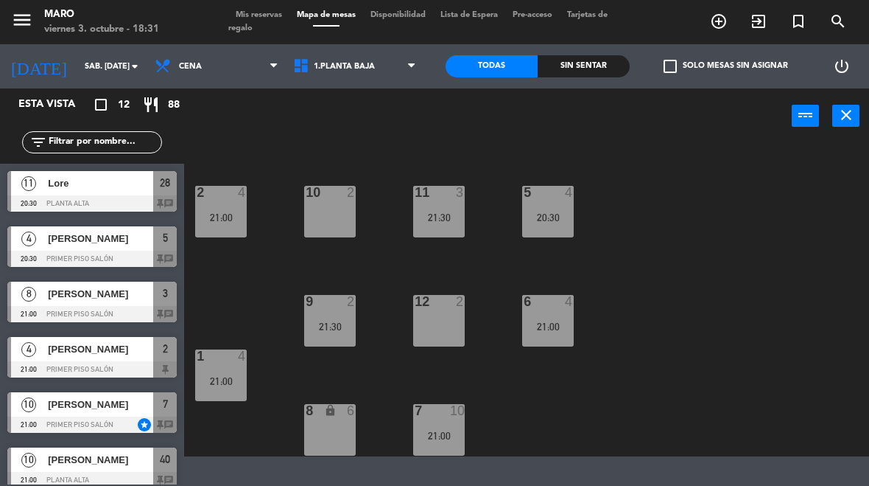
scroll to position [91, 0]
click at [651, 255] on div "3 lock 8 21:00 4 6 2 4 21:00 10 2 11 3 21:30 5 4 20:30 12 2 9 2 21:30 6 4 21:00…" at bounding box center [531, 299] width 676 height 314
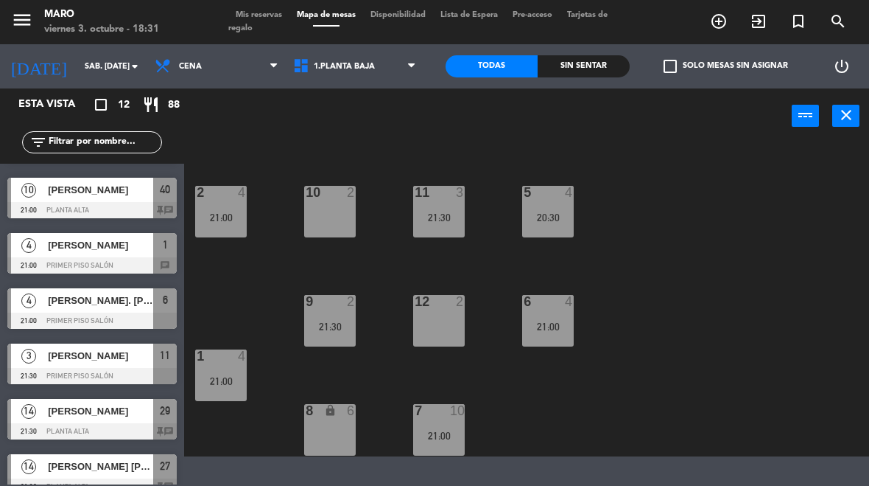
scroll to position [269, 0]
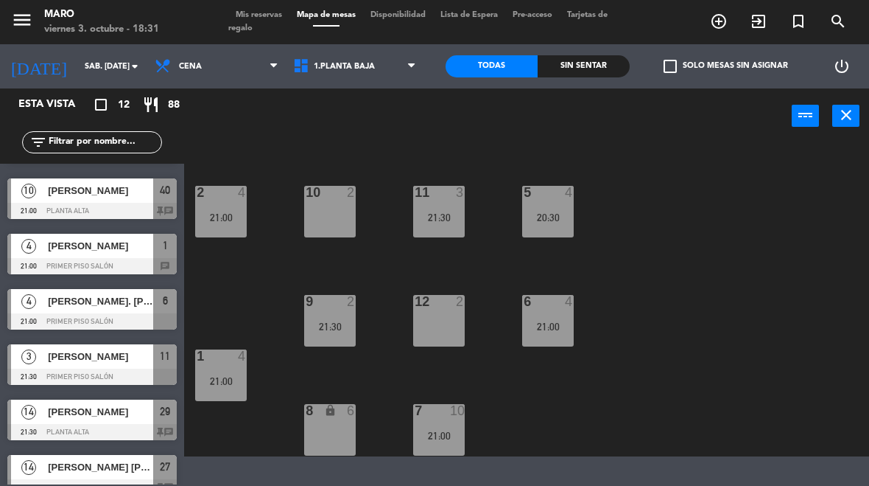
click at [449, 217] on div "21:30" at bounding box center [439, 217] width 52 height 10
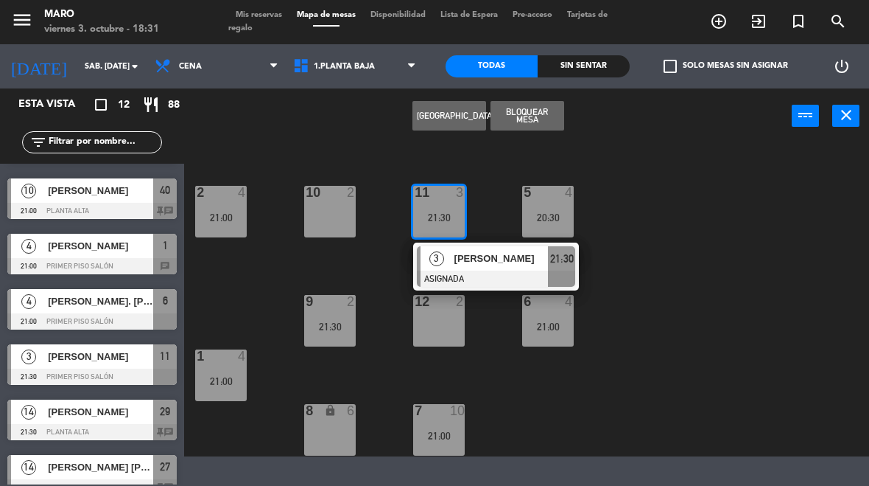
click at [715, 257] on div "3 lock 8 21:00 4 6 2 4 21:00 10 2 11 3 21:30 3 [PERSON_NAME] ASIGNADA 21:30 5 4…" at bounding box center [531, 299] width 676 height 314
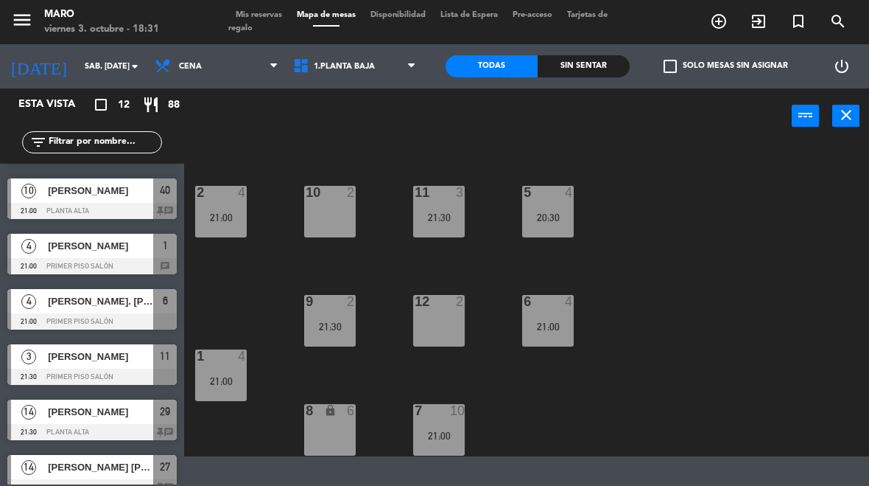
click at [341, 321] on div "21:30" at bounding box center [330, 326] width 52 height 10
click at [758, 288] on div "3 lock 8 21:00 4 6 2 4 21:00 10 2 11 3 21:30 5 4 20:30 12 2 9 2 21:30 6 4 21:00…" at bounding box center [531, 299] width 676 height 314
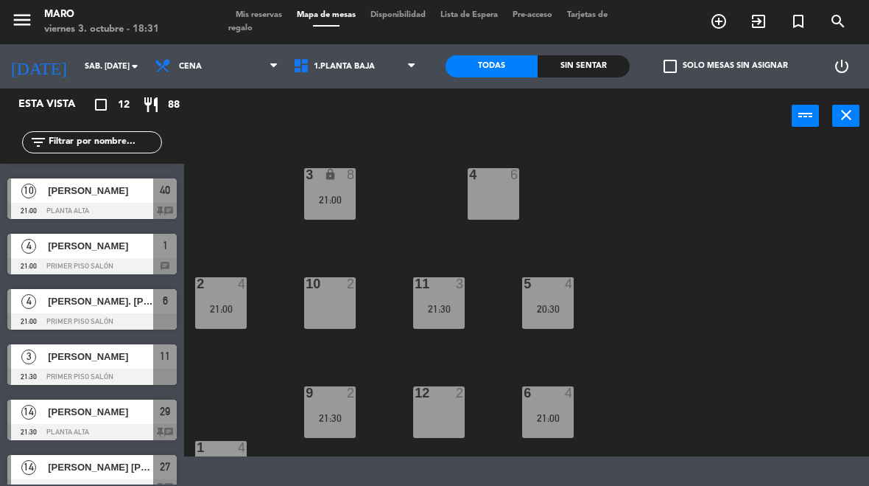
scroll to position [0, 0]
click at [558, 314] on div "20:30" at bounding box center [548, 309] width 52 height 10
click at [760, 302] on div "3 lock 8 21:00 4 6 2 4 21:00 10 2 11 3 21:30 5 4 20:30 12 2 9 2 21:30 6 4 21:00…" at bounding box center [531, 299] width 676 height 314
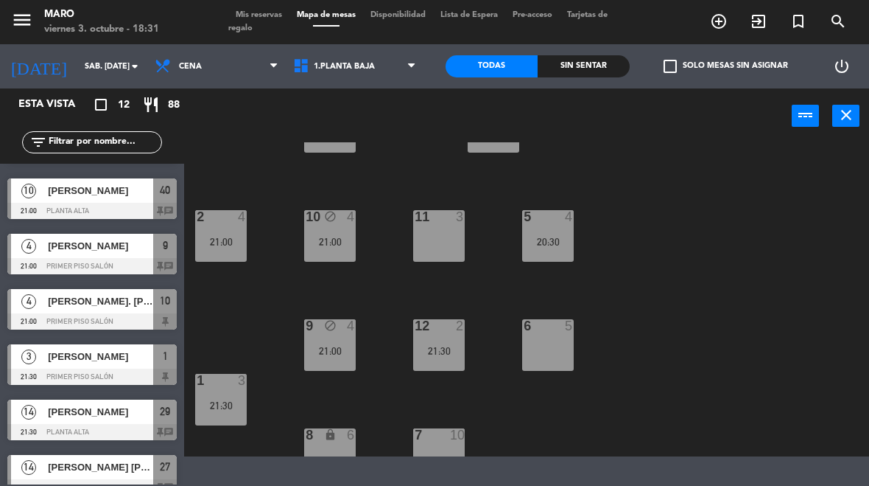
scroll to position [69, 0]
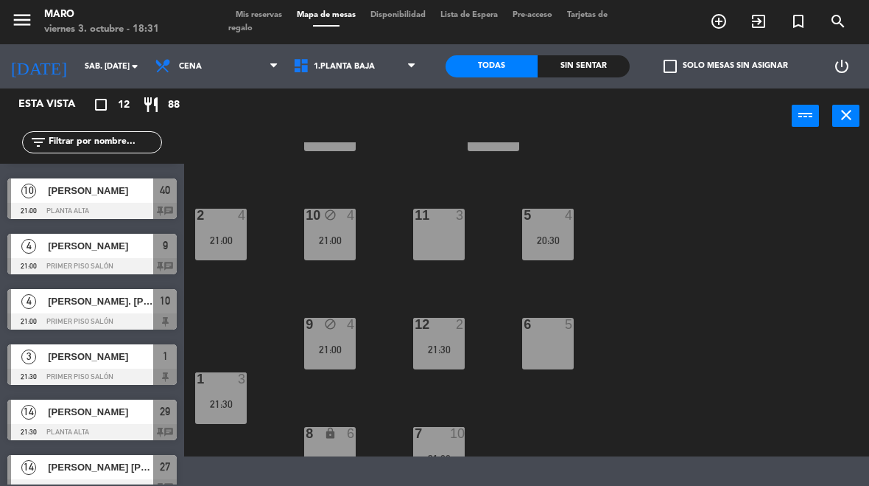
click at [553, 346] on div "6 5" at bounding box center [548, 344] width 52 height 52
click at [718, 277] on div "3 lock 8 21:00 4 6 2 4 21:00 10 block 4 21:00 11 3 5 4 20:30 12 2 21:30 9 block…" at bounding box center [531, 299] width 676 height 314
click at [324, 242] on div "21:00" at bounding box center [330, 240] width 52 height 10
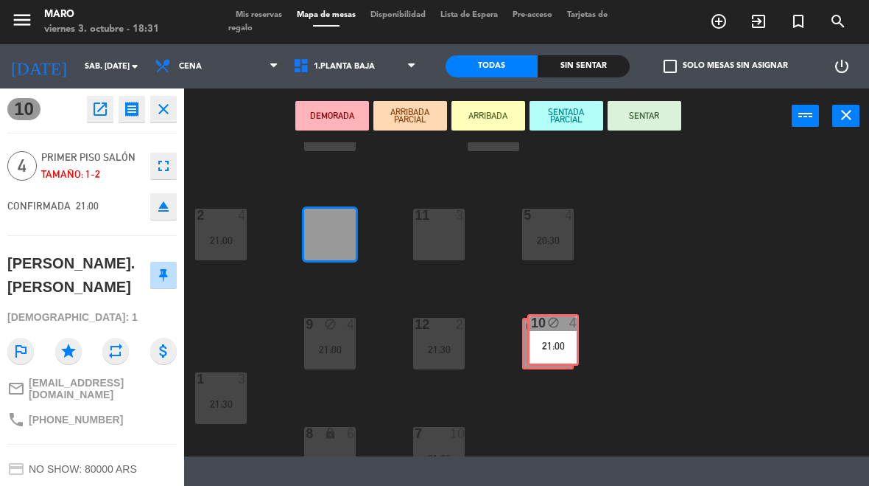
scroll to position [0, 0]
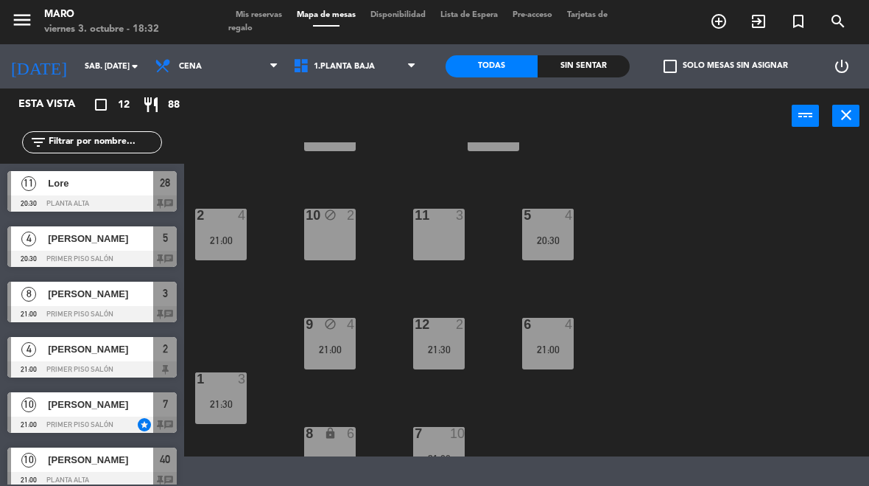
click at [340, 335] on div "9 block 4 21:00" at bounding box center [330, 344] width 52 height 52
click at [757, 255] on div "3 lock 8 21:00 4 6 2 4 21:00 10 block 2 11 3 5 4 20:30 12 2 21:30 9 block 4 21:…" at bounding box center [531, 299] width 676 height 314
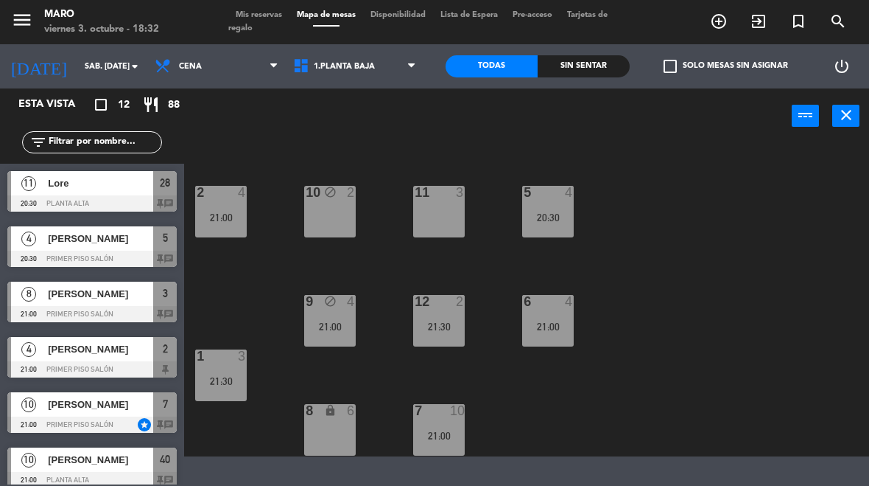
scroll to position [91, 0]
click at [446, 315] on div "12 2 21:30" at bounding box center [439, 321] width 52 height 52
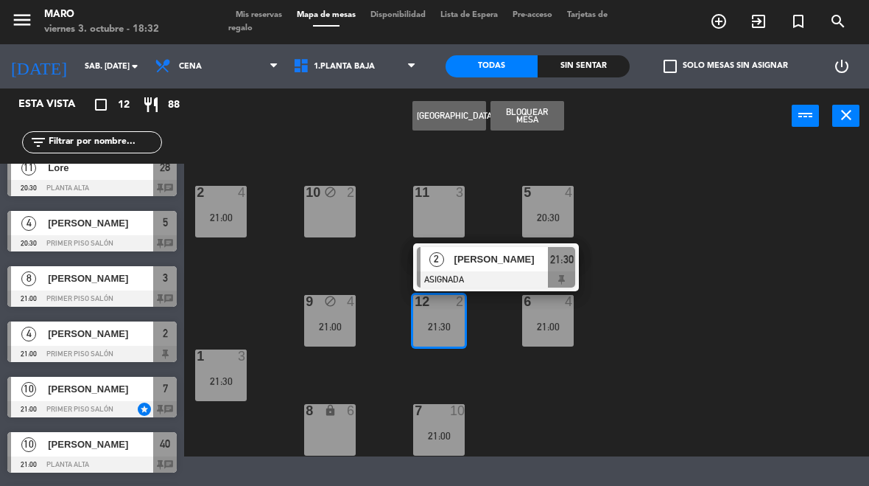
scroll to position [16, 0]
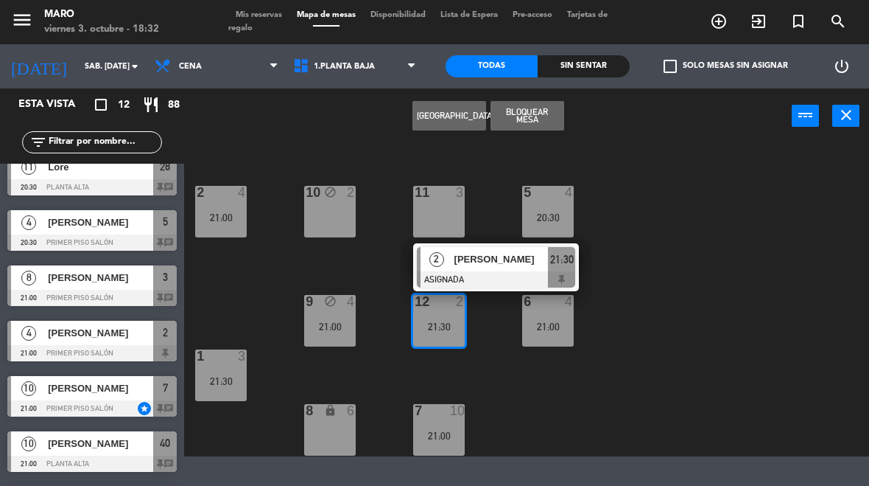
click at [262, 11] on span "Mis reservas" at bounding box center [258, 15] width 61 height 8
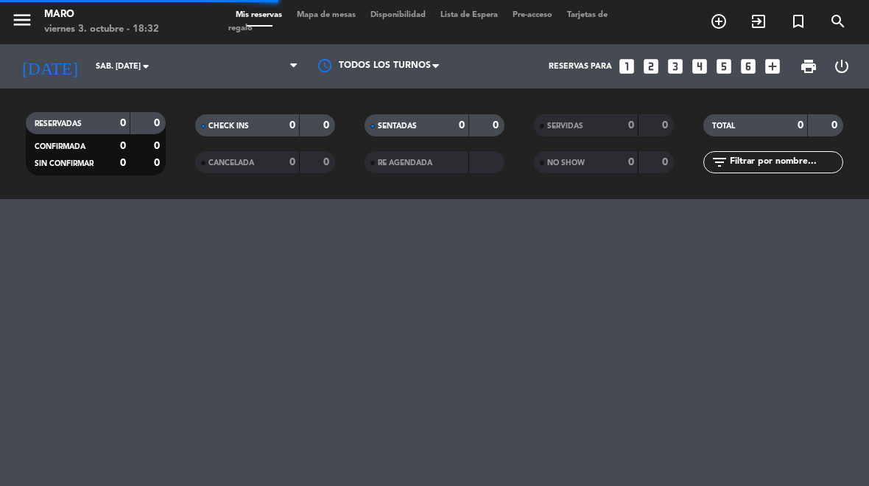
select select "dinner"
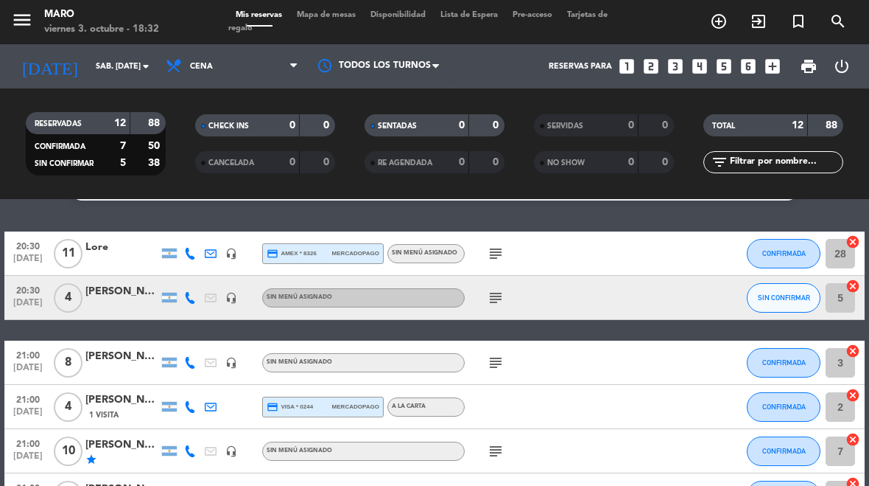
scroll to position [37, 0]
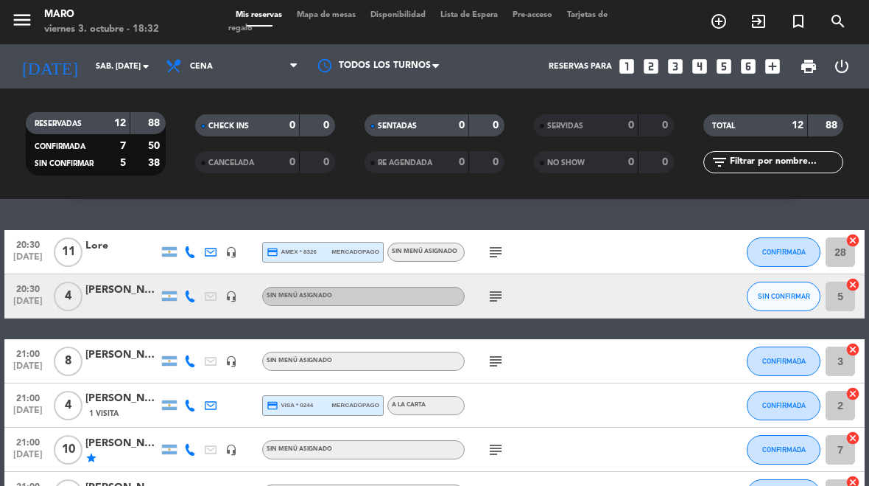
click at [337, 19] on span "Mapa de mesas" at bounding box center [327, 15] width 74 height 8
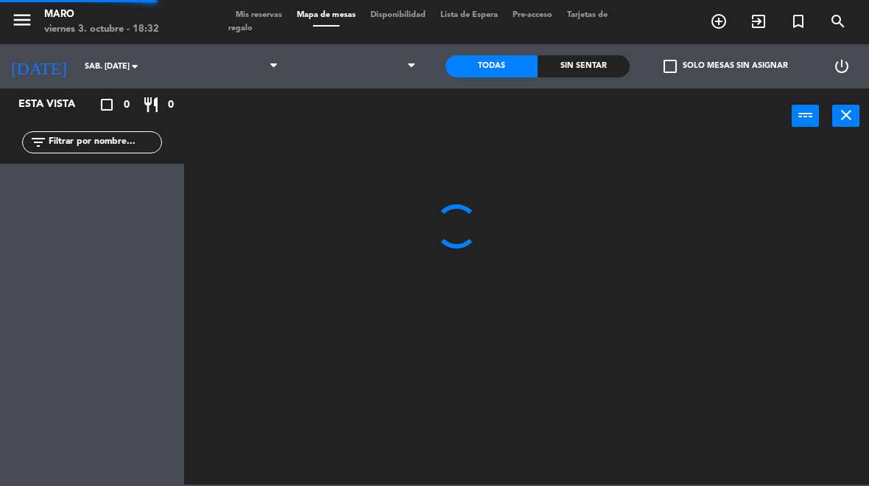
select select "dinner"
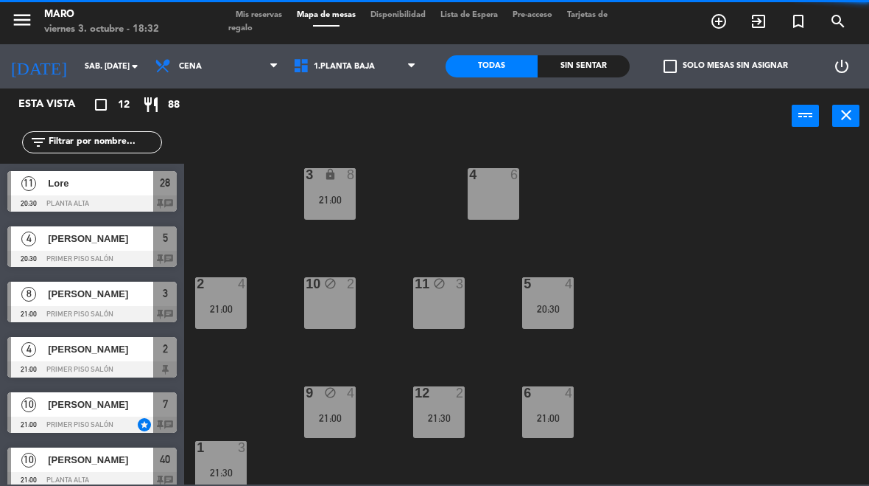
click at [377, 64] on select "1.Planta baja 2.Planta alta 3.Afuera" at bounding box center [356, 66] width 141 height 32
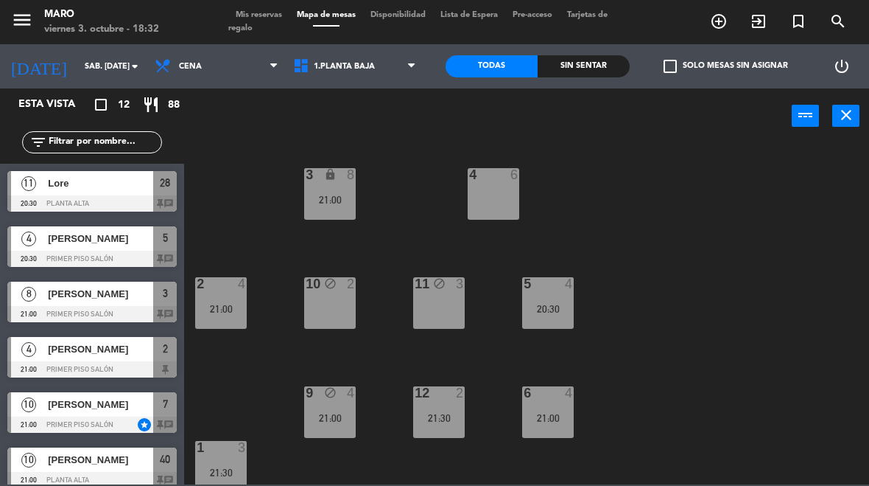
select select "3482"
select select
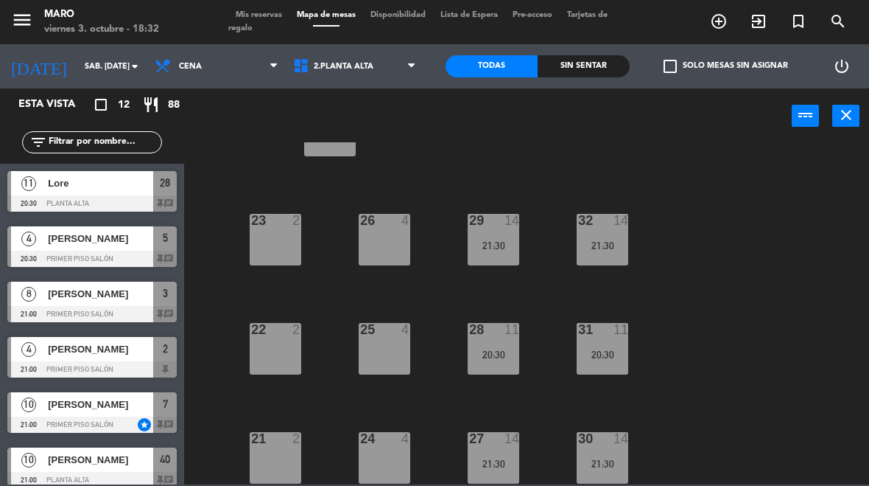
scroll to position [63, 0]
click at [829, 349] on div "40 lock 10 21:00 23 2 26 4 29 14 21:30 32 14 21:30 22 2 25 4 28 11 20:30 31 11 …" at bounding box center [531, 313] width 676 height 342
click at [282, 248] on div "23 2" at bounding box center [276, 240] width 52 height 52
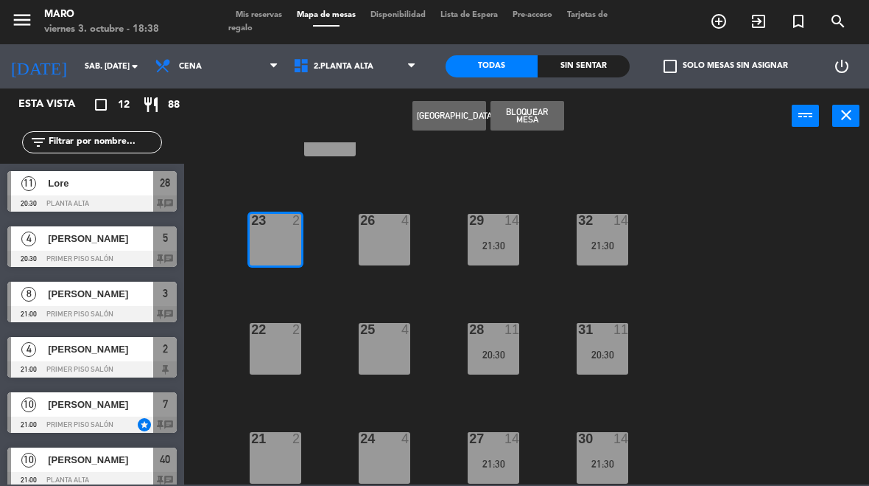
click at [547, 116] on button "Bloquear Mesa" at bounding box center [528, 115] width 74 height 29
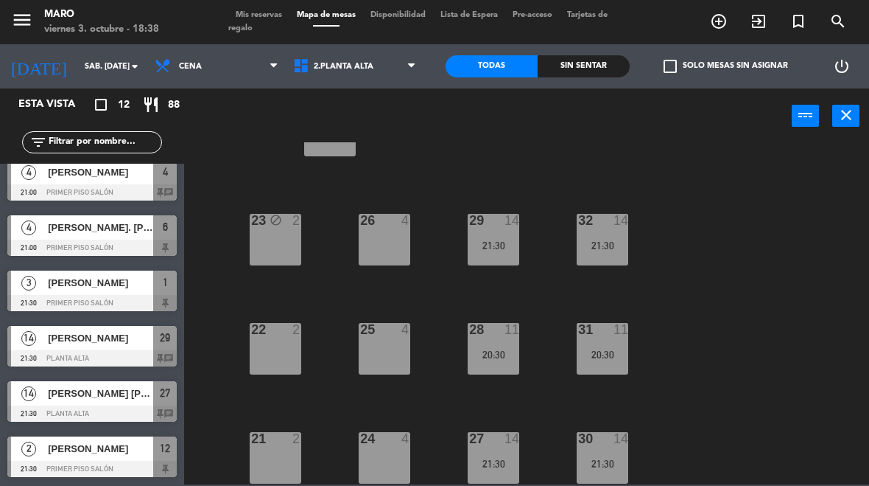
scroll to position [343, 0]
click at [273, 11] on span "Mis reservas" at bounding box center [258, 15] width 61 height 8
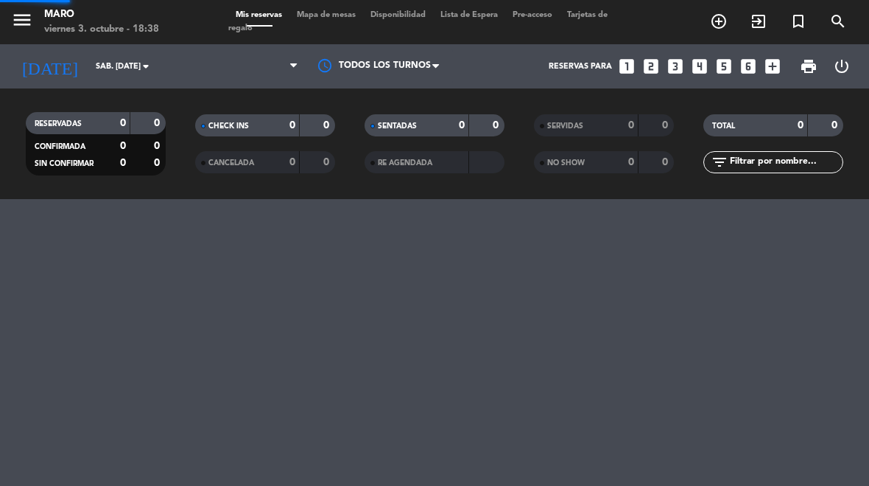
select select "dinner"
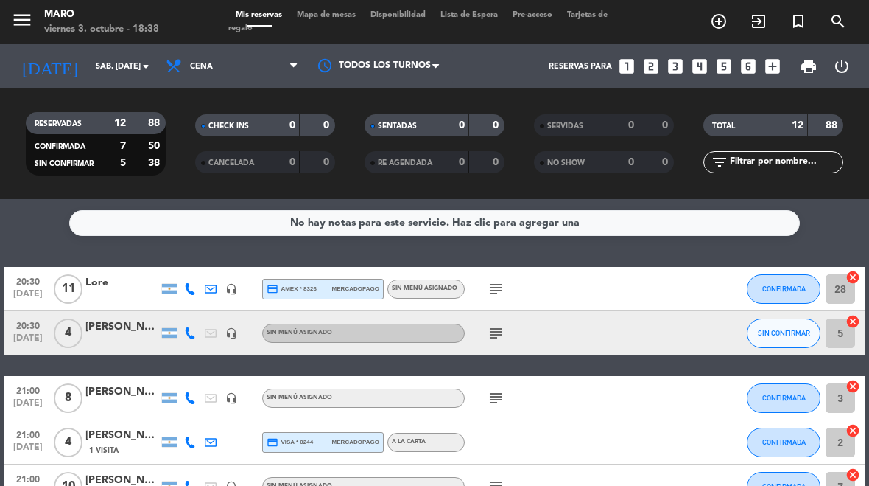
click at [340, 19] on span "Mapa de mesas" at bounding box center [327, 15] width 74 height 8
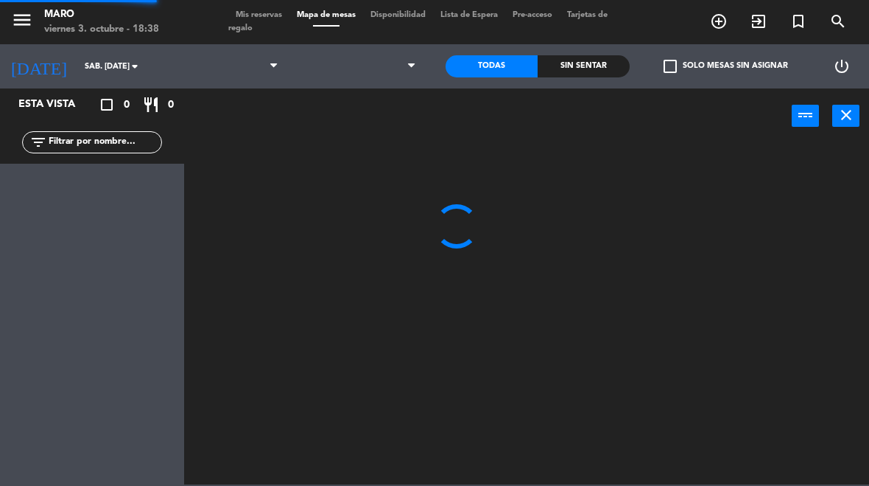
select select "dinner"
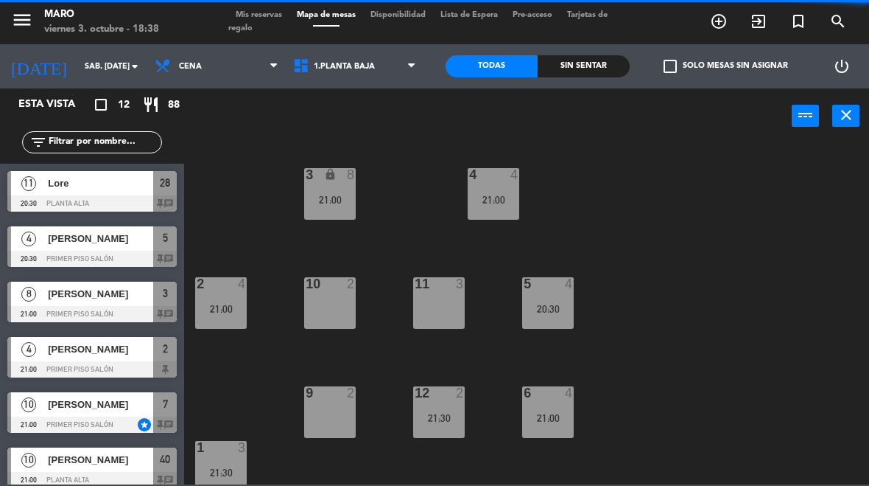
click at [380, 66] on select "1.Planta baja 2.Planta alta 3.Afuera" at bounding box center [356, 66] width 141 height 32
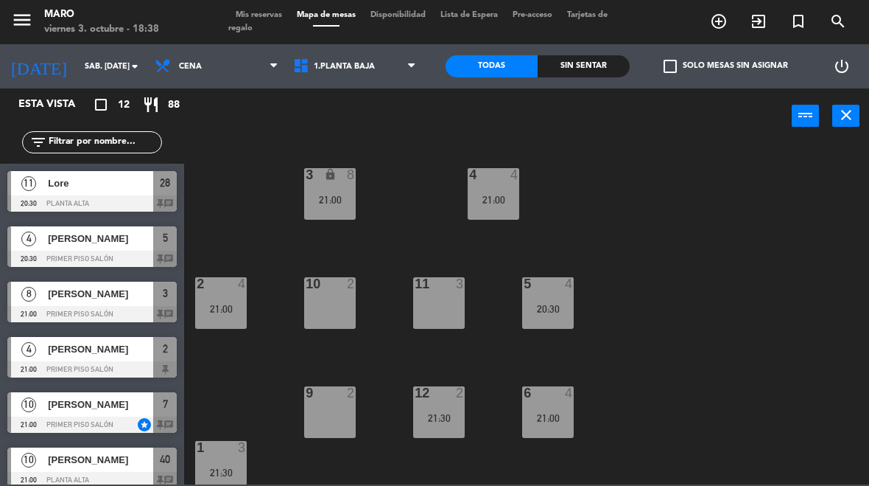
select select "3482"
select select
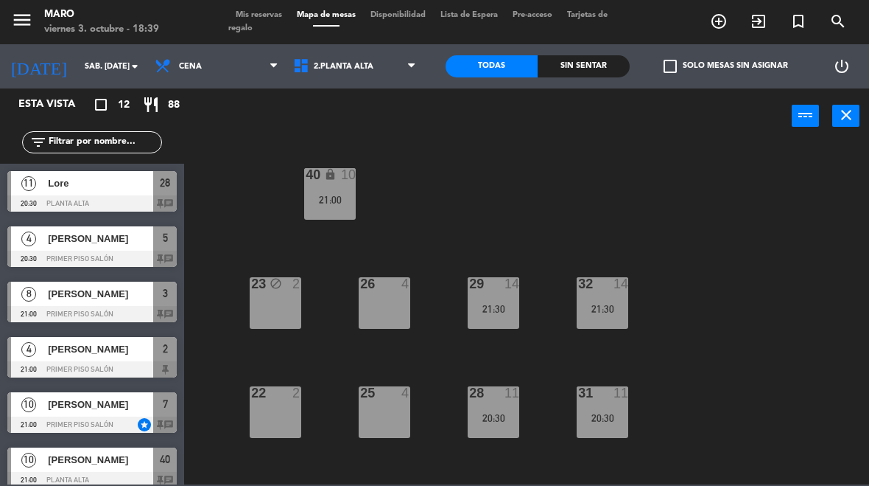
click at [299, 308] on div "23 block 2" at bounding box center [276, 303] width 52 height 52
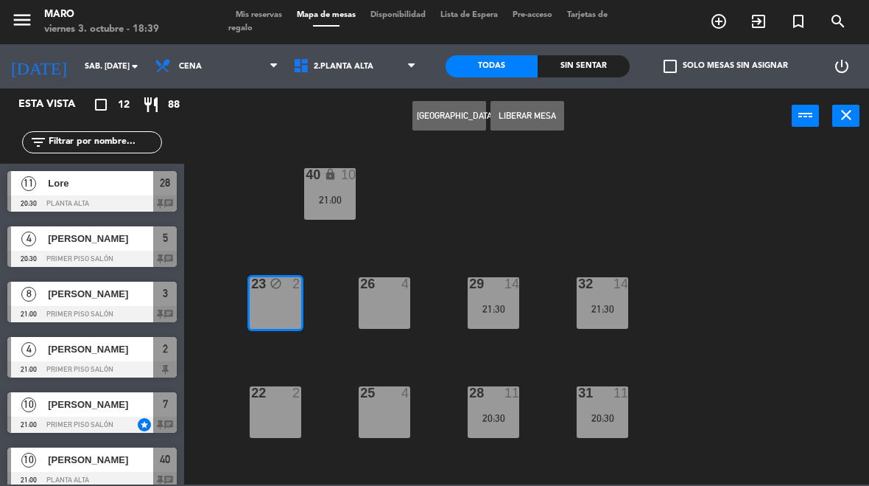
click at [533, 113] on button "Liberar Mesa" at bounding box center [528, 115] width 74 height 29
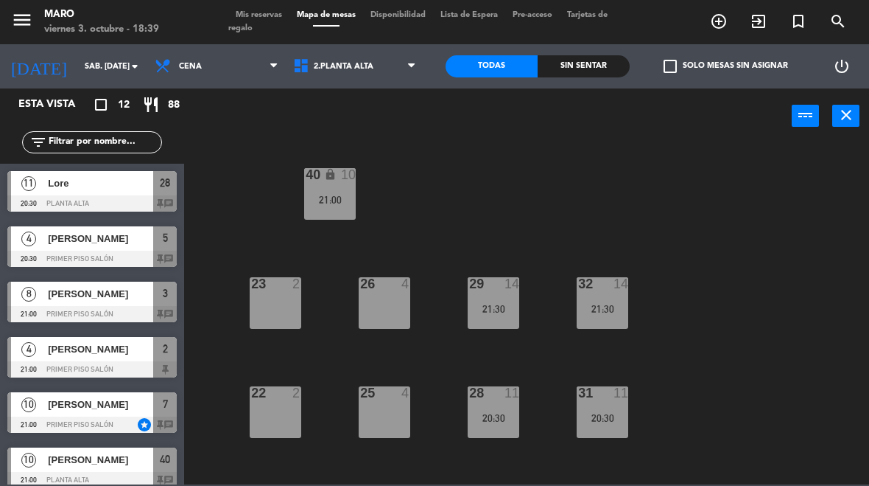
click at [364, 63] on select "1.Planta baja 2.Planta alta 3.Afuera" at bounding box center [356, 66] width 141 height 32
click at [111, 65] on input "sáb. [DATE]" at bounding box center [131, 67] width 109 height 24
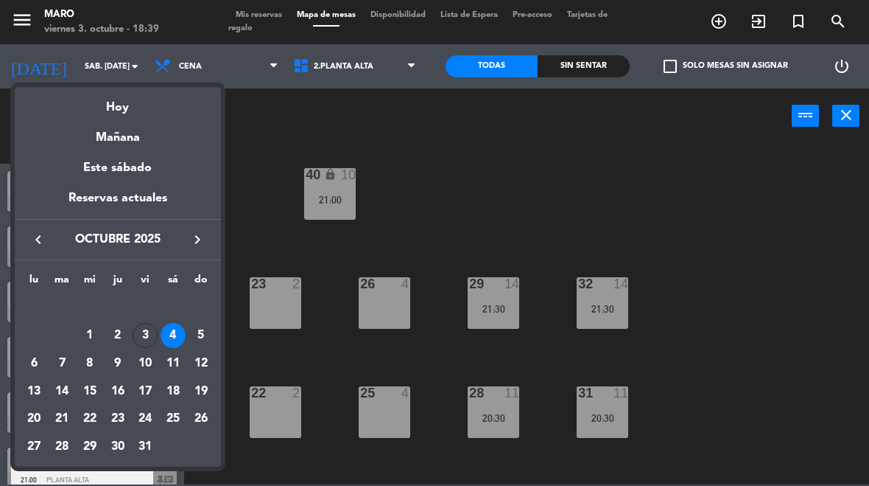
click at [136, 107] on div "Hoy" at bounding box center [118, 102] width 206 height 30
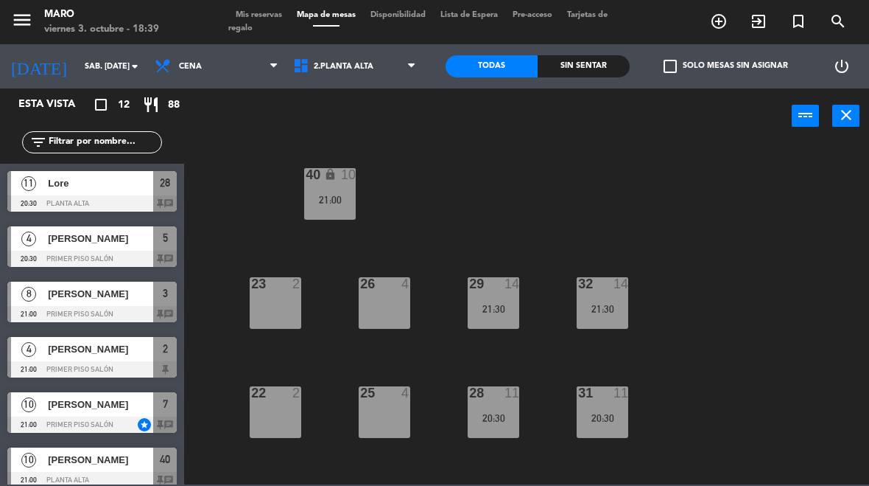
type input "vie. [DATE]"
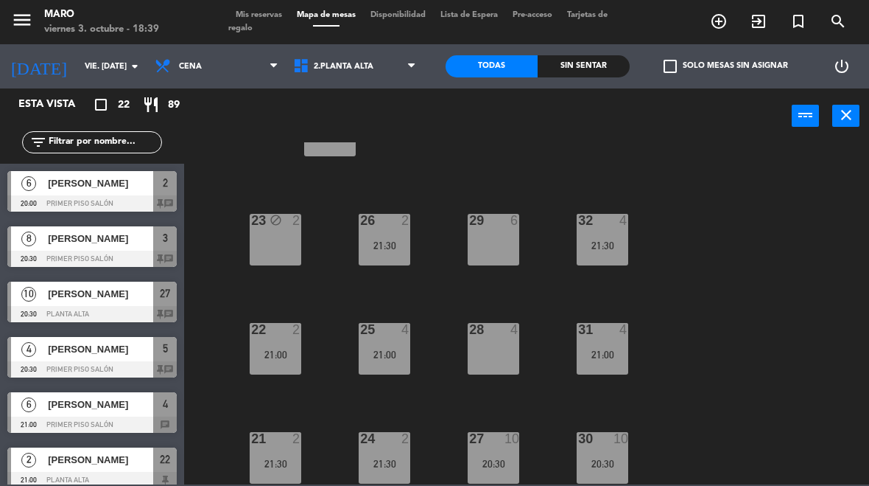
scroll to position [100, 0]
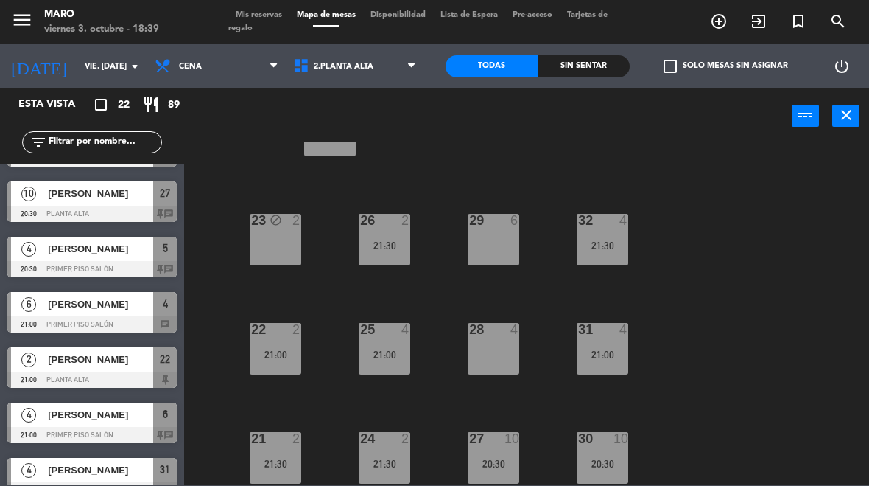
click at [276, 15] on span "Mis reservas" at bounding box center [258, 15] width 61 height 8
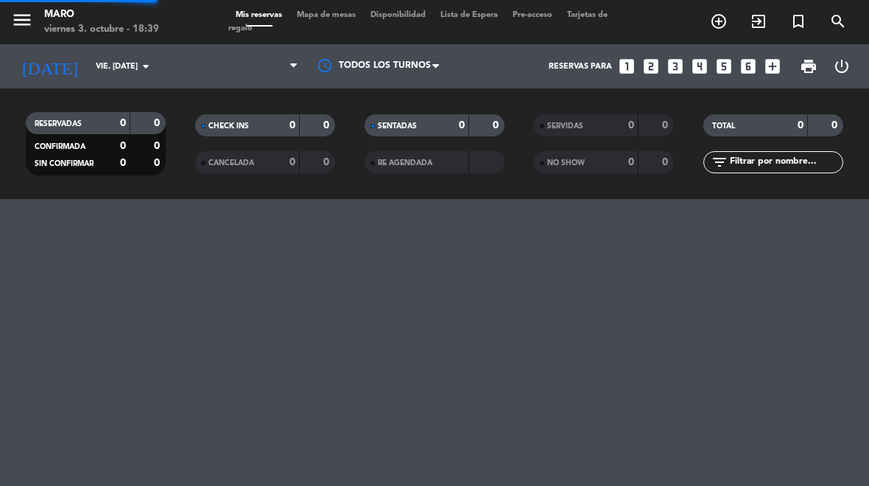
select select "dinner"
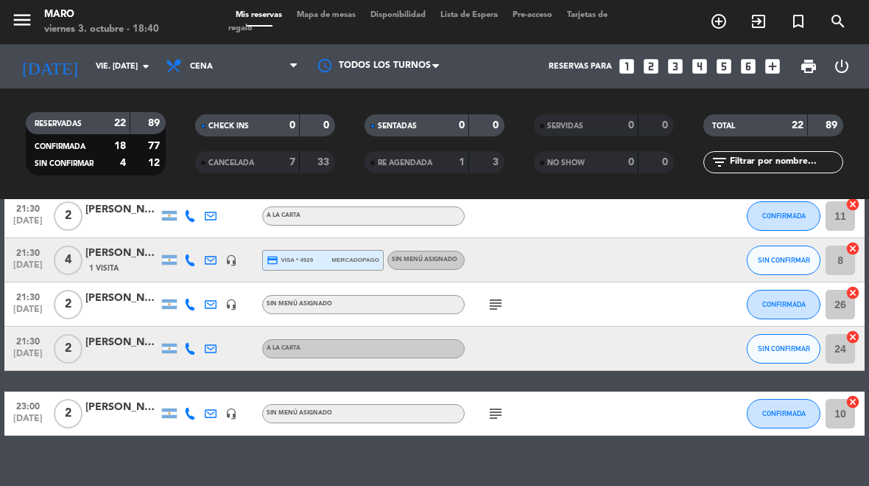
scroll to position [890, 0]
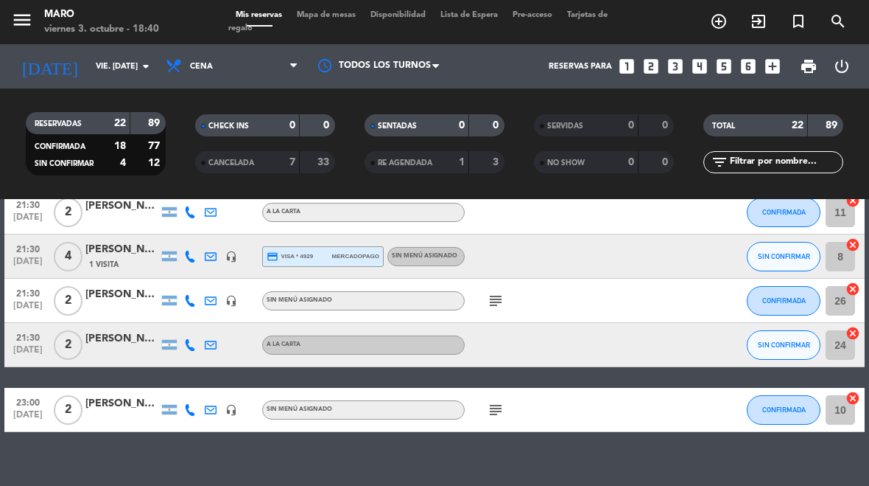
click at [786, 342] on span "SIN CONFIRMAR" at bounding box center [784, 344] width 52 height 8
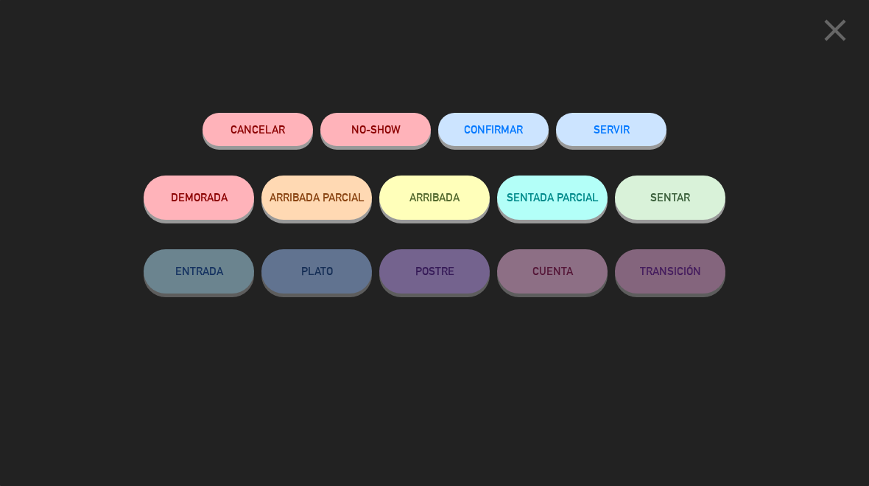
click at [270, 120] on button "Cancelar" at bounding box center [258, 129] width 111 height 33
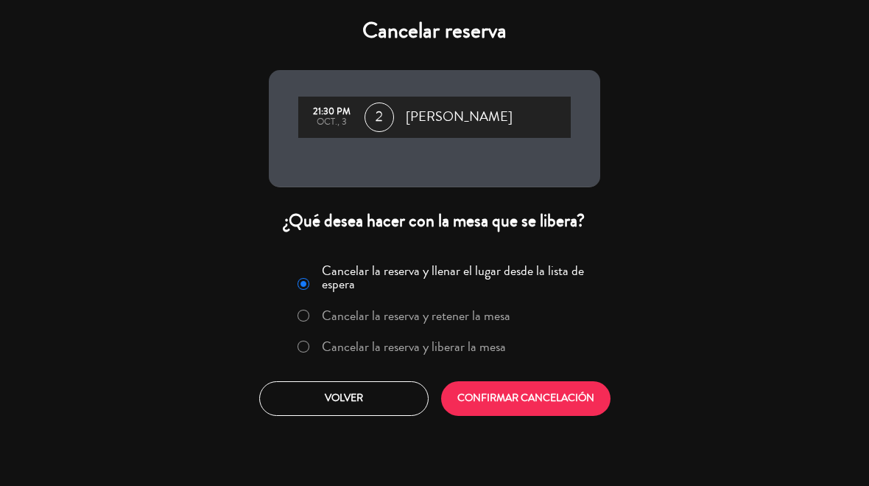
click at [483, 341] on label "Cancelar la reserva y liberar la mesa" at bounding box center [414, 346] width 184 height 13
click at [508, 387] on button "CONFIRMAR CANCELACIÓN" at bounding box center [525, 398] width 169 height 35
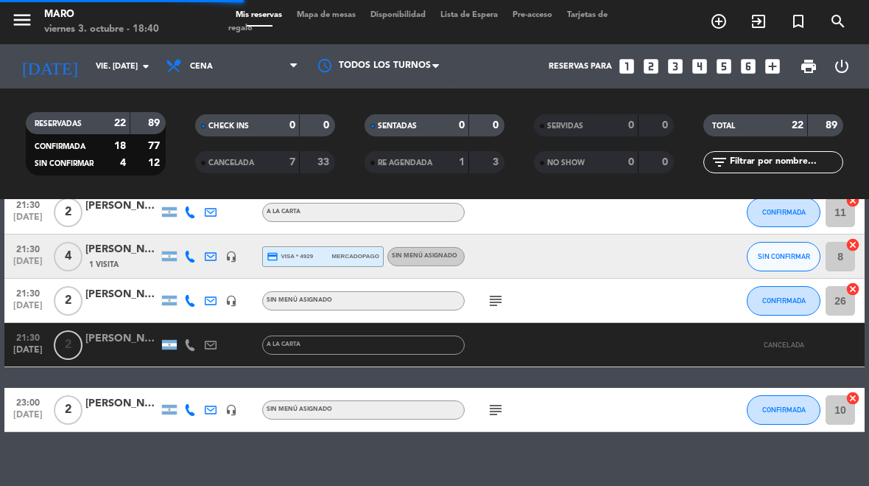
scroll to position [866, 0]
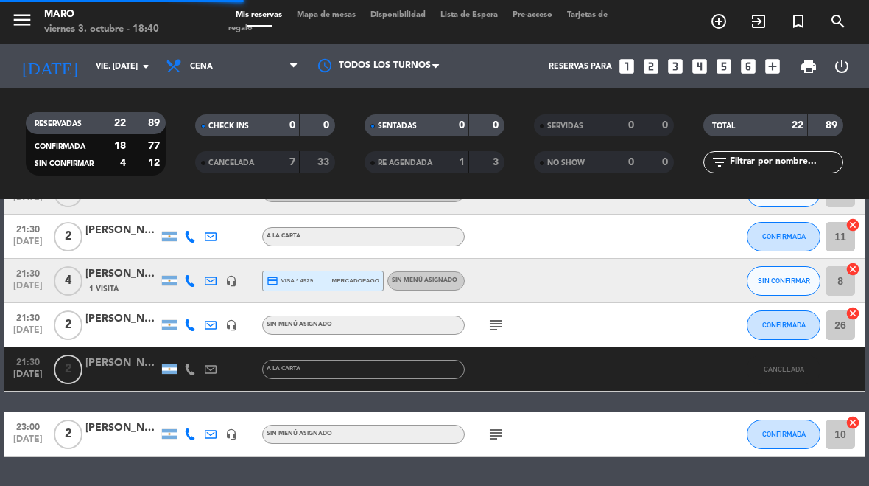
select select "dinner"
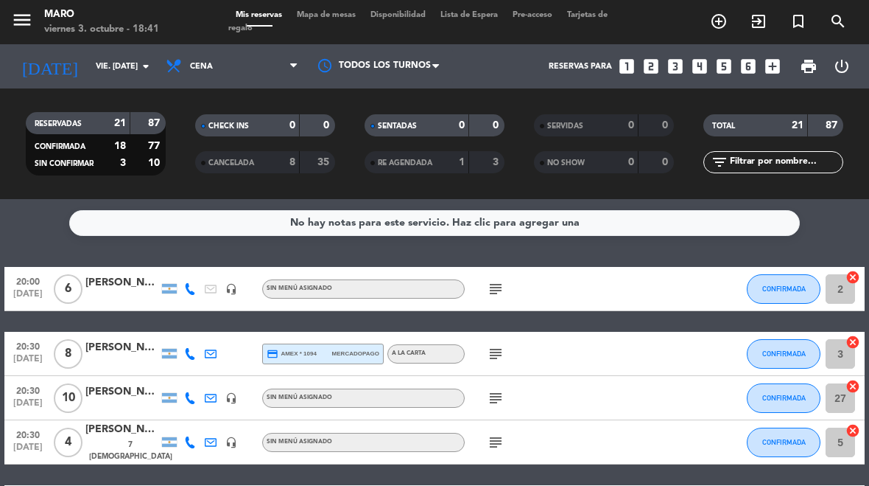
scroll to position [-5, 0]
click at [327, 16] on span "Mapa de mesas" at bounding box center [327, 15] width 74 height 8
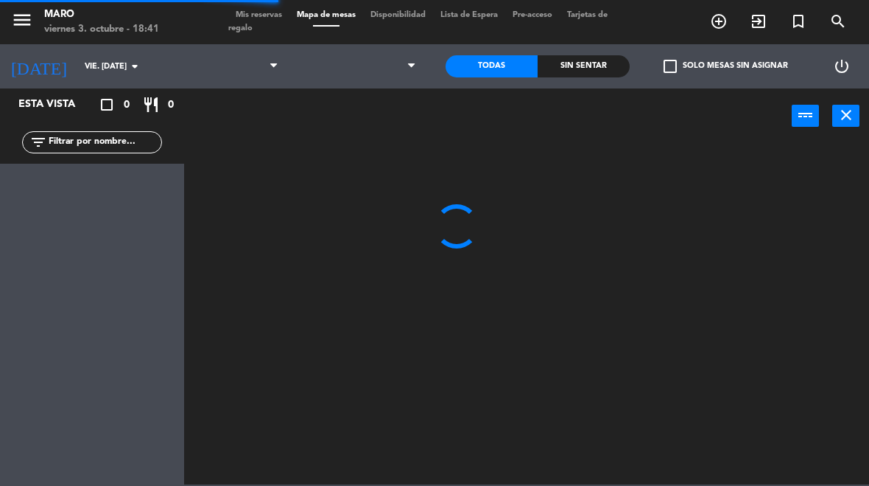
select select "dinner"
select select
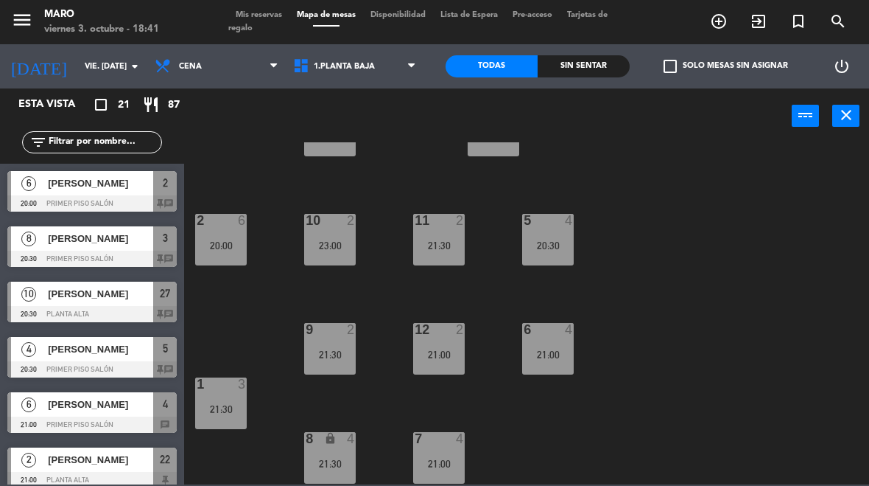
scroll to position [63, 0]
click at [726, 29] on icon "add_circle_outline" at bounding box center [719, 22] width 18 height 18
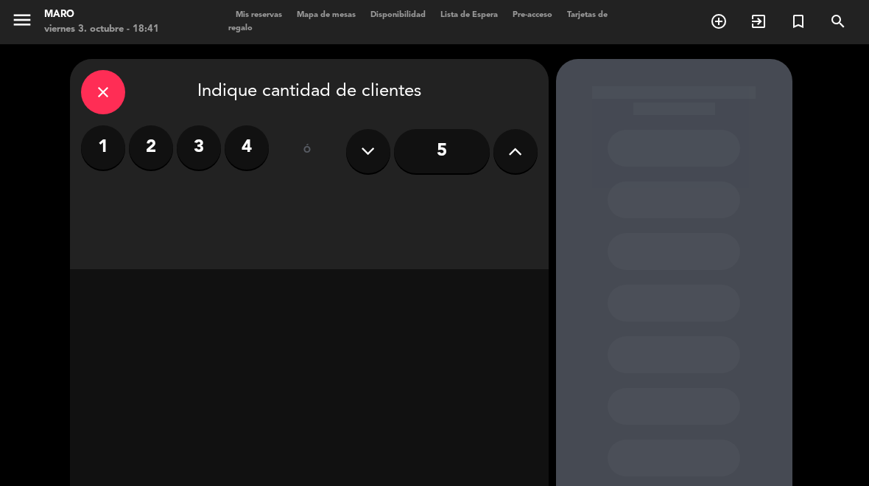
click at [144, 145] on label "2" at bounding box center [151, 147] width 44 height 44
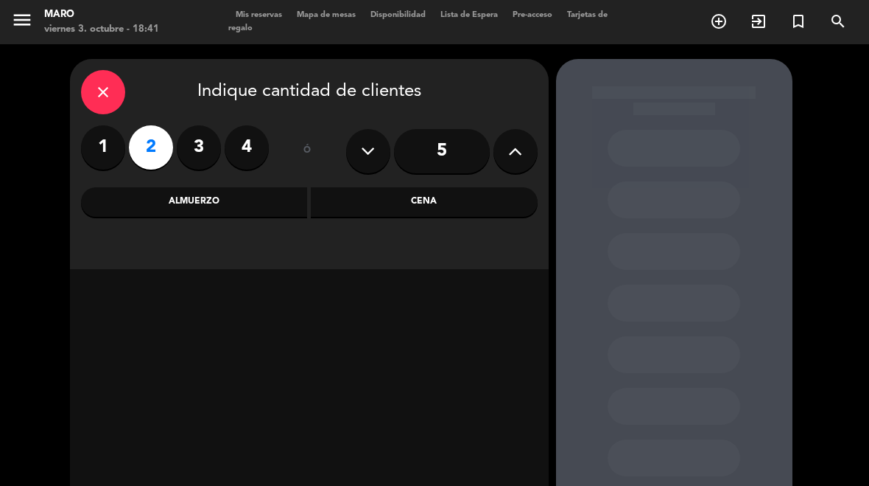
click at [463, 210] on div "Cena" at bounding box center [424, 201] width 227 height 29
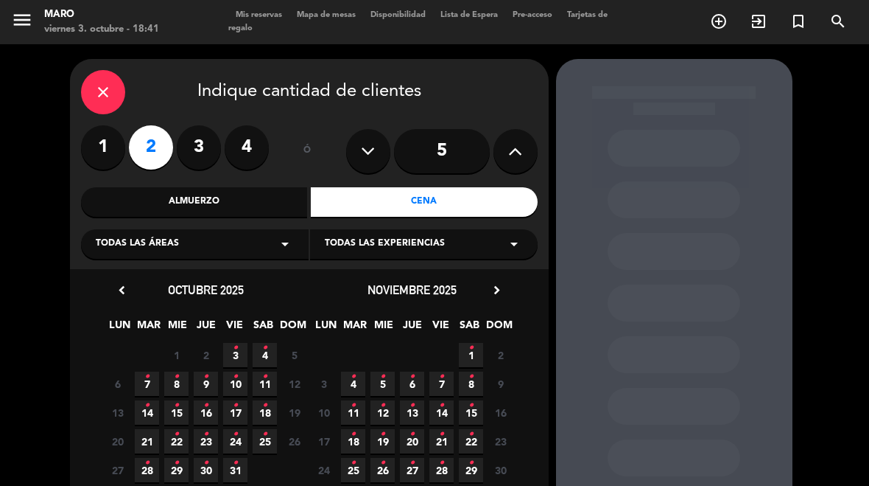
click at [239, 360] on span "3 •" at bounding box center [235, 355] width 24 height 24
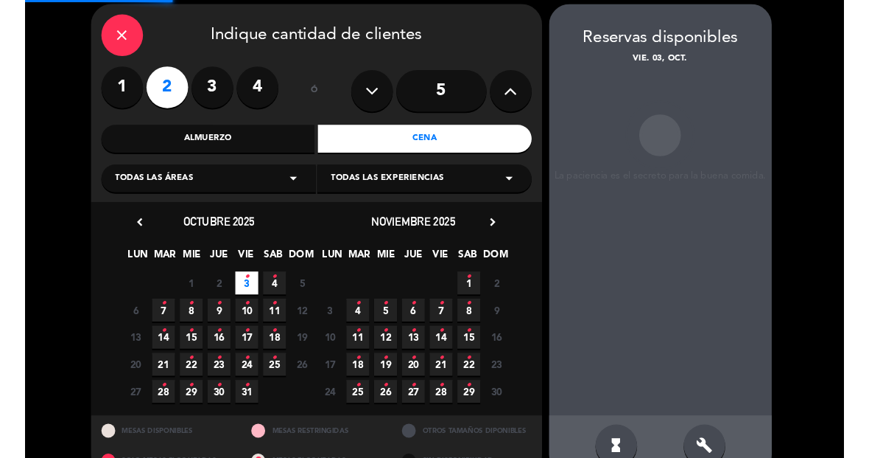
scroll to position [59, 0]
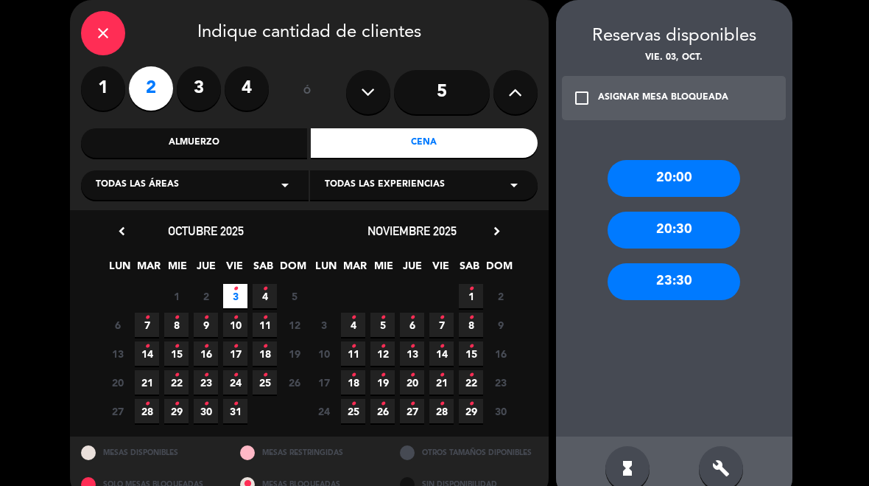
click at [718, 467] on icon "build" at bounding box center [722, 468] width 18 height 18
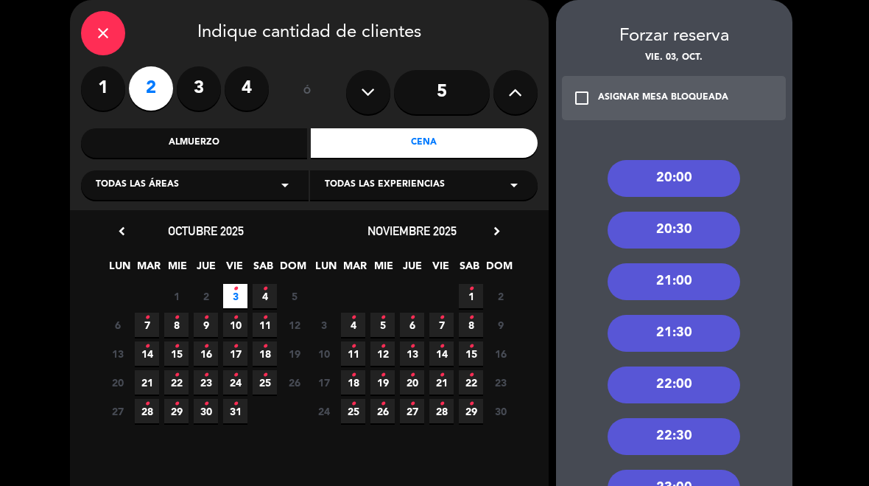
click at [693, 385] on div "22:00" at bounding box center [674, 384] width 133 height 37
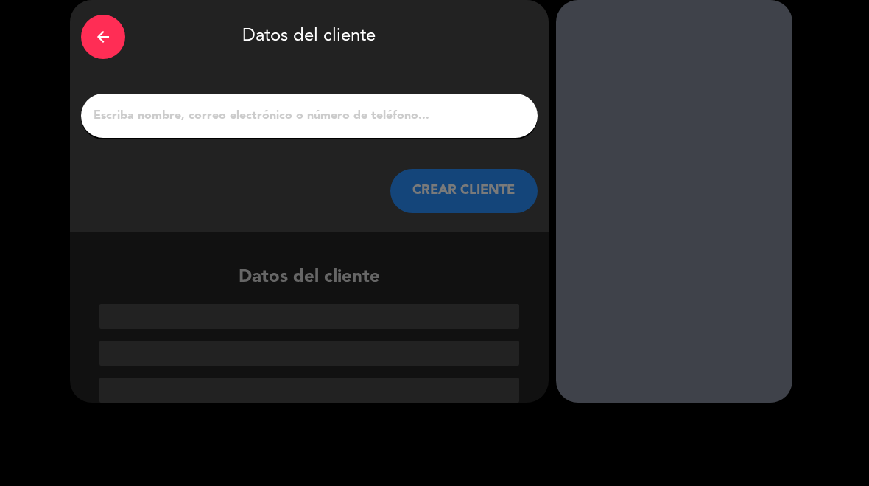
click at [438, 105] on input "1" at bounding box center [309, 115] width 435 height 21
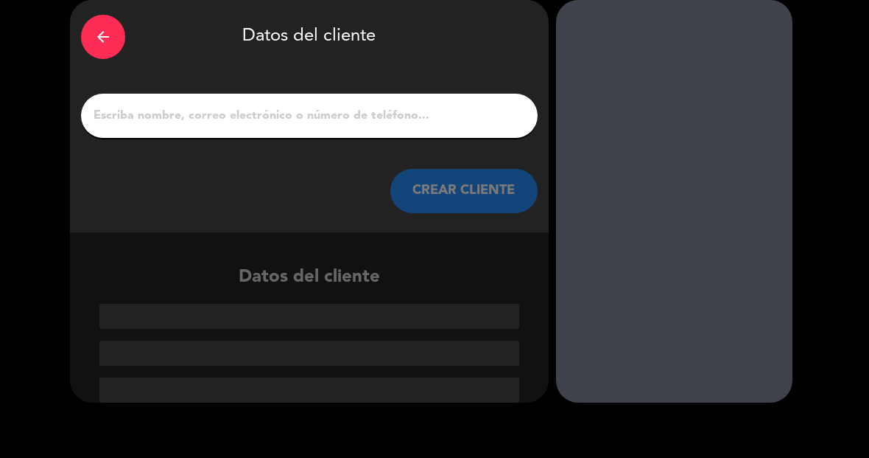
click at [465, 126] on input "1" at bounding box center [309, 115] width 435 height 21
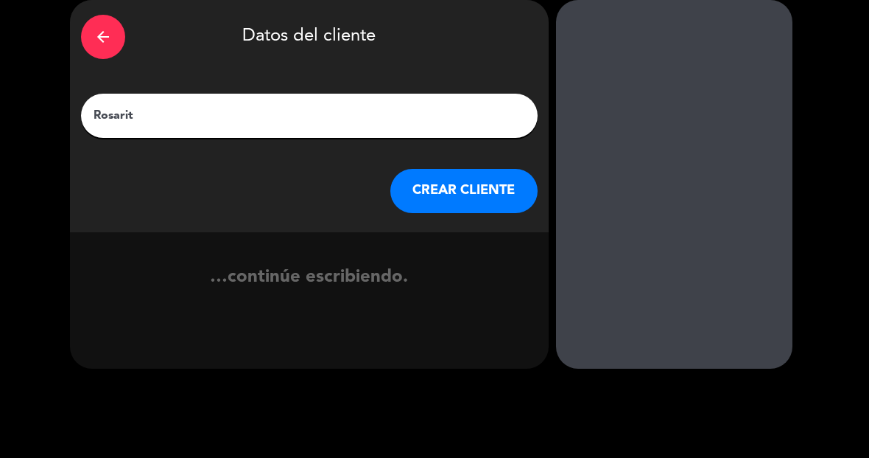
type input "Rosarito"
click at [466, 186] on button "CREAR CLIENTE" at bounding box center [464, 191] width 147 height 44
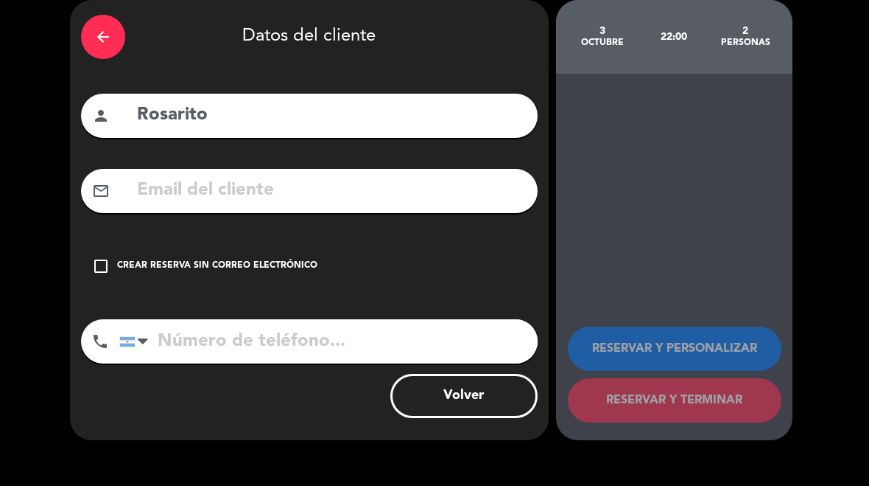
click at [258, 279] on div "check_box_outline_blank Crear reserva sin correo electrónico" at bounding box center [309, 266] width 457 height 44
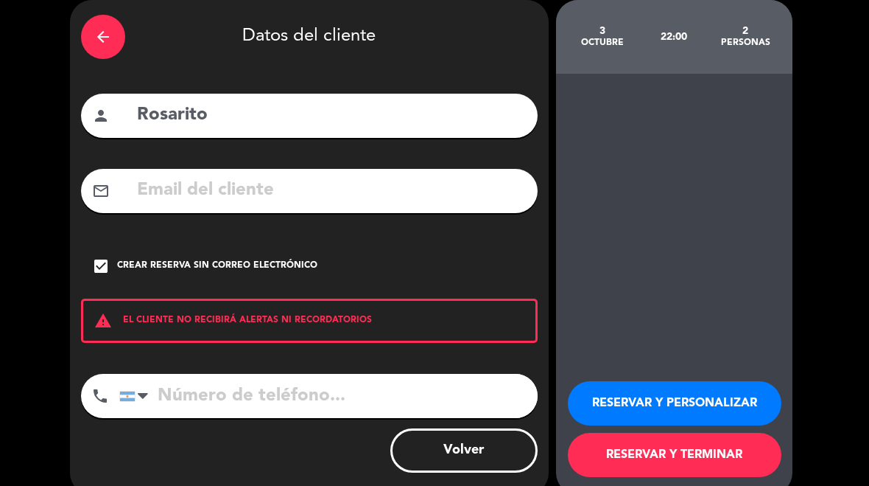
click at [250, 396] on input "tel" at bounding box center [328, 396] width 419 height 44
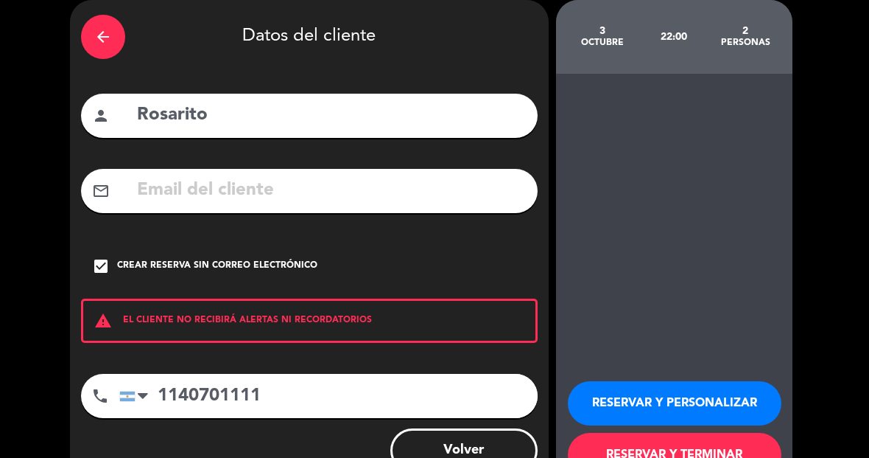
type input "1140701111"
click at [645, 399] on button "RESERVAR Y PERSONALIZAR" at bounding box center [675, 403] width 214 height 44
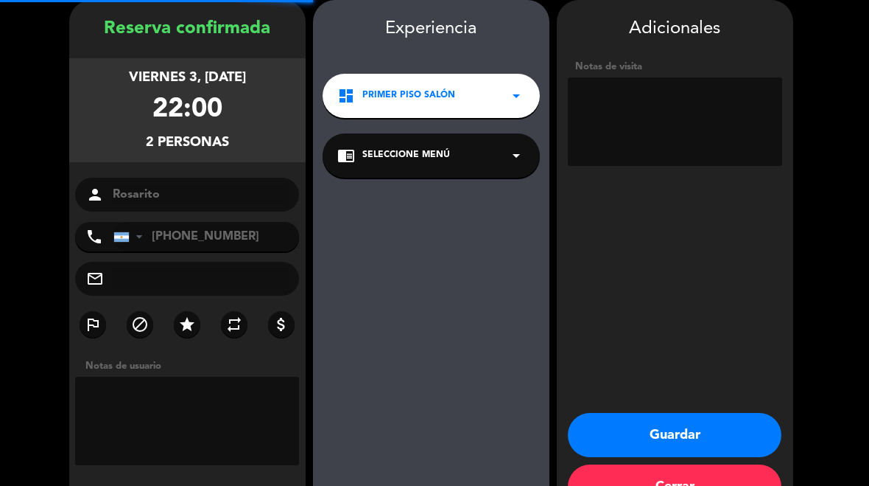
click at [714, 115] on textarea at bounding box center [675, 121] width 214 height 88
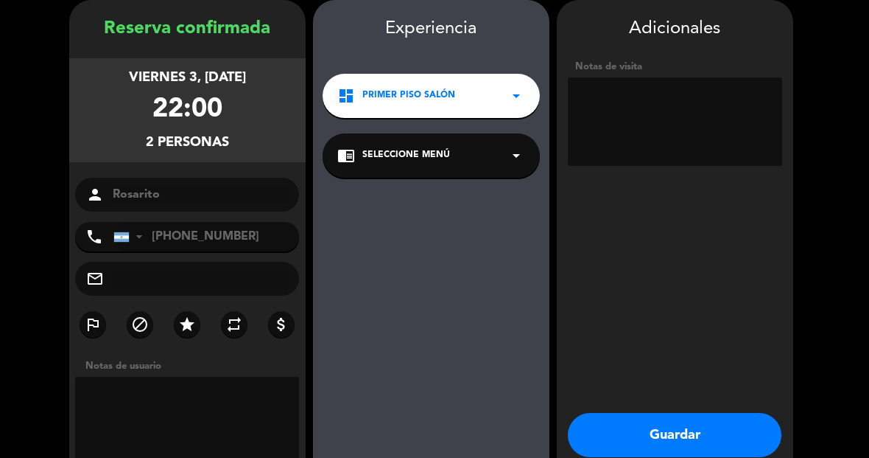
click at [698, 438] on button "Guardar" at bounding box center [675, 435] width 214 height 44
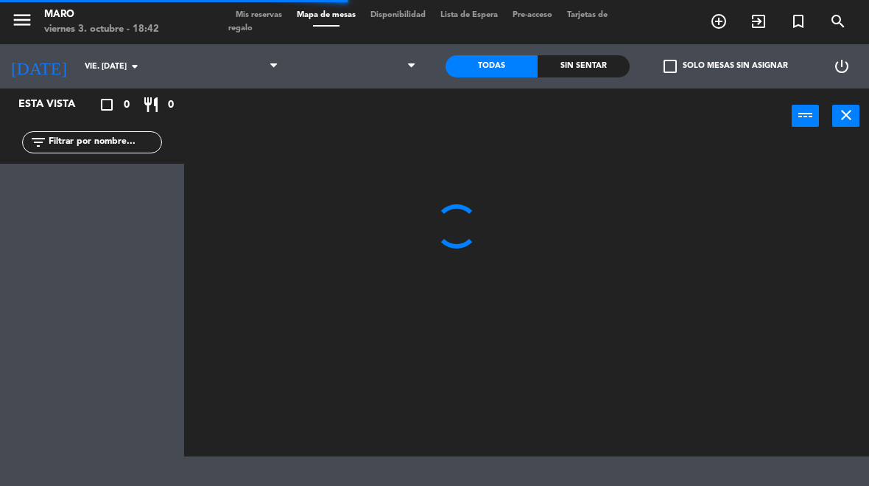
select select "dinner"
select select
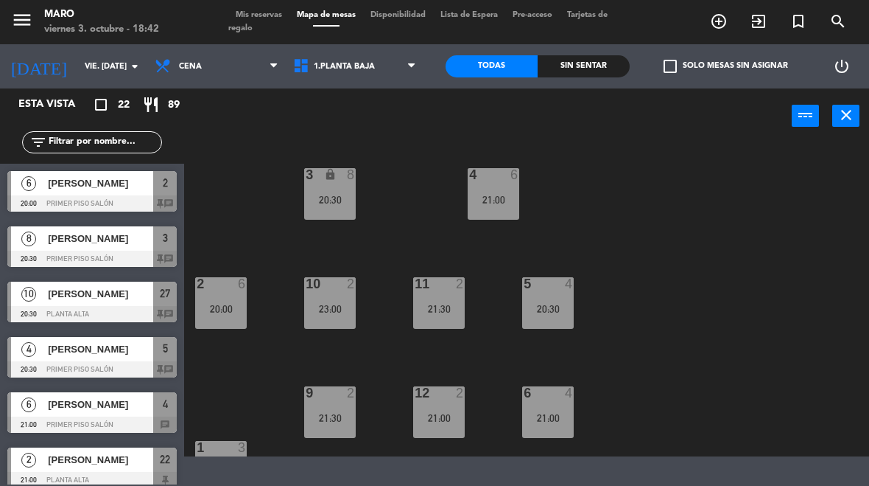
click at [841, 124] on button "close" at bounding box center [846, 116] width 27 height 22
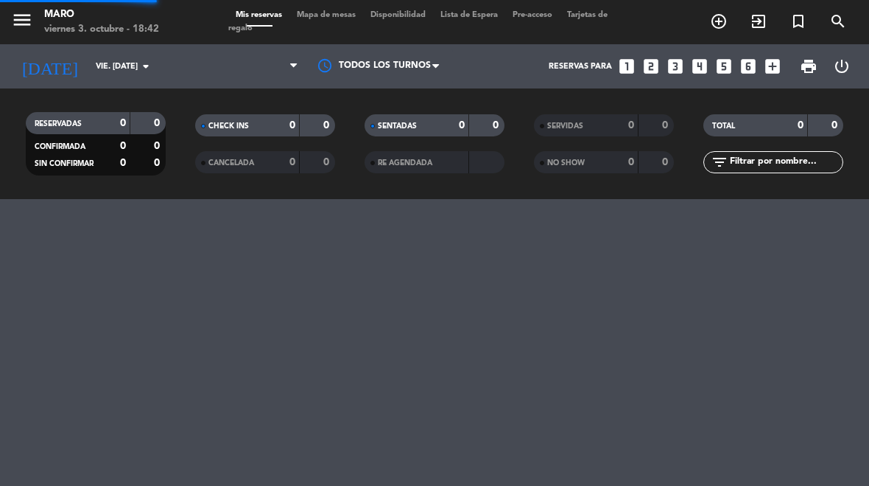
select select "dinner"
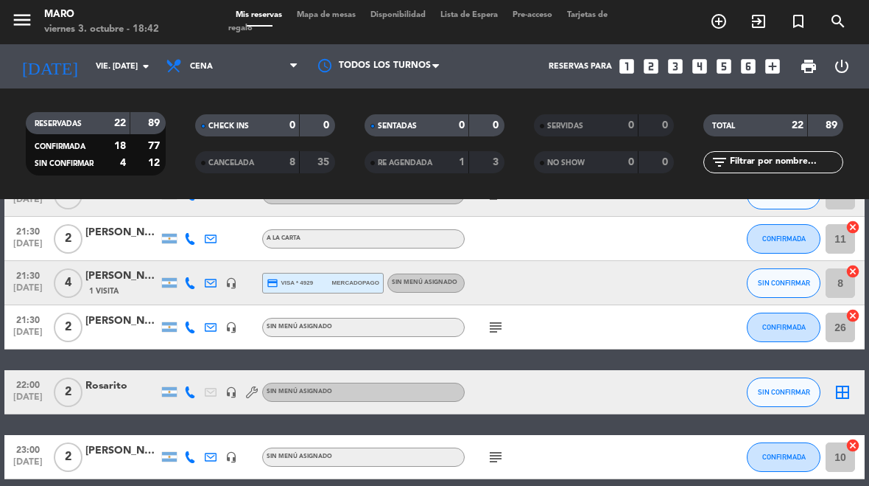
scroll to position [876, 0]
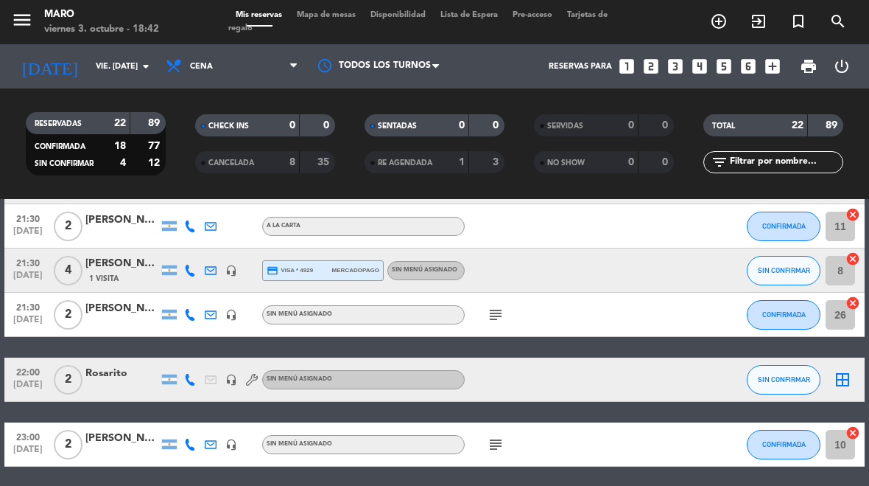
click at [117, 379] on div "Rosarito" at bounding box center [122, 373] width 74 height 17
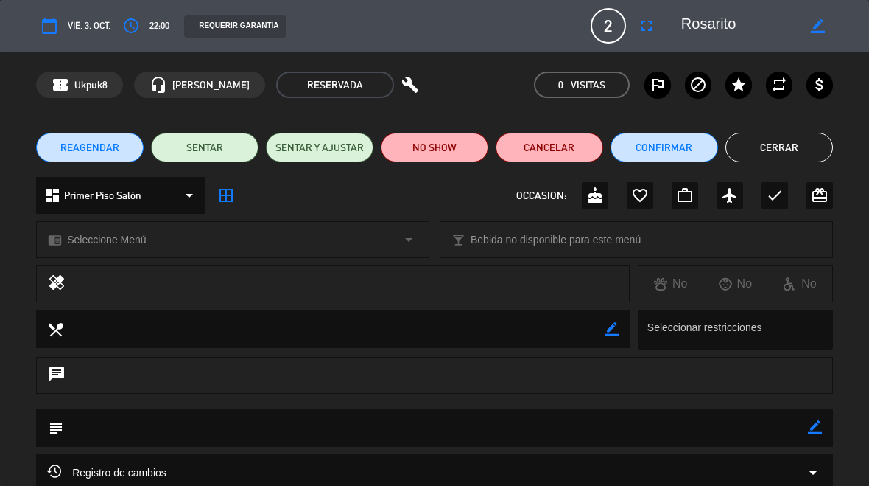
click at [815, 30] on icon "border_color" at bounding box center [818, 26] width 14 height 14
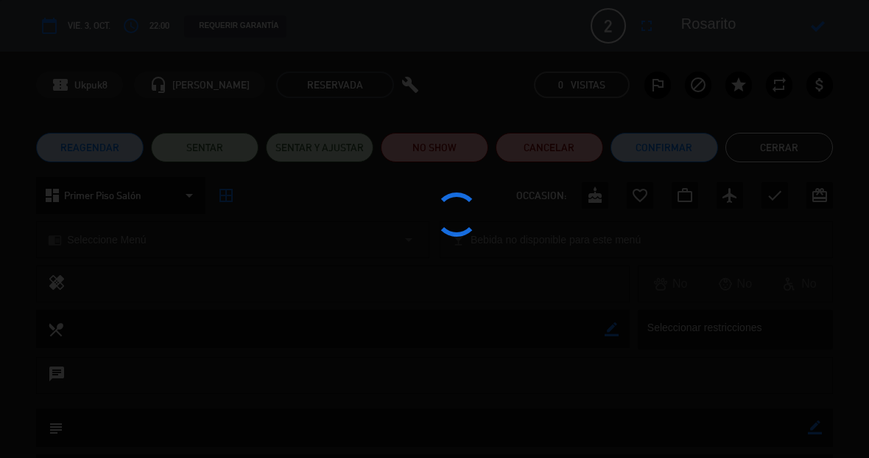
click at [755, 21] on textarea at bounding box center [743, 26] width 122 height 27
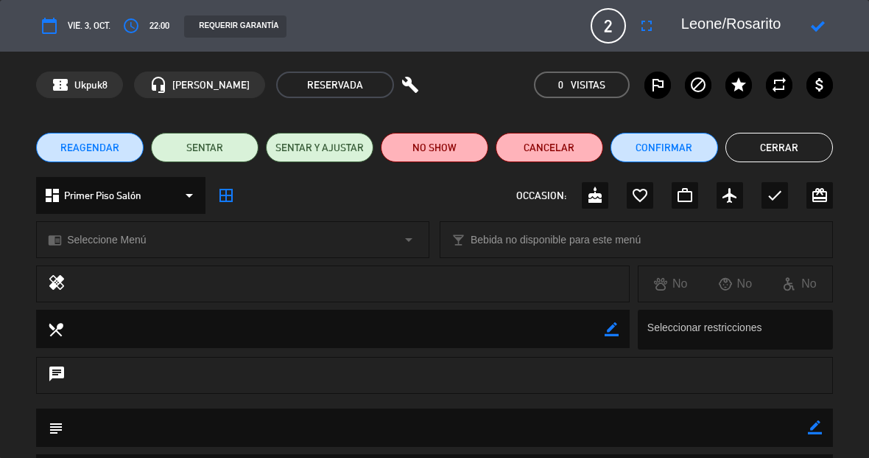
type textarea "Leone/Rosarito"
click at [815, 32] on icon at bounding box center [818, 26] width 14 height 14
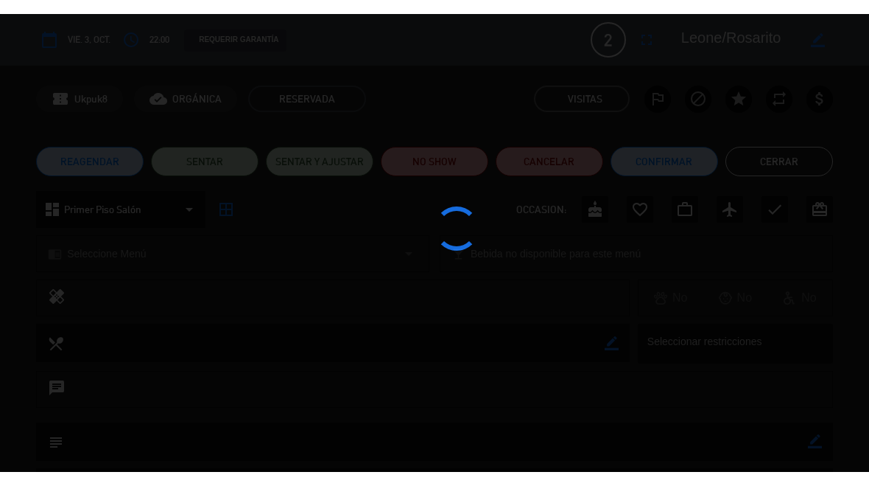
scroll to position [871, 0]
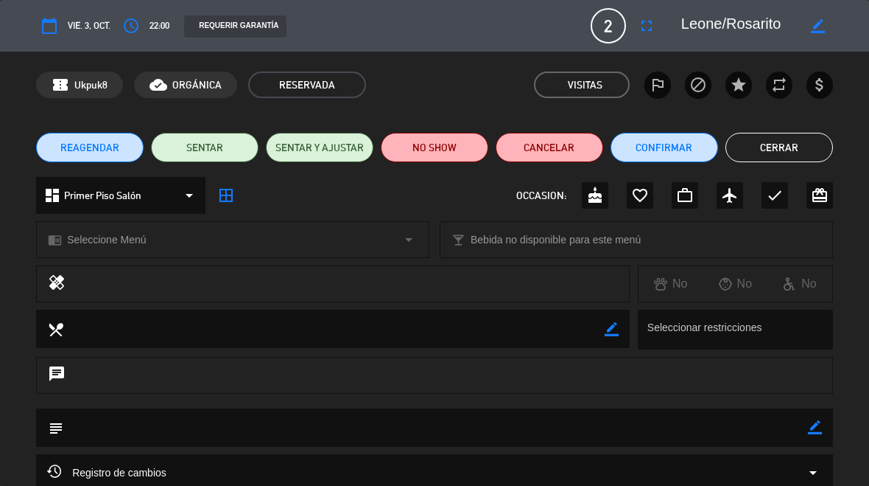
click at [799, 172] on div "REAGENDAR SENTAR SENTAR Y AJUSTAR NO SHOW Cancelar Confirmar Cerrar" at bounding box center [434, 147] width 869 height 59
click at [795, 161] on button "Cerrar" at bounding box center [780, 147] width 108 height 29
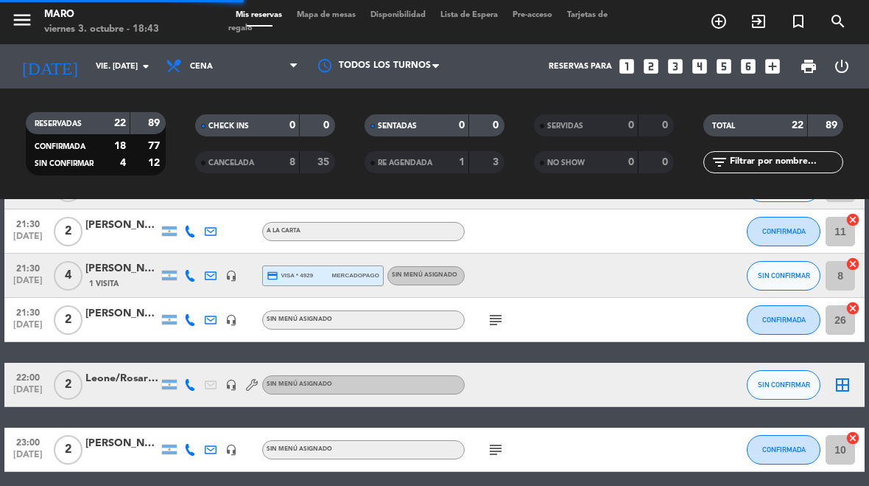
select select "dinner"
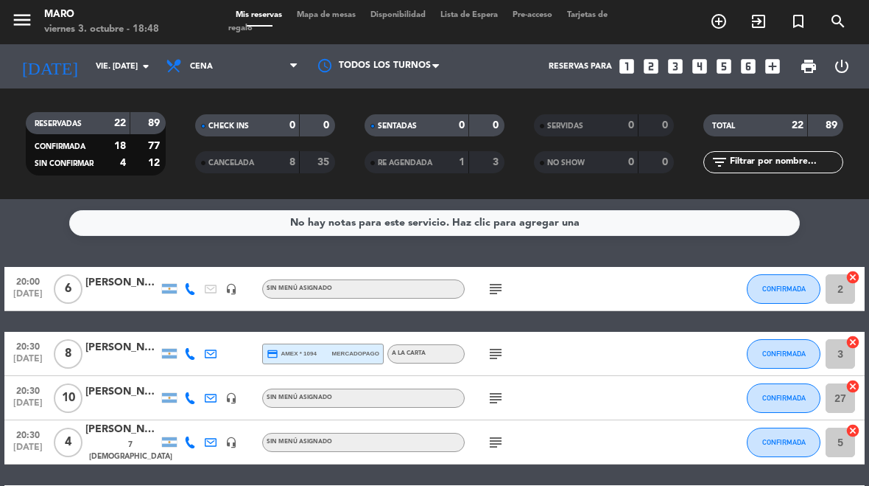
scroll to position [0, 0]
